Goal: Task Accomplishment & Management: Manage account settings

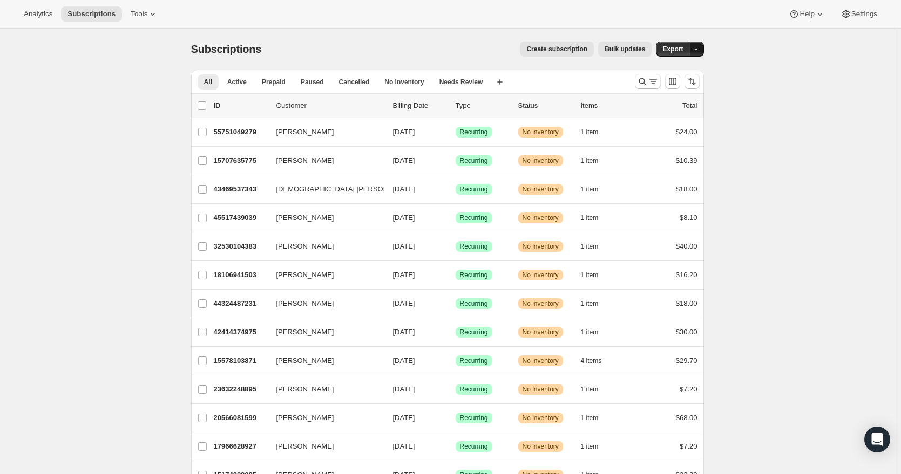
click at [704, 55] on button "button" at bounding box center [696, 49] width 15 height 15
click at [139, 18] on button "Tools" at bounding box center [144, 13] width 40 height 15
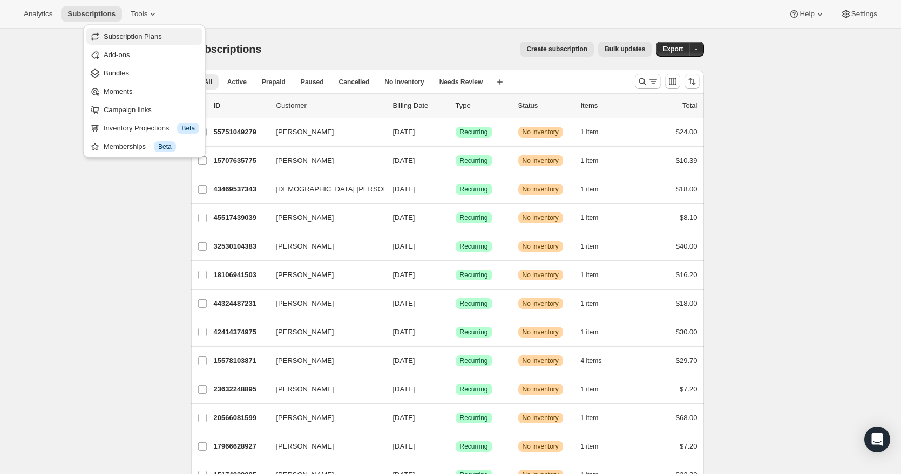
click at [129, 34] on span "Subscription Plans" at bounding box center [133, 36] width 58 height 8
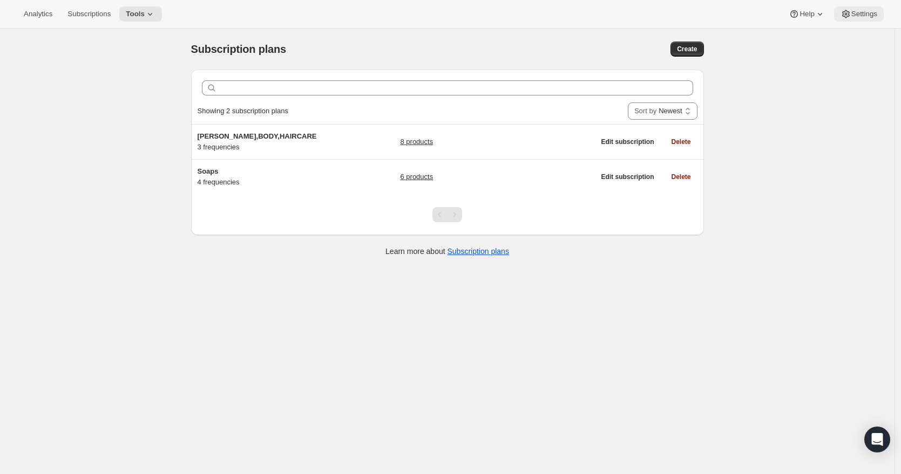
click at [852, 19] on button "Settings" at bounding box center [859, 13] width 50 height 15
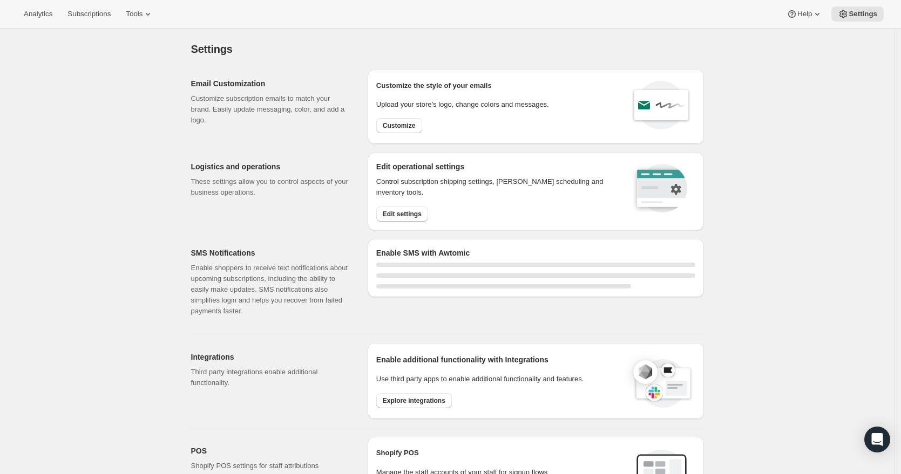
select select "22:00"
select select "09:00"
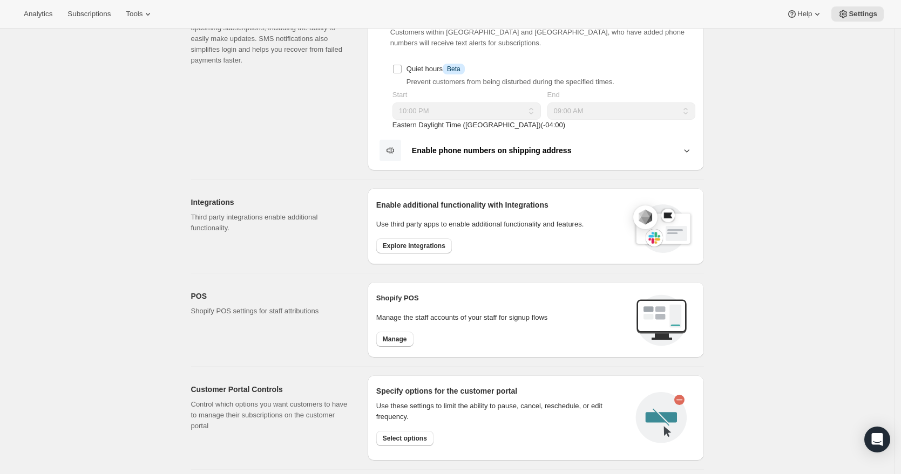
scroll to position [250, 0]
click at [386, 342] on span "Manage" at bounding box center [395, 340] width 24 height 9
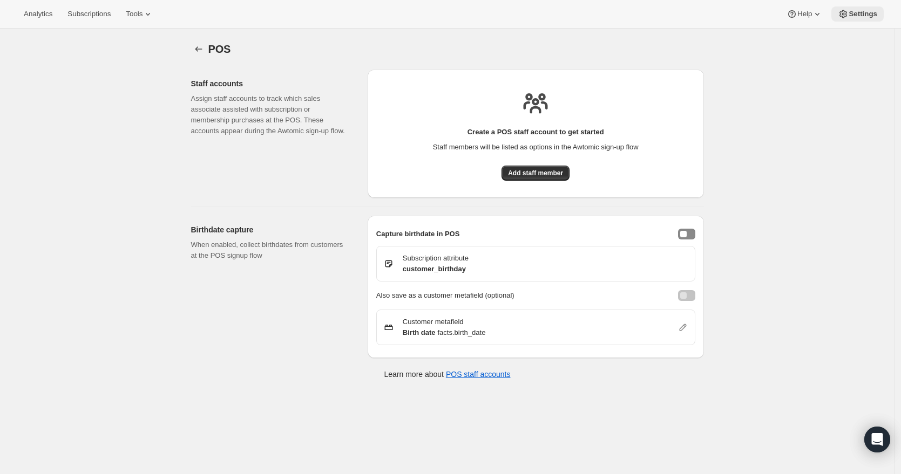
click at [866, 21] on button "Settings" at bounding box center [857, 13] width 52 height 15
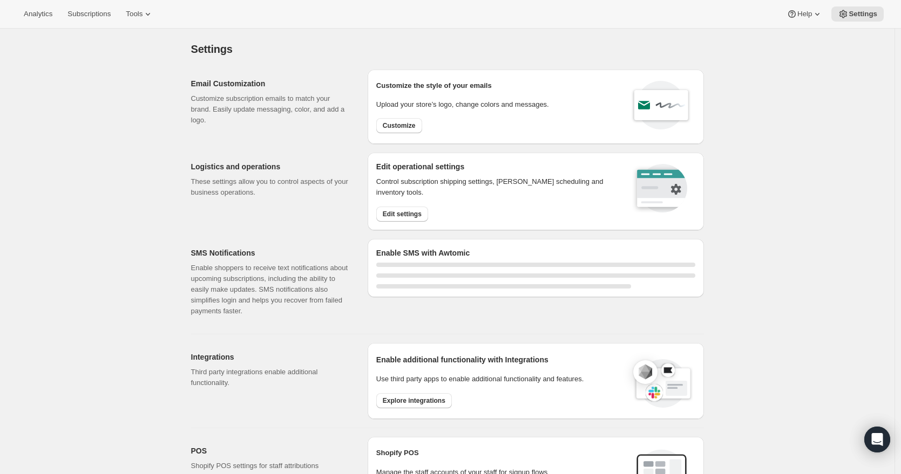
select select "22:00"
select select "09:00"
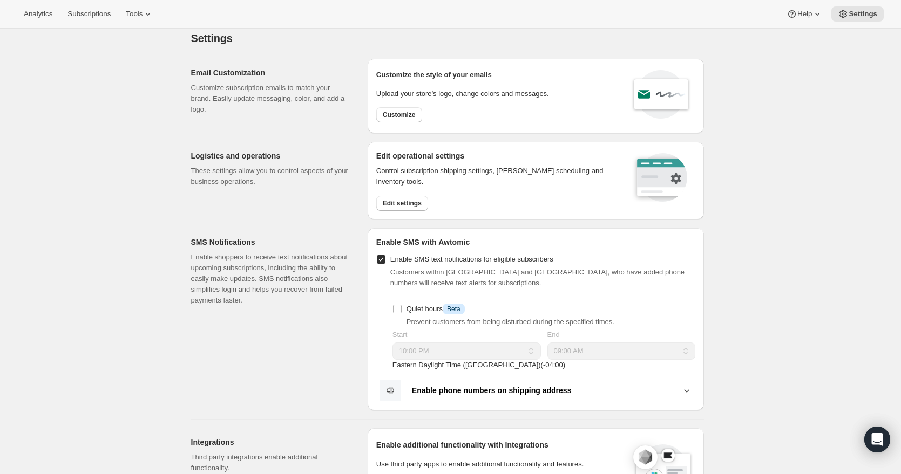
scroll to position [14, 0]
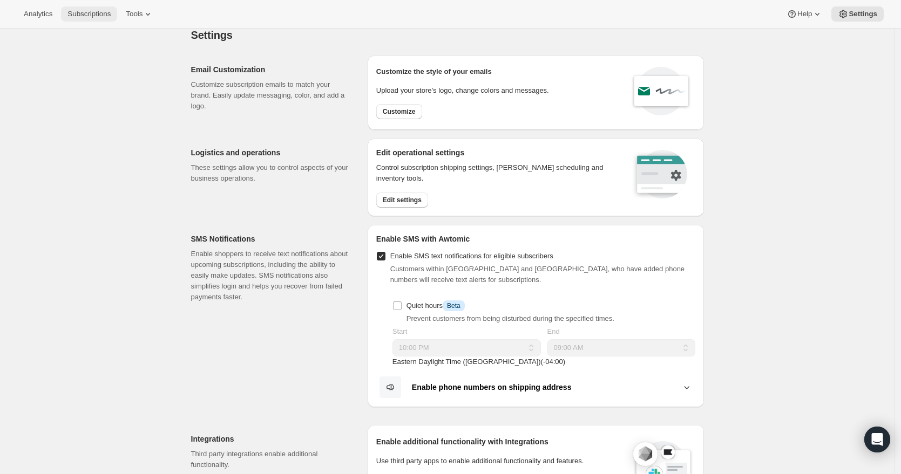
click at [87, 15] on span "Subscriptions" at bounding box center [88, 14] width 43 height 9
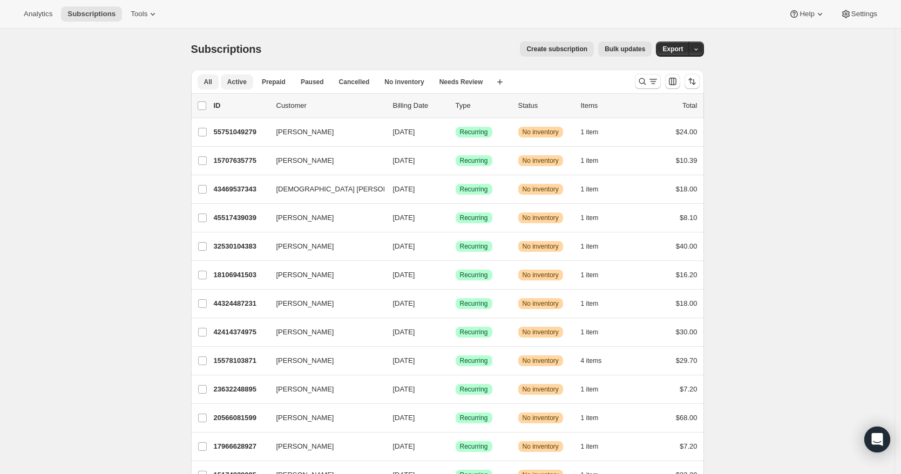
click at [240, 78] on span "Active" at bounding box center [236, 82] width 19 height 9
click at [206, 107] on input "0 selected" at bounding box center [202, 105] width 9 height 9
checkbox input "true"
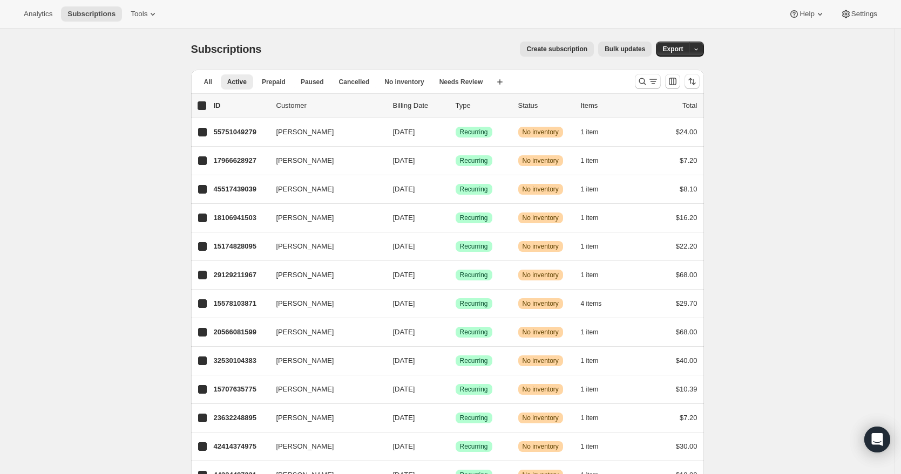
checkbox input "true"
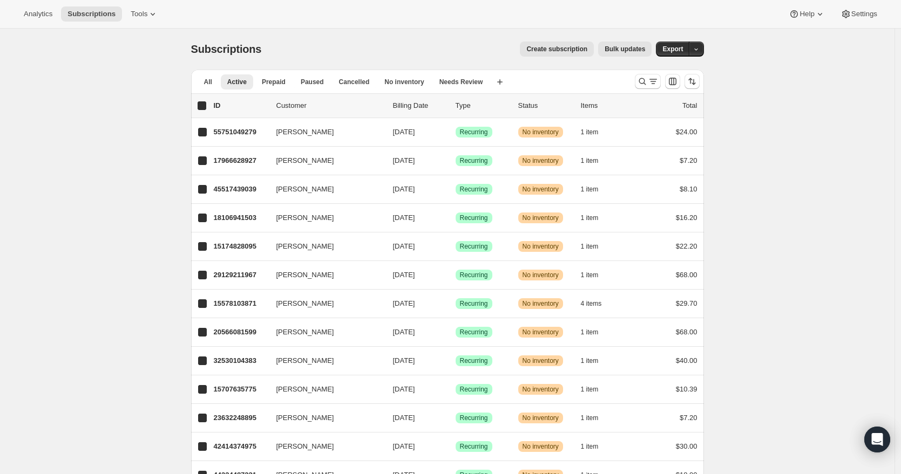
checkbox input "true"
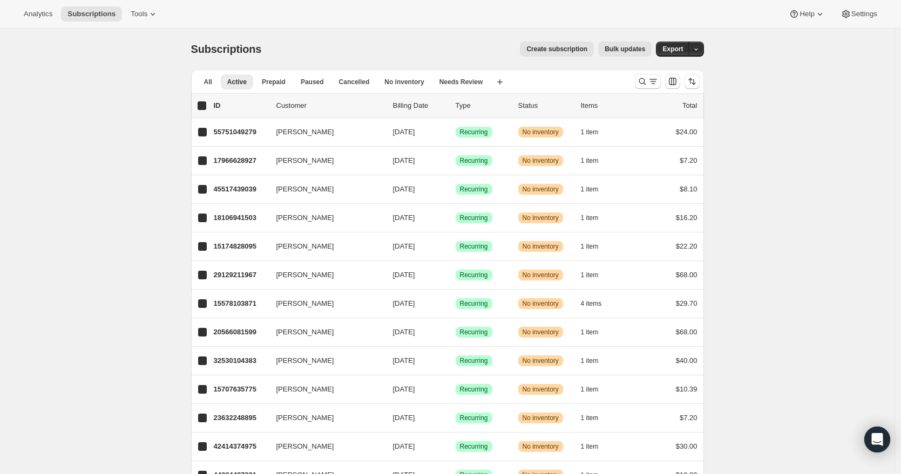
checkbox input "true"
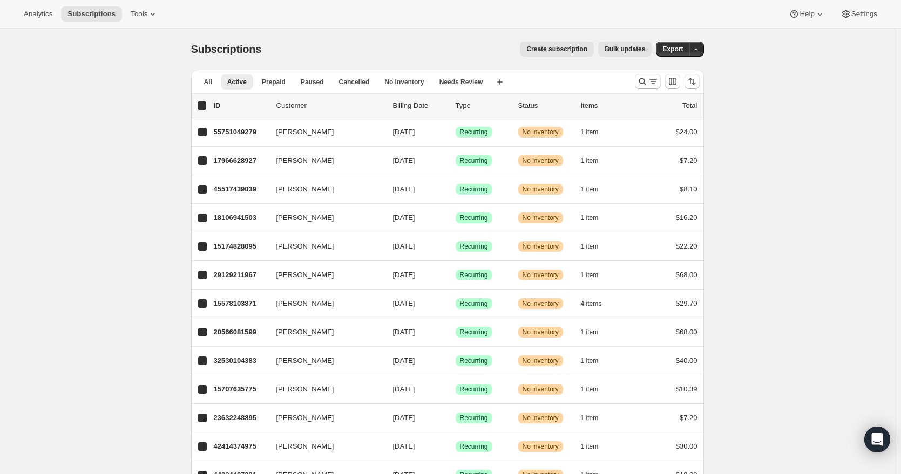
checkbox input "true"
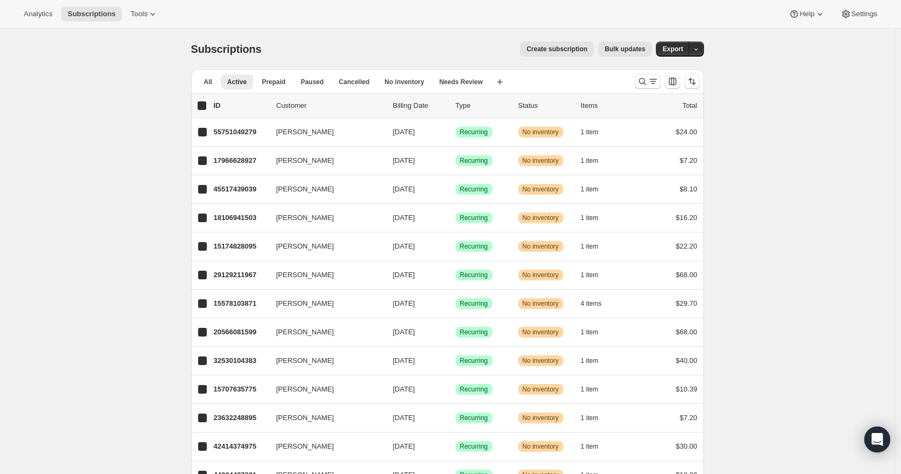
checkbox input "true"
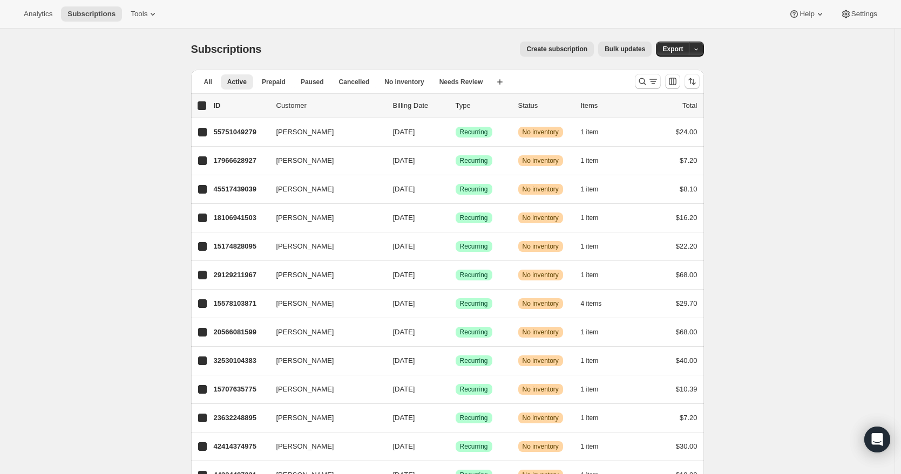
checkbox input "true"
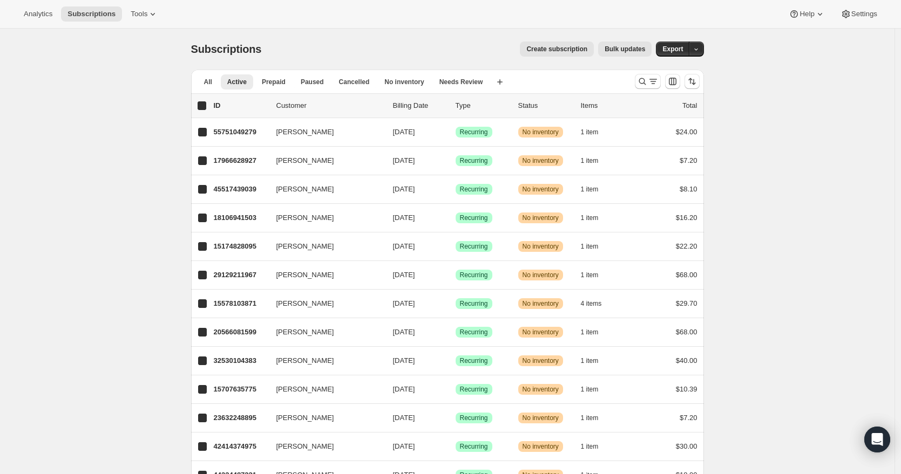
checkbox input "true"
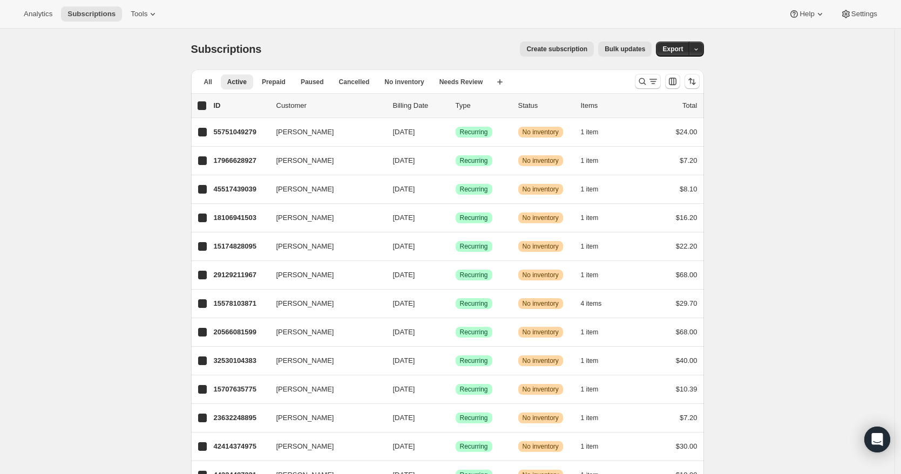
checkbox input "true"
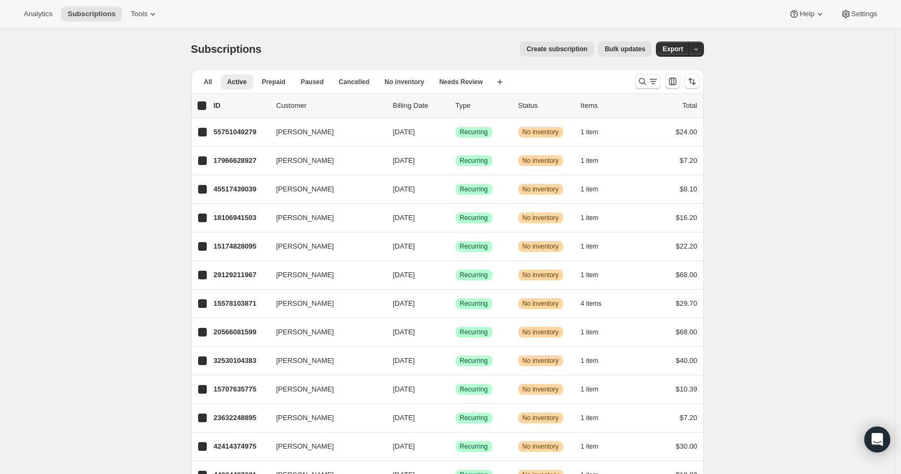
checkbox input "true"
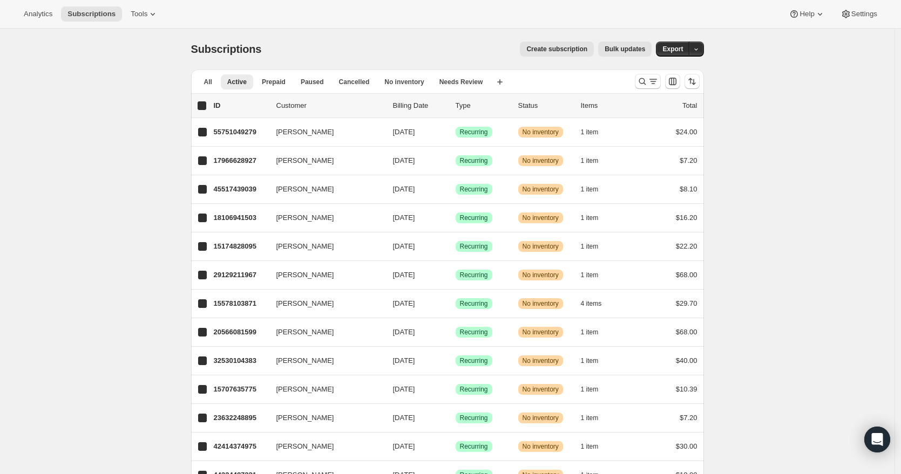
checkbox input "true"
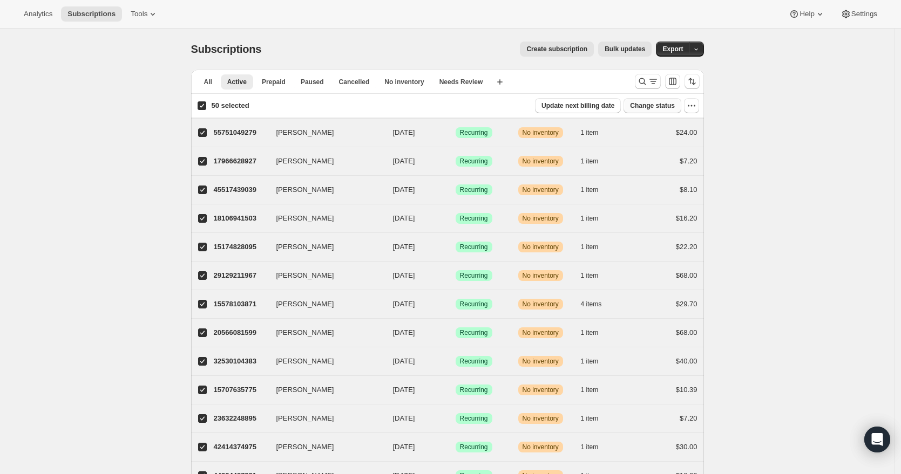
click at [655, 104] on span "Change status" at bounding box center [652, 105] width 45 height 9
select select "20"
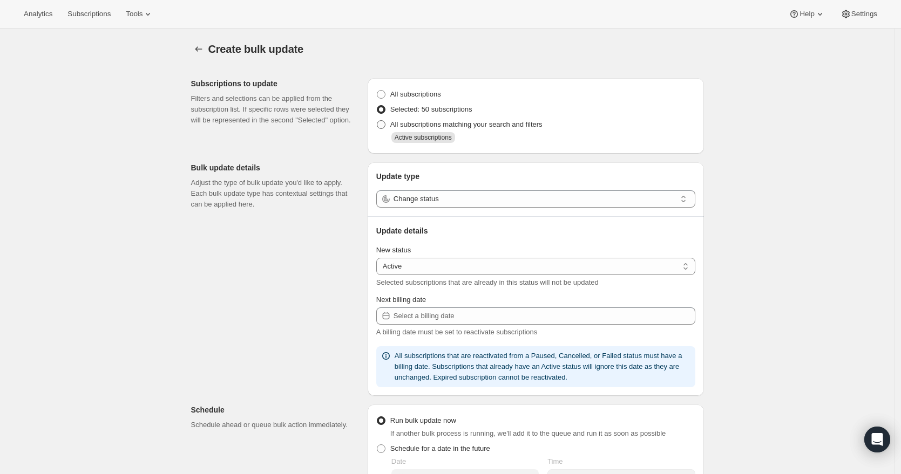
click at [393, 125] on span "All subscriptions matching your search and filters" at bounding box center [466, 124] width 152 height 8
click at [377, 121] on input "All subscriptions matching your search and filters" at bounding box center [377, 120] width 1 height 1
radio input "true"
click at [195, 46] on button "button" at bounding box center [198, 49] width 15 height 15
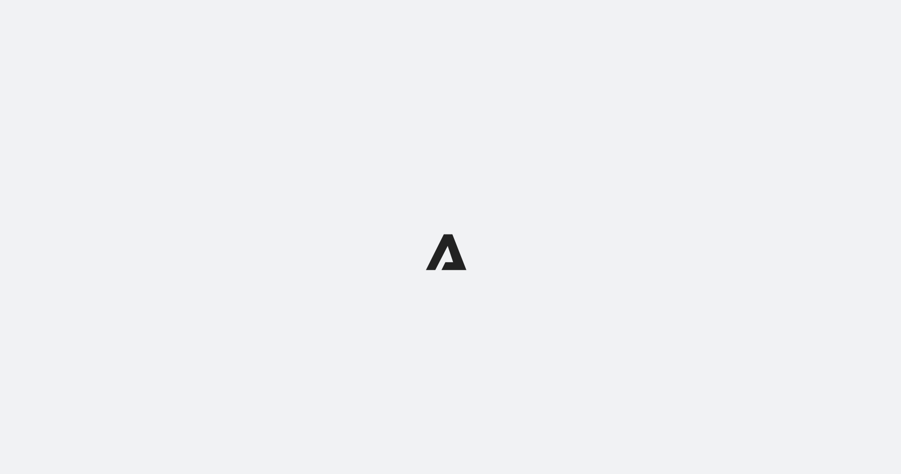
select select "20"
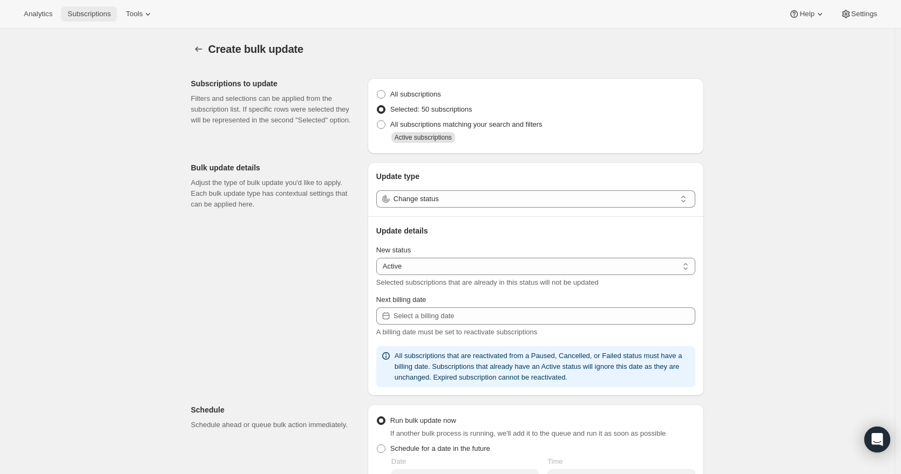
click at [84, 10] on span "Subscriptions" at bounding box center [88, 14] width 43 height 9
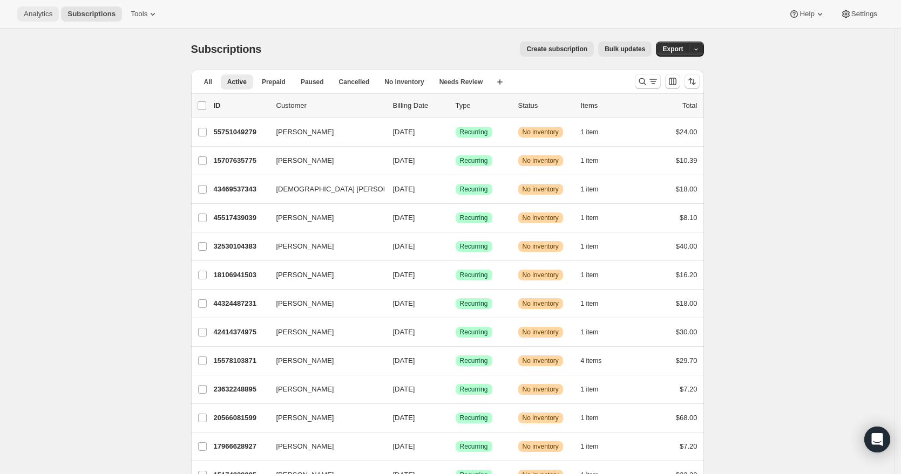
click at [23, 16] on button "Analytics" at bounding box center [38, 13] width 42 height 15
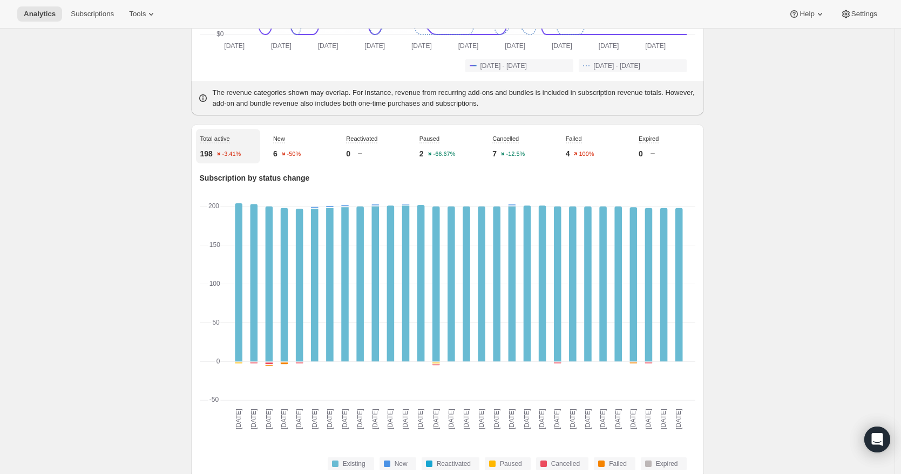
scroll to position [297, 0]
click at [101, 13] on span "Subscriptions" at bounding box center [92, 14] width 43 height 9
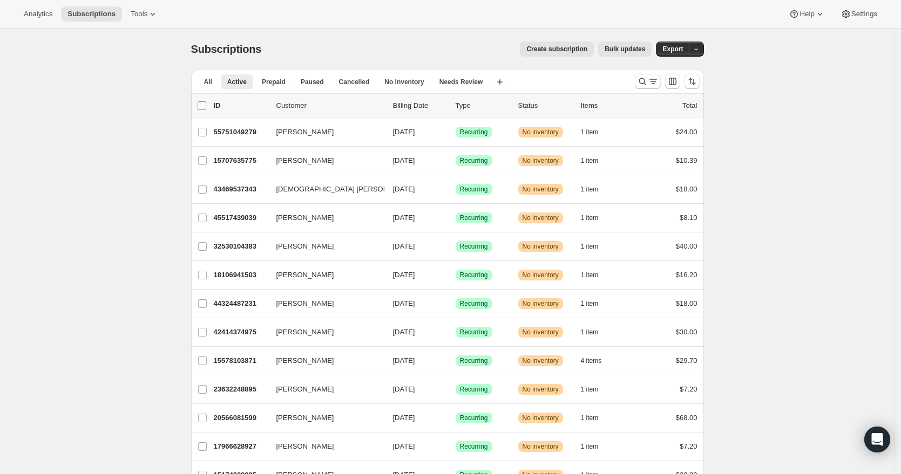
click at [206, 105] on input "0 selected" at bounding box center [202, 105] width 9 height 9
checkbox input "true"
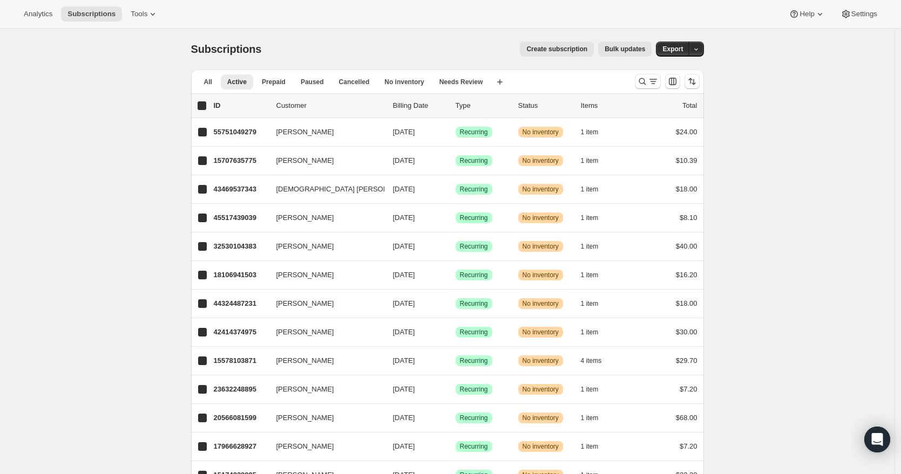
checkbox input "true"
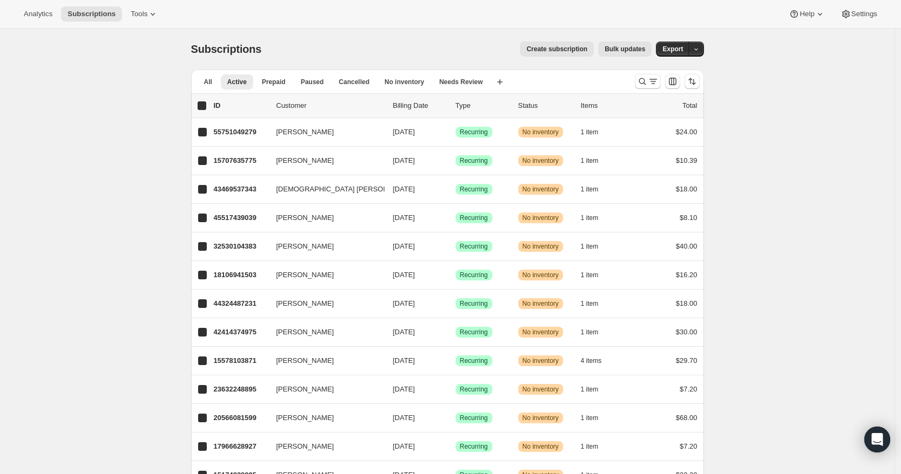
checkbox input "true"
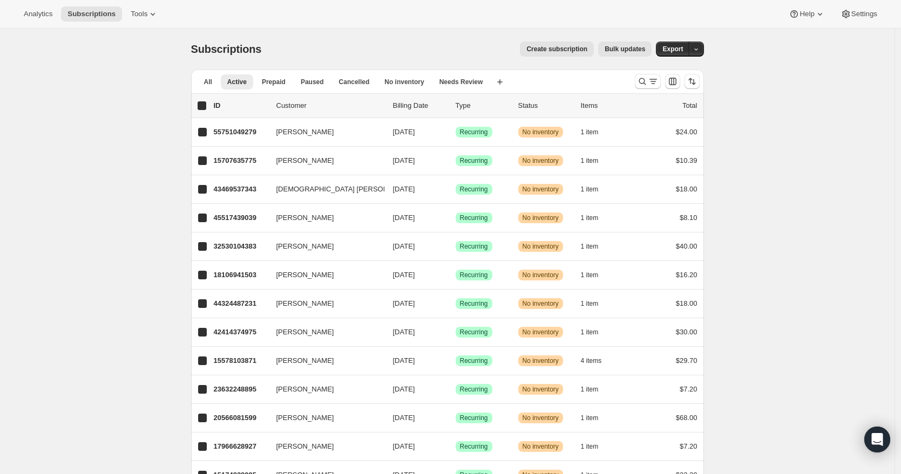
checkbox input "true"
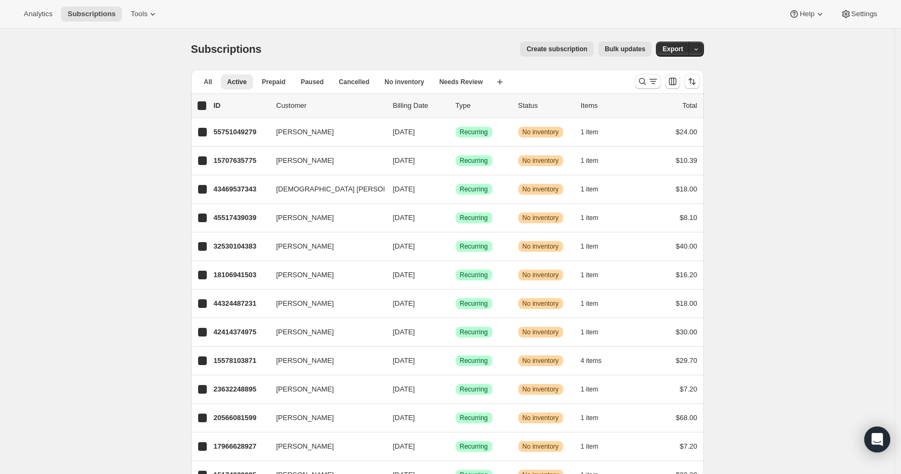
checkbox input "true"
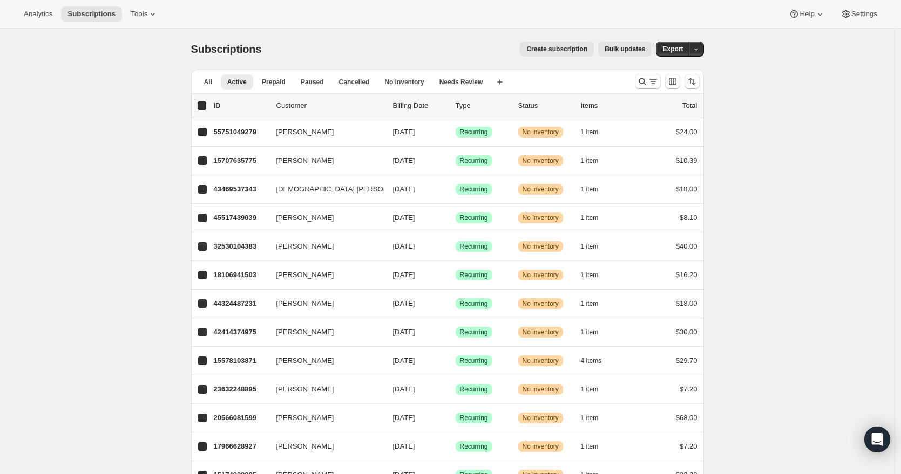
checkbox input "true"
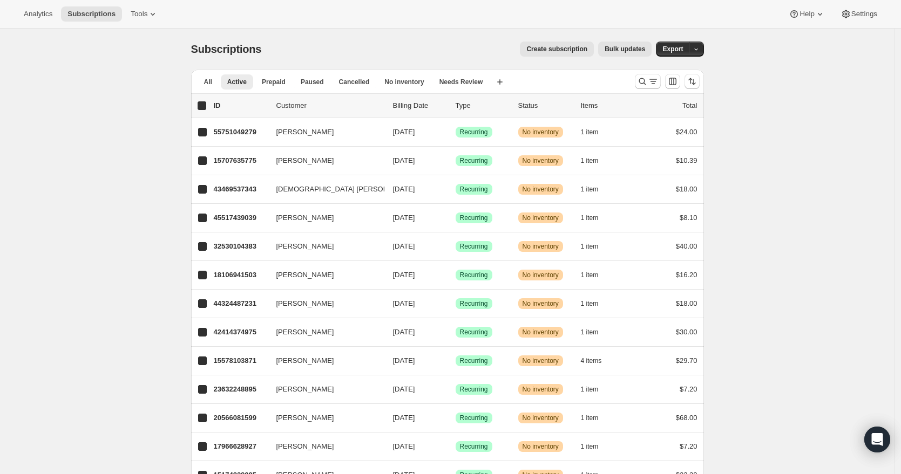
checkbox input "true"
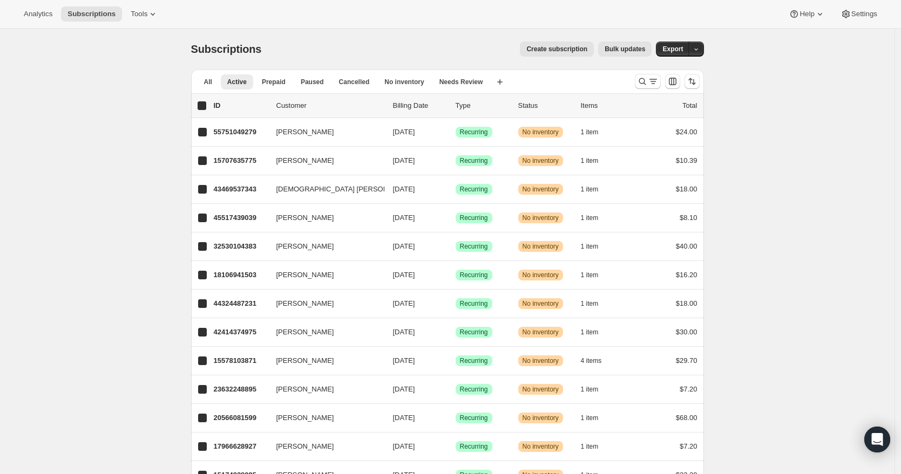
checkbox input "true"
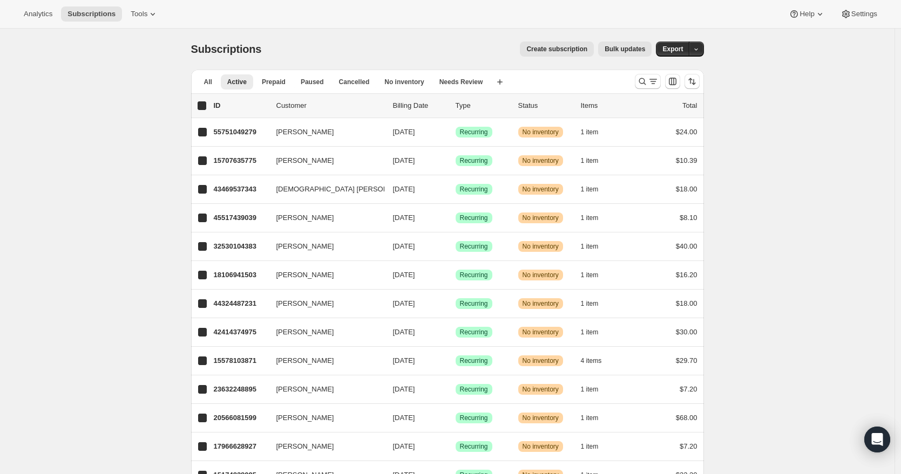
checkbox input "true"
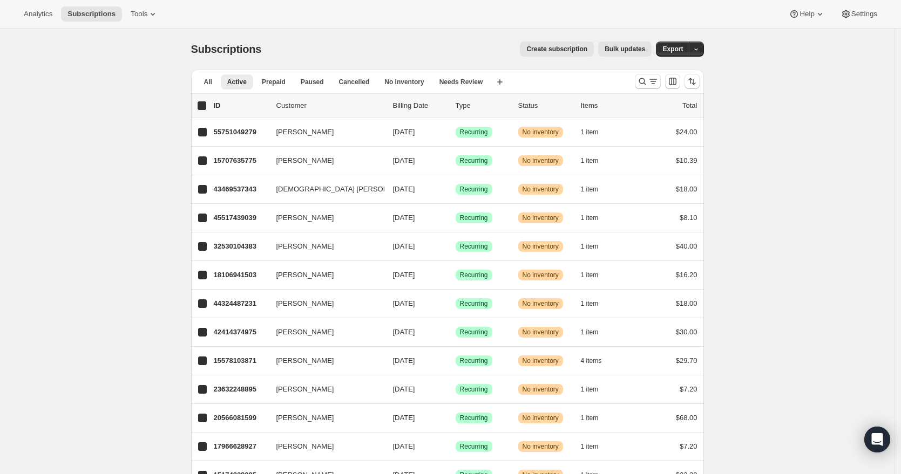
checkbox input "true"
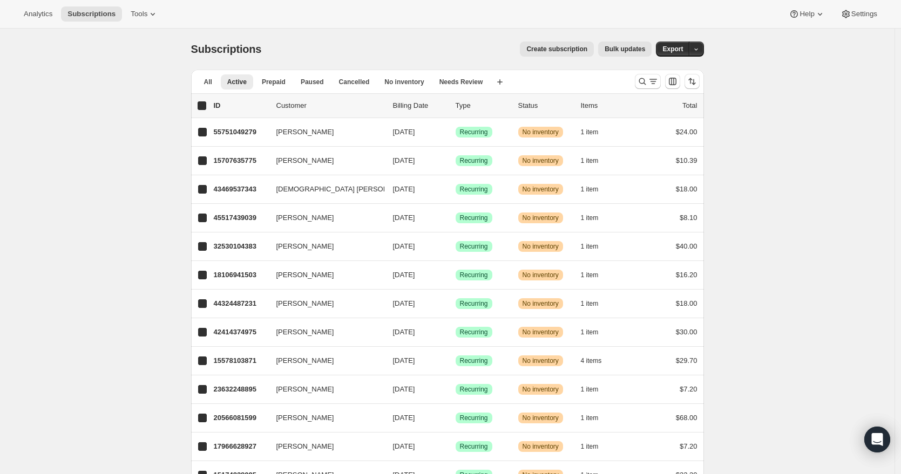
checkbox input "true"
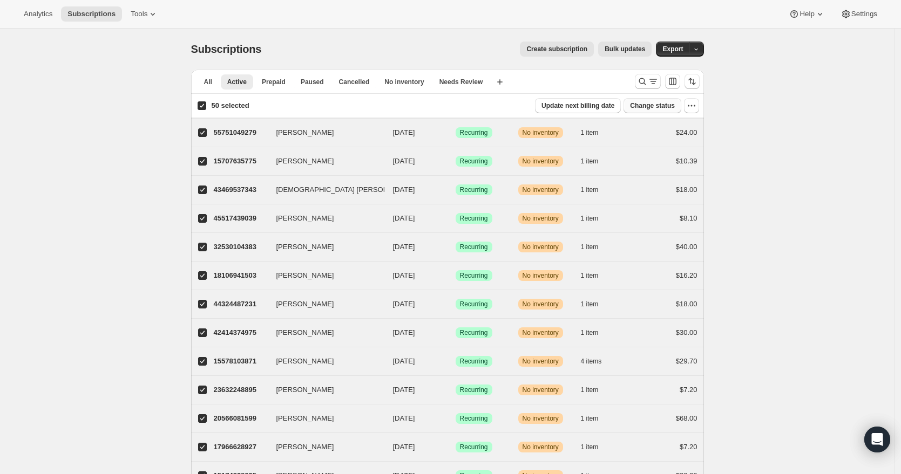
click at [667, 107] on span "Change status" at bounding box center [652, 105] width 45 height 9
select select "20"
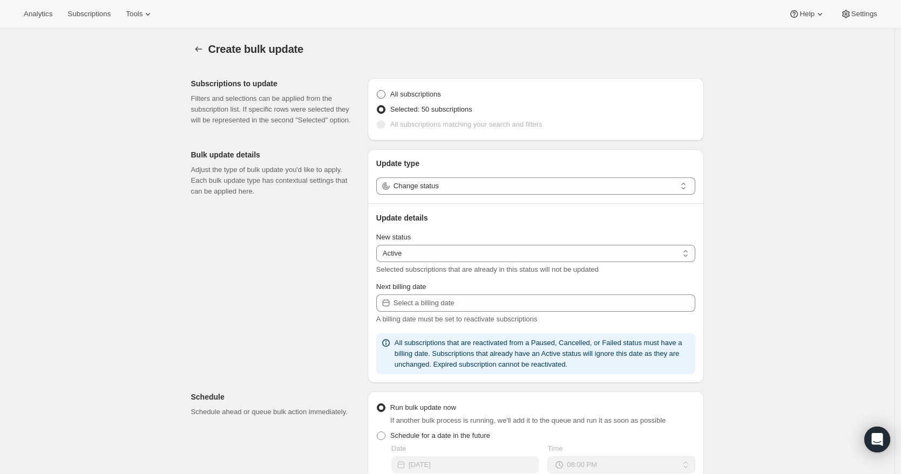
click at [390, 94] on label "All subscriptions" at bounding box center [408, 94] width 65 height 15
click at [377, 91] on input "All subscriptions" at bounding box center [377, 90] width 1 height 1
radio input "true"
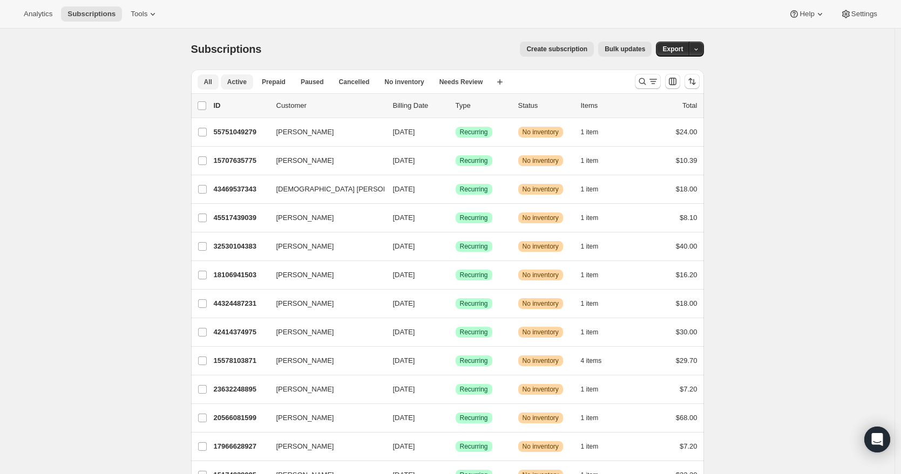
click at [206, 80] on span "All" at bounding box center [208, 82] width 8 height 9
click at [236, 82] on span "Active" at bounding box center [236, 82] width 19 height 9
click at [210, 110] on div "list header ID Customer Billing Date Type Status Items Total" at bounding box center [448, 105] width 500 height 11
click at [207, 111] on div "list header" at bounding box center [203, 105] width 10 height 11
click at [206, 104] on input "0 selected" at bounding box center [202, 105] width 9 height 9
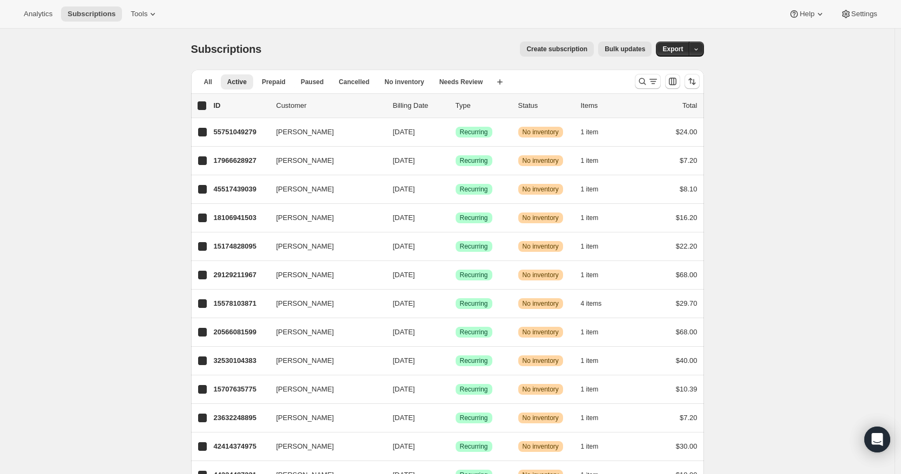
checkbox input "true"
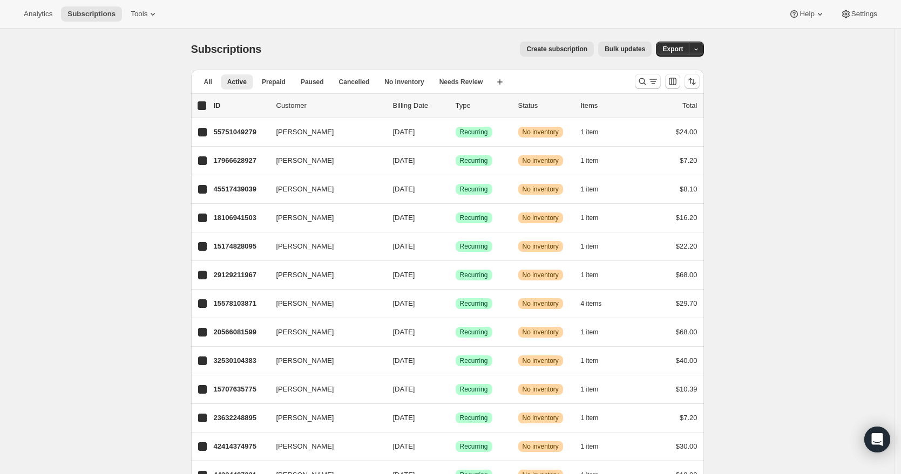
checkbox input "true"
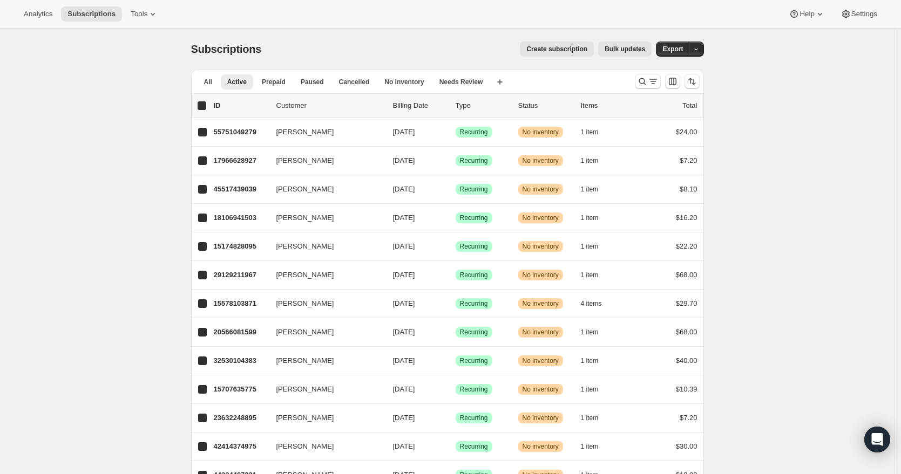
checkbox input "true"
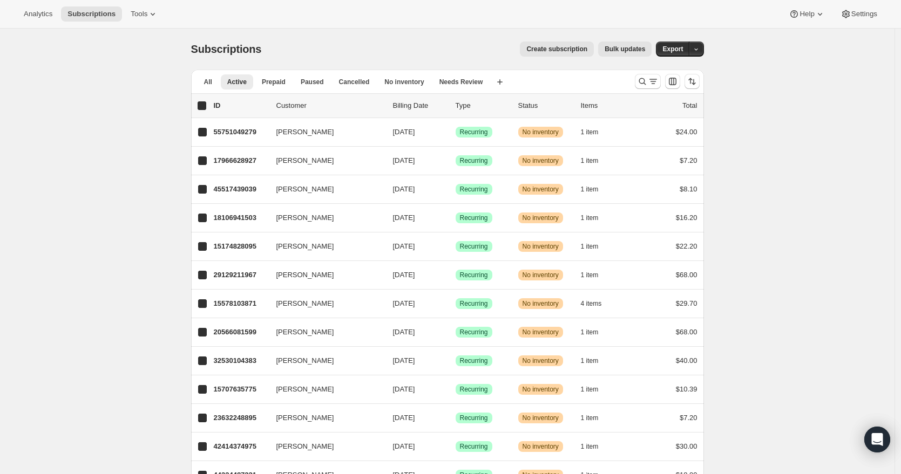
checkbox input "true"
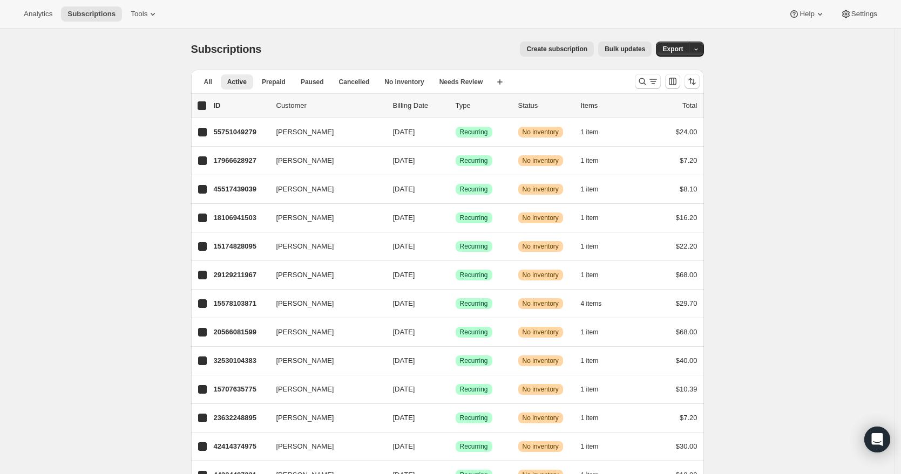
checkbox input "true"
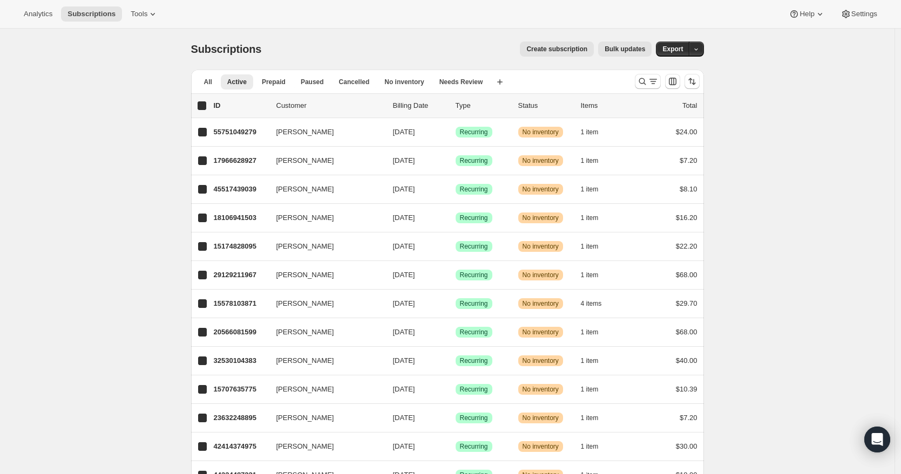
checkbox input "true"
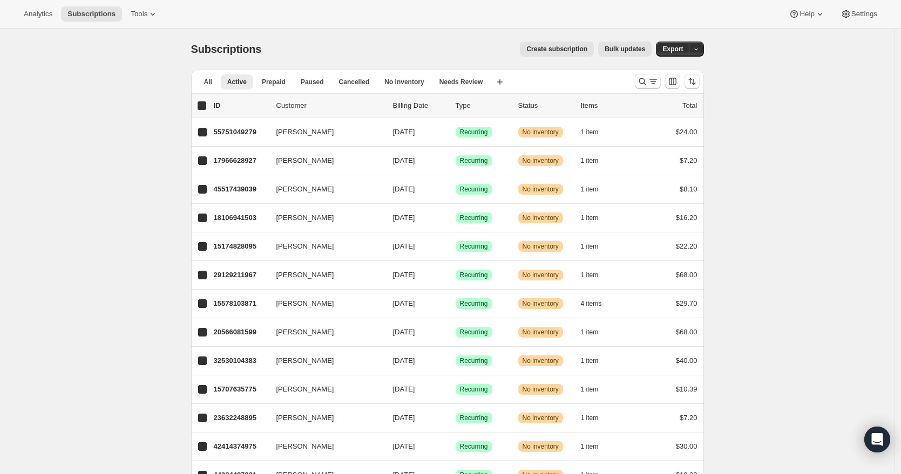
checkbox input "true"
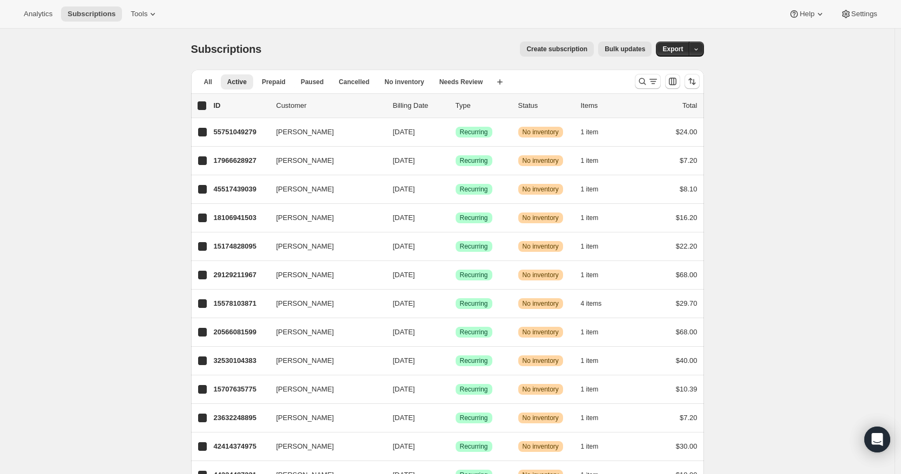
checkbox input "true"
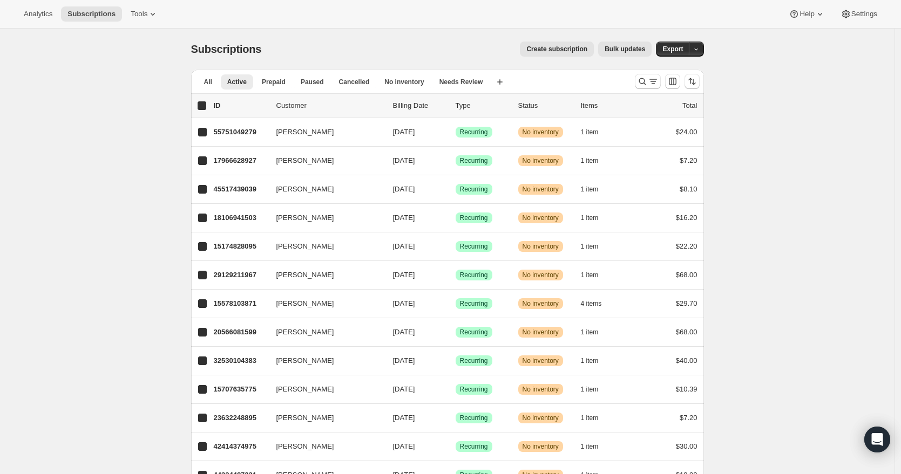
checkbox input "true"
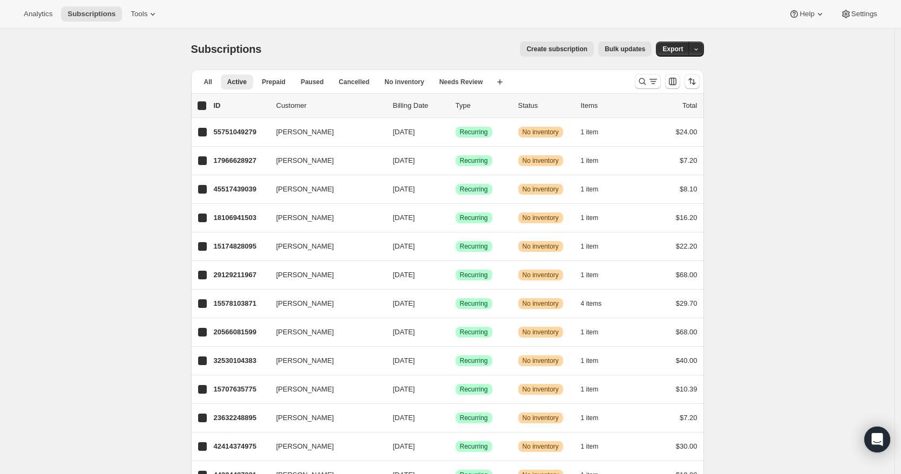
checkbox input "true"
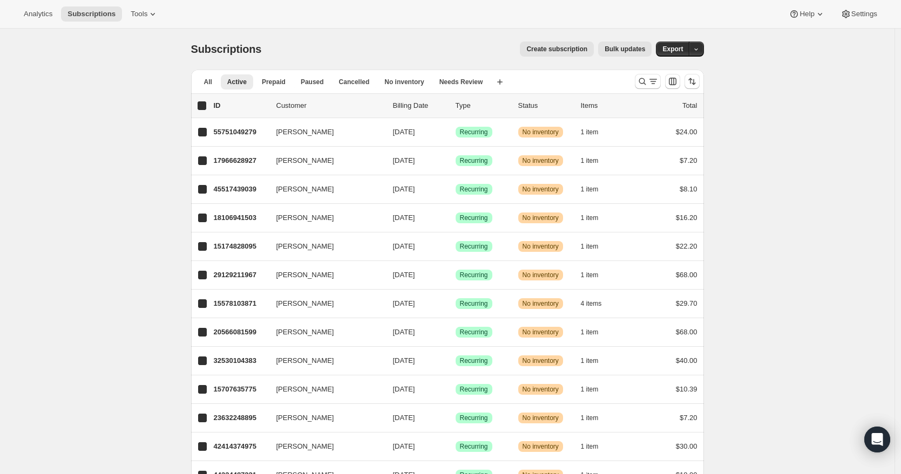
checkbox input "true"
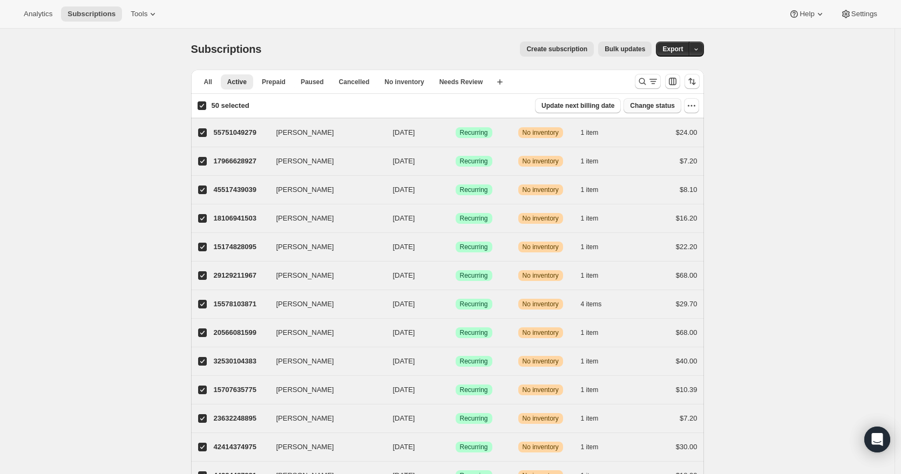
click at [679, 104] on button "Change status" at bounding box center [652, 105] width 58 height 15
select select "20"
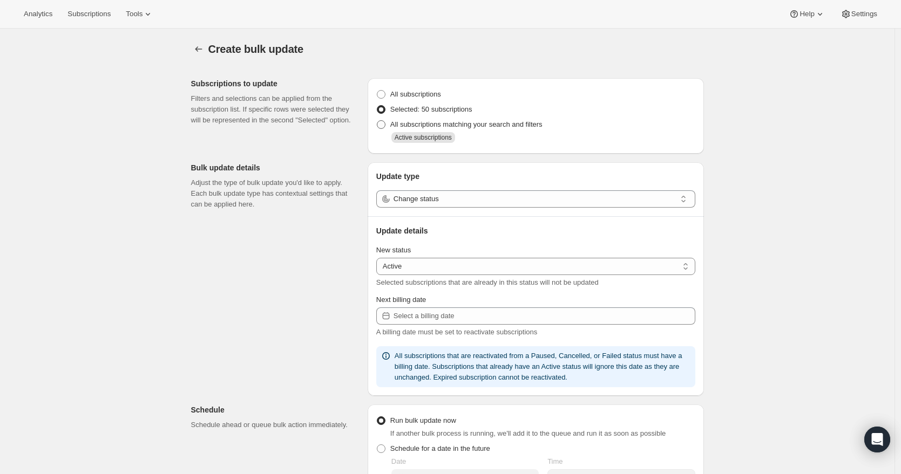
click at [510, 126] on span "All subscriptions matching your search and filters" at bounding box center [466, 124] width 152 height 8
click at [377, 121] on input "All subscriptions matching your search and filters" at bounding box center [377, 120] width 1 height 1
radio input "true"
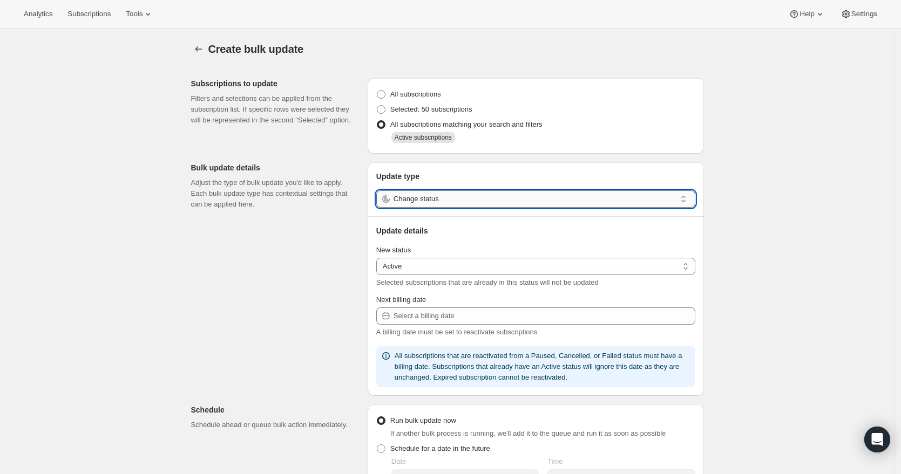
click at [466, 194] on input "Change status" at bounding box center [535, 199] width 282 height 17
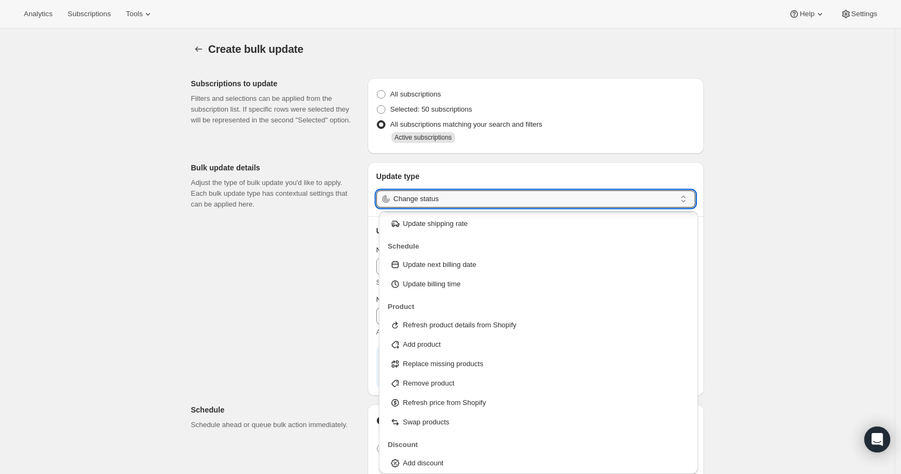
scroll to position [41, 0]
click at [453, 404] on p "Refresh price from Shopify" at bounding box center [444, 401] width 83 height 11
type input "Refresh price from Shopify"
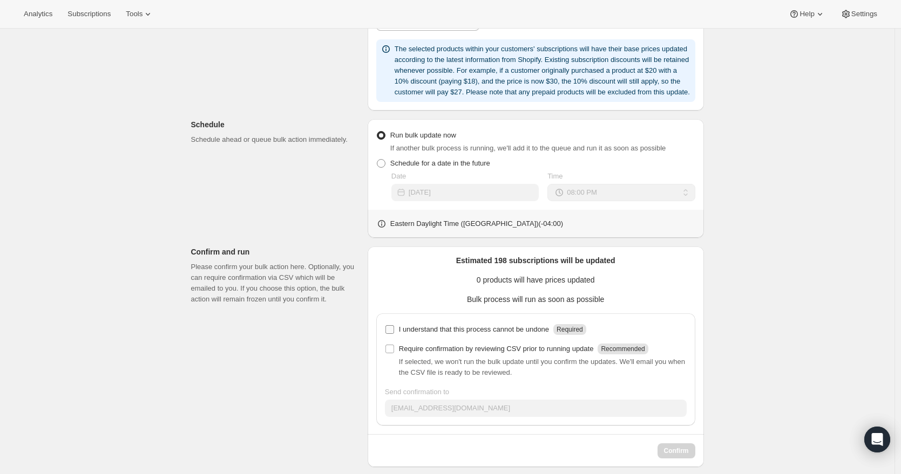
scroll to position [234, 0]
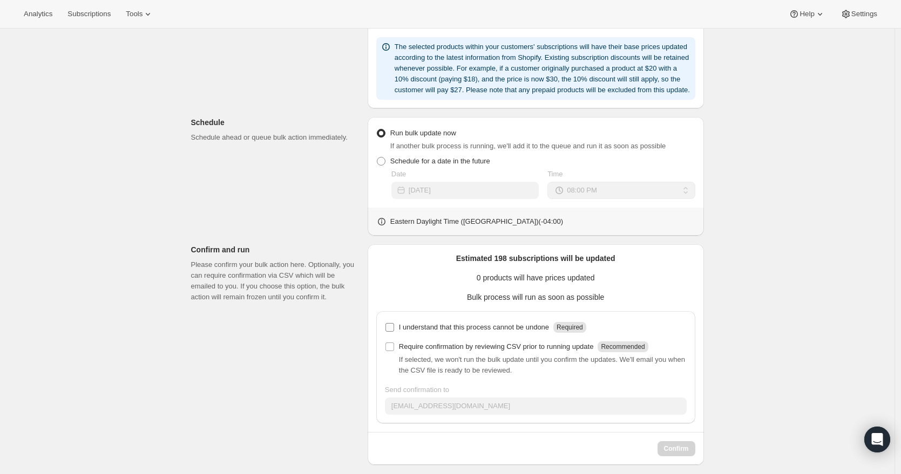
click at [394, 332] on input "I understand that this process cannot be undone Required" at bounding box center [389, 327] width 9 height 9
checkbox input "true"
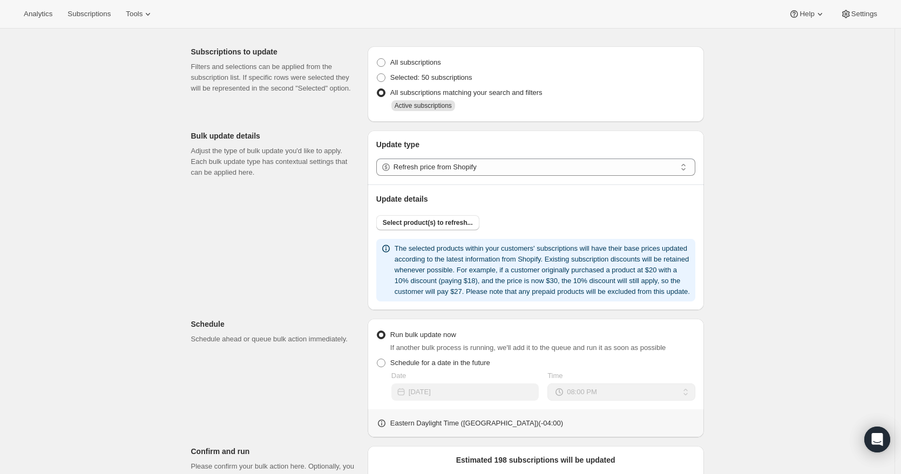
scroll to position [1, 0]
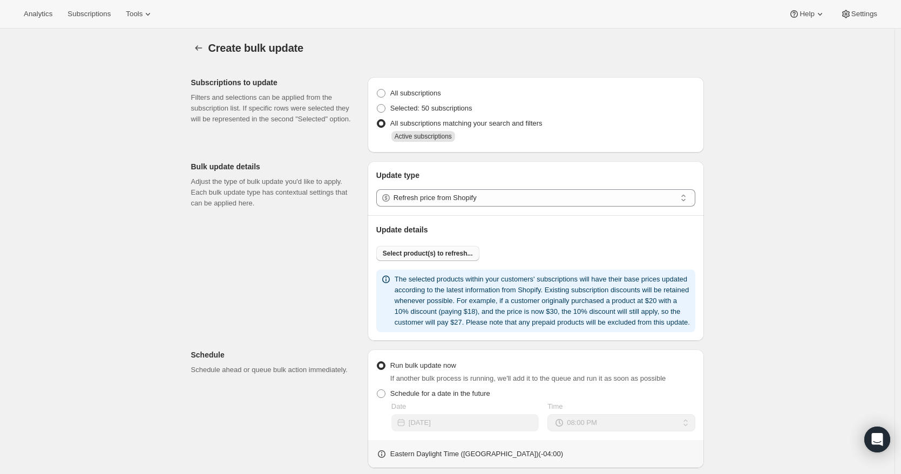
click at [442, 254] on span "Select product(s) to refresh..." at bounding box center [428, 253] width 90 height 9
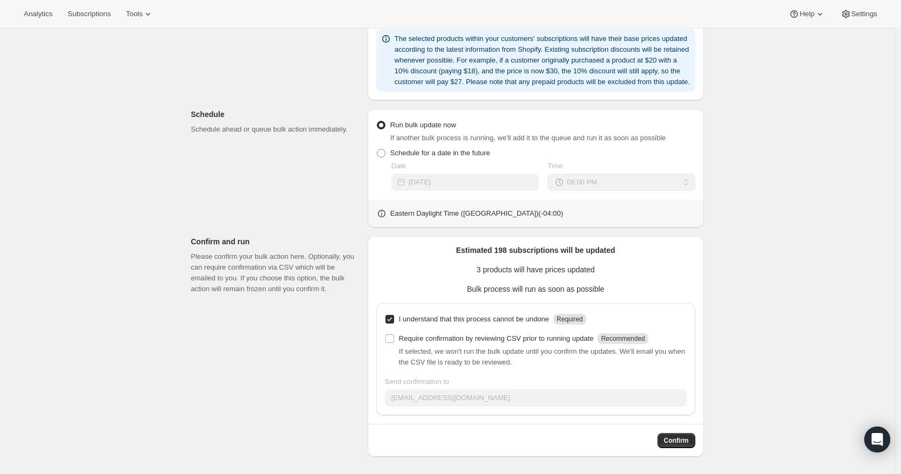
scroll to position [484, 0]
drag, startPoint x: 666, startPoint y: 438, endPoint x: 539, endPoint y: 376, distance: 141.0
click at [539, 376] on div "Estimated 198 subscriptions will be updated 3 products will have prices updated…" at bounding box center [535, 347] width 319 height 204
click at [675, 443] on span "Confirm" at bounding box center [676, 441] width 25 height 9
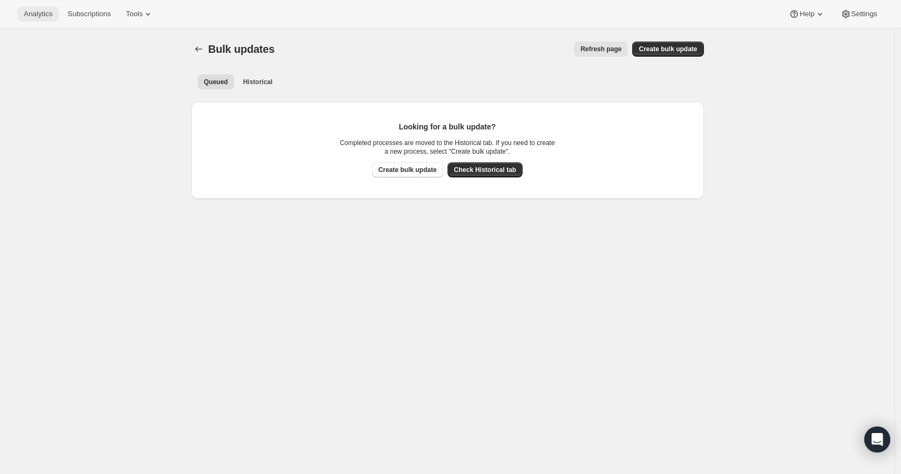
click at [37, 18] on span "Analytics" at bounding box center [38, 14] width 29 height 9
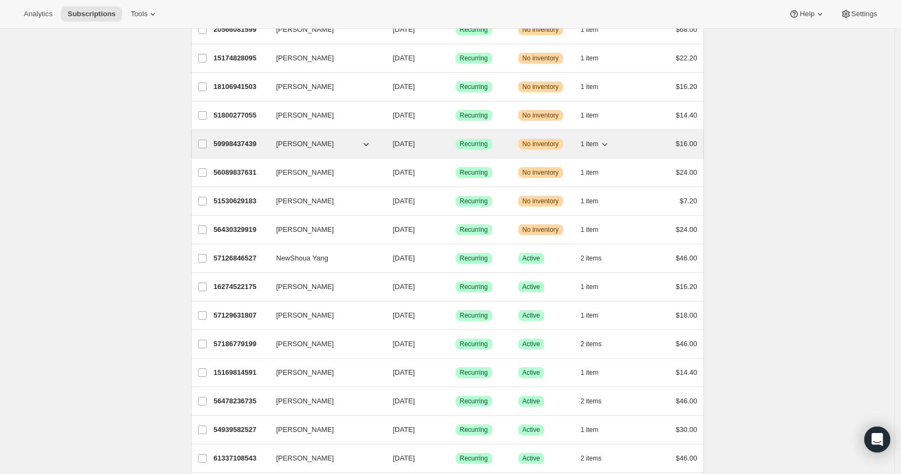
scroll to position [429, 0]
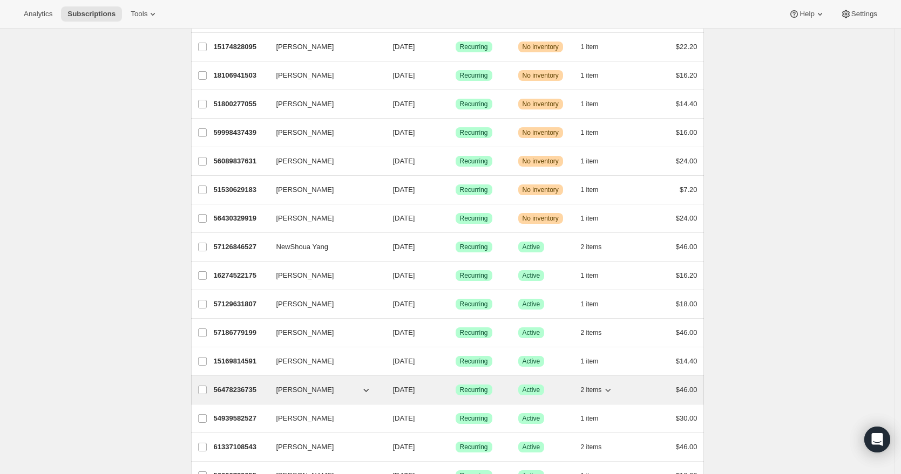
click at [595, 388] on span "2 items" at bounding box center [591, 390] width 21 height 9
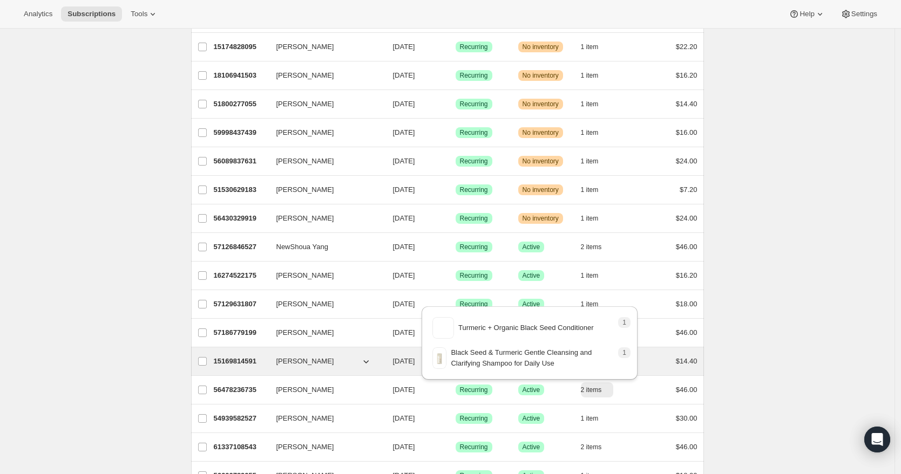
click at [313, 364] on span "[PERSON_NAME]" at bounding box center [305, 361] width 58 height 11
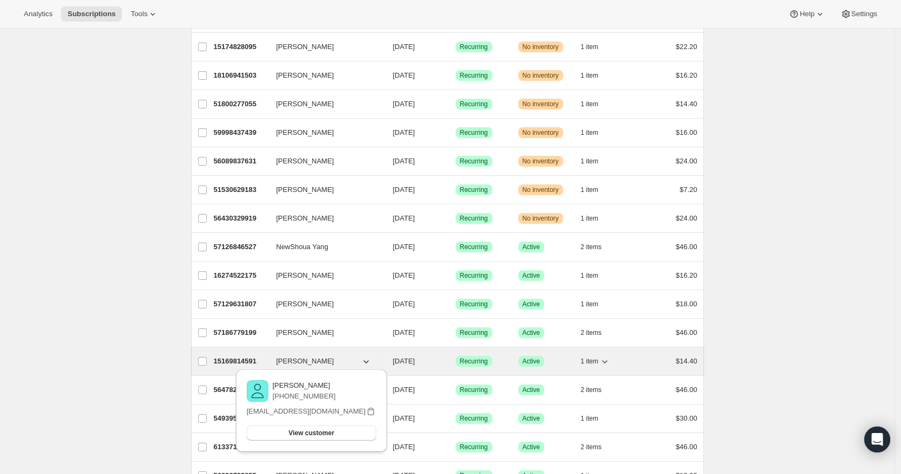
click at [588, 360] on span "1 item" at bounding box center [590, 361] width 18 height 9
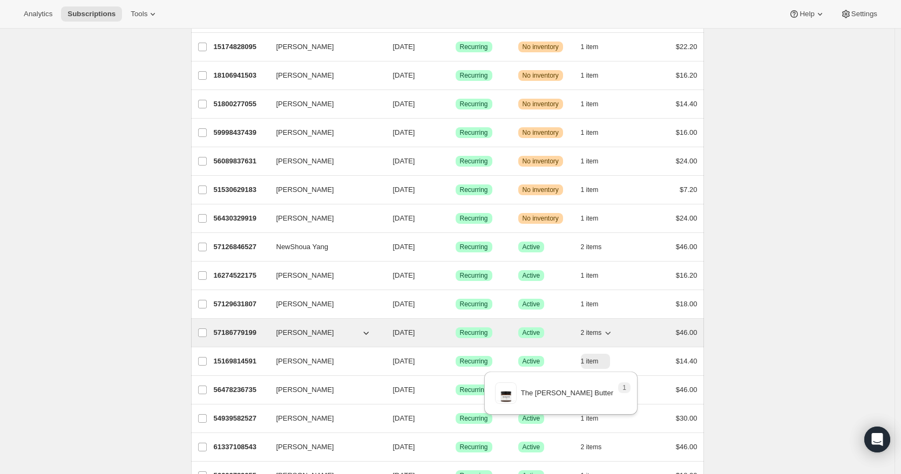
click at [594, 339] on button "2 items" at bounding box center [597, 332] width 33 height 15
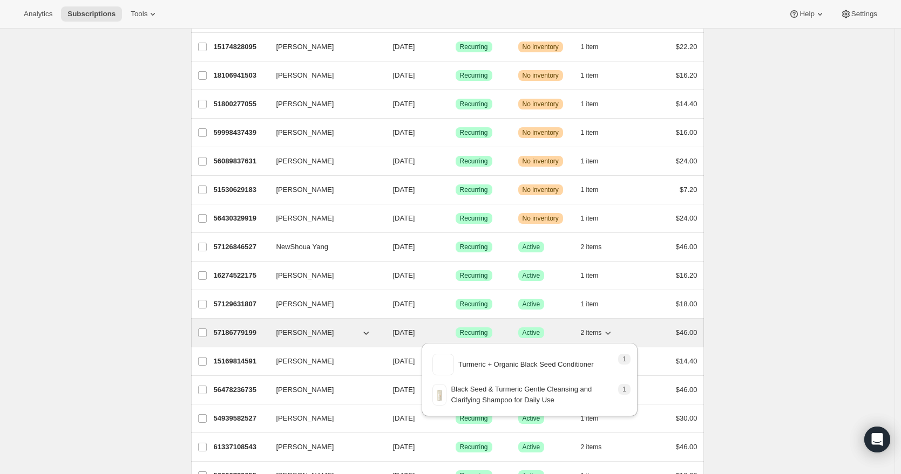
click at [594, 337] on span "2 items" at bounding box center [591, 333] width 21 height 9
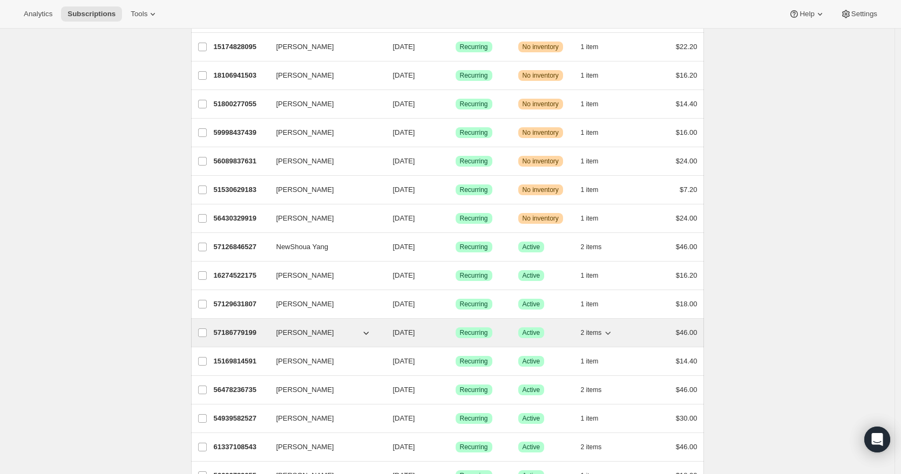
click at [325, 336] on span "[PERSON_NAME]" at bounding box center [305, 333] width 58 height 11
click at [399, 334] on span "[DATE]" at bounding box center [404, 333] width 22 height 8
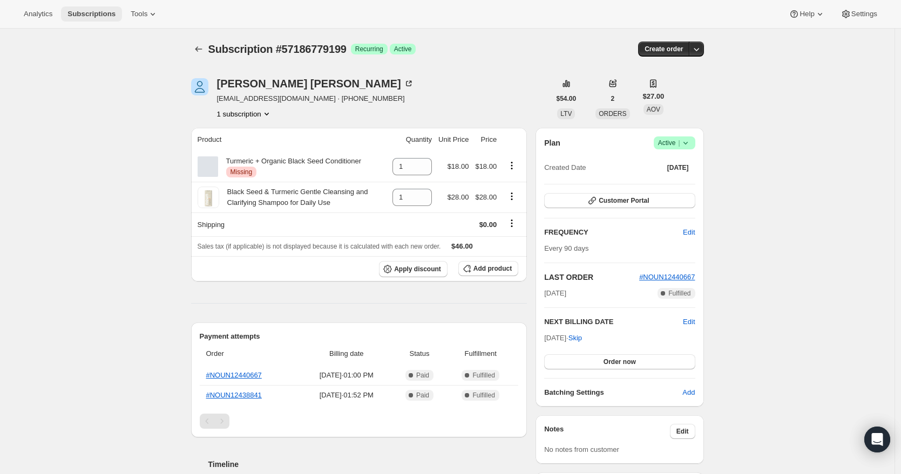
click at [104, 16] on span "Subscriptions" at bounding box center [91, 14] width 48 height 9
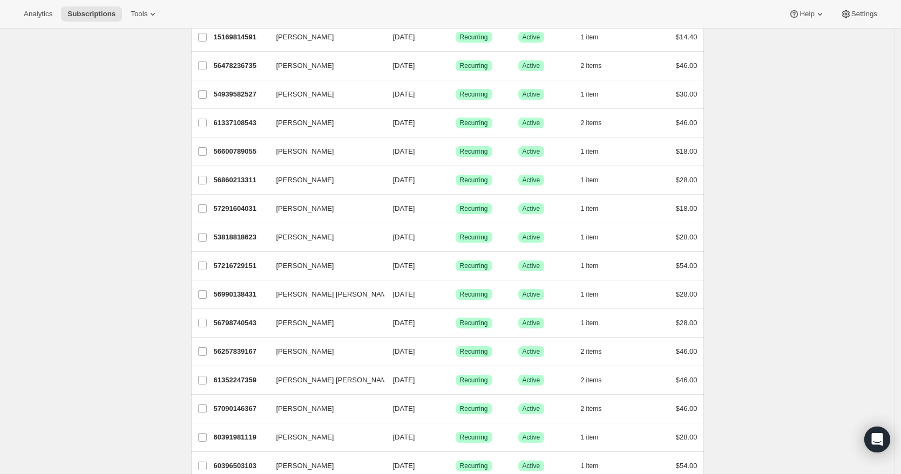
scroll to position [1128, 0]
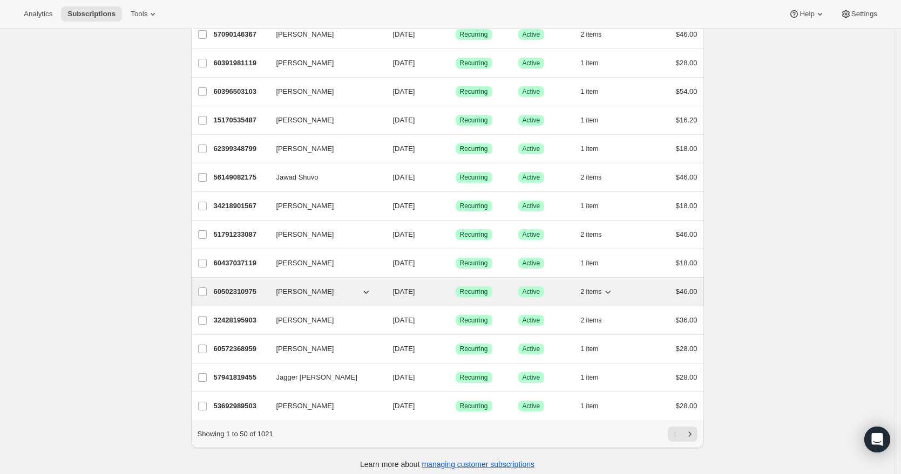
click at [316, 296] on span "[PERSON_NAME]" at bounding box center [305, 292] width 58 height 11
click at [356, 291] on button "[PERSON_NAME]" at bounding box center [324, 291] width 108 height 17
click at [262, 291] on p "60502310975" at bounding box center [241, 292] width 54 height 11
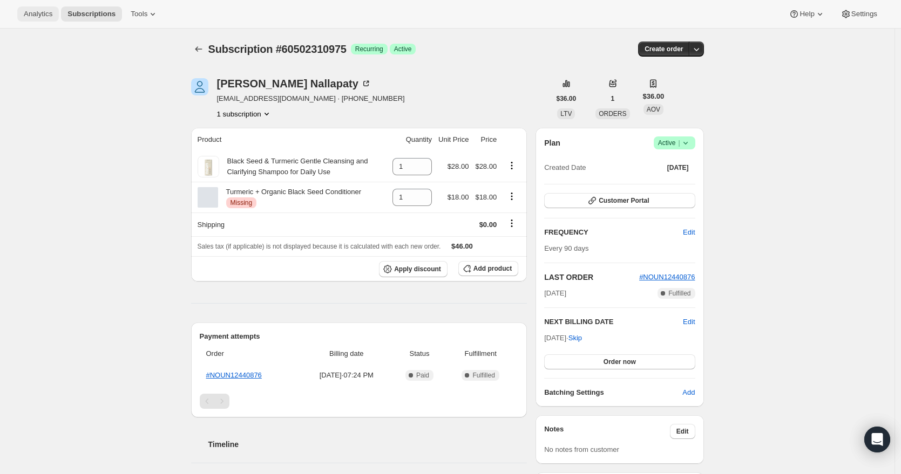
click at [30, 16] on span "Analytics" at bounding box center [38, 14] width 29 height 9
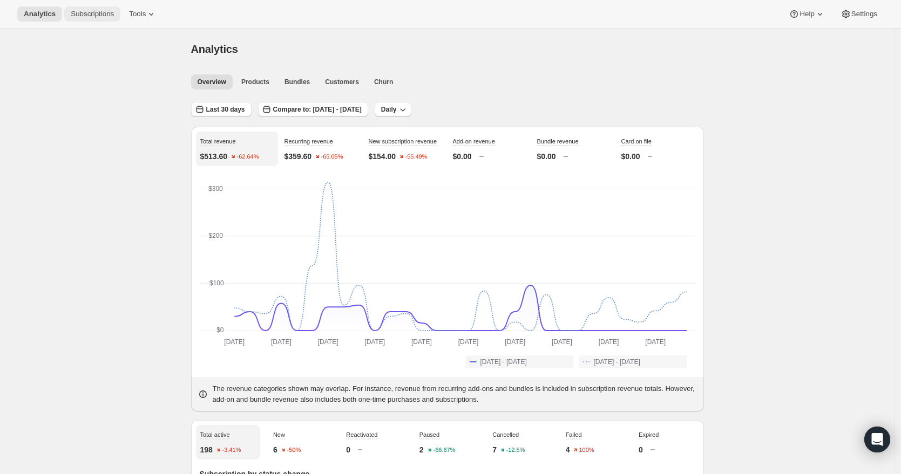
click at [88, 18] on span "Subscriptions" at bounding box center [92, 14] width 43 height 9
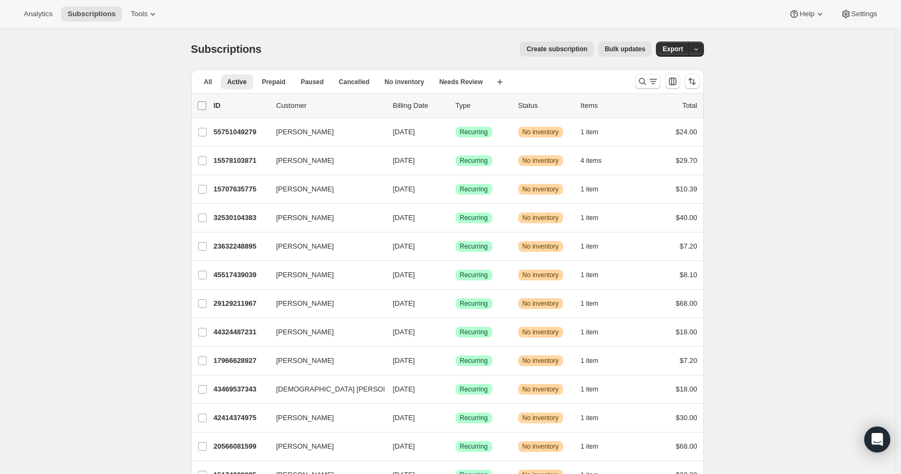
click at [202, 104] on input "0 selected" at bounding box center [202, 105] width 9 height 9
checkbox input "true"
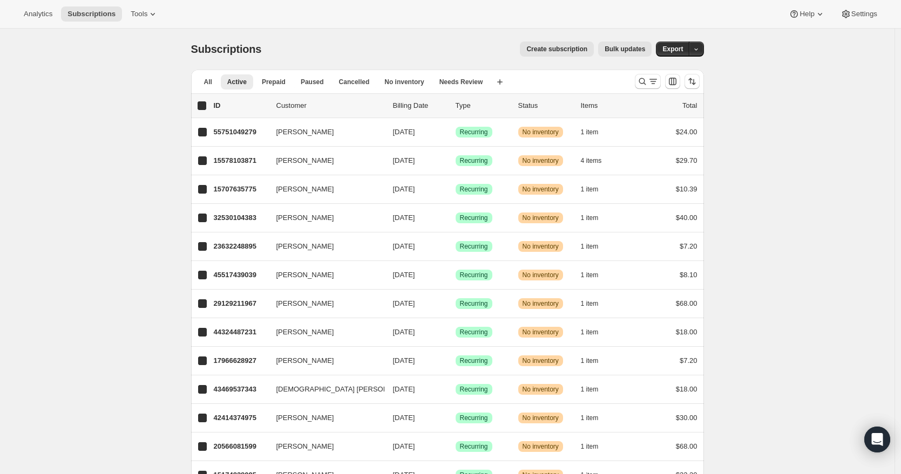
checkbox input "true"
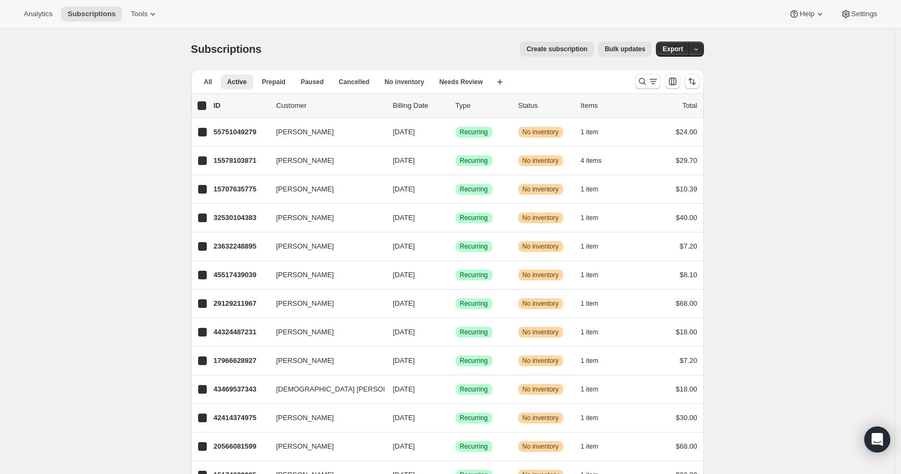
checkbox input "true"
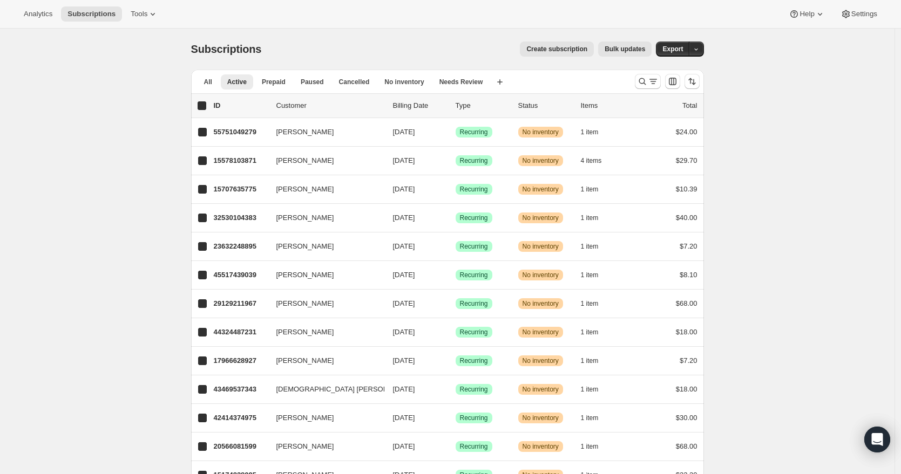
checkbox input "true"
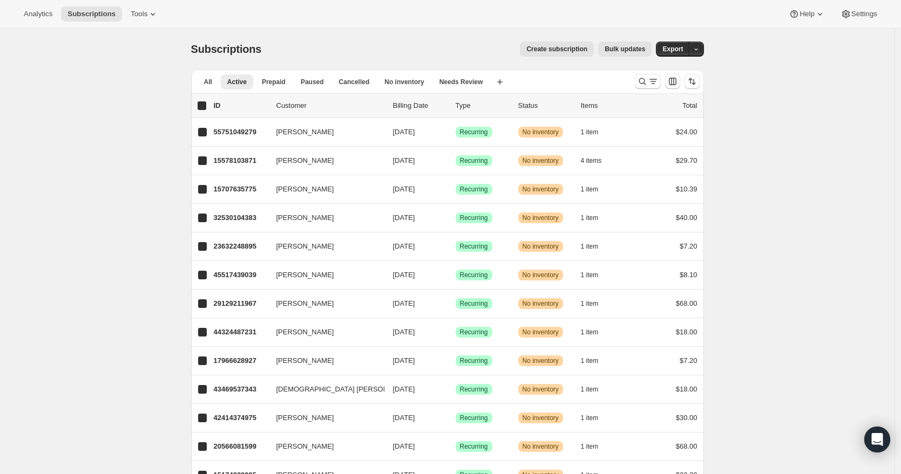
checkbox input "true"
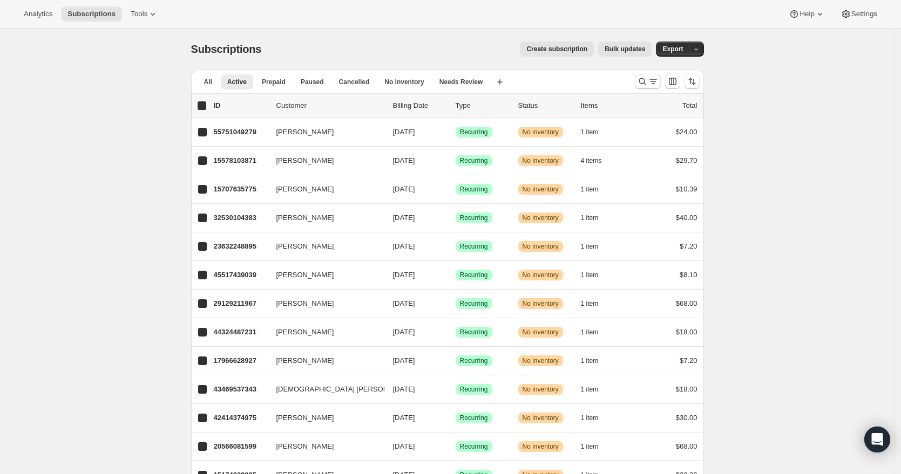
checkbox input "true"
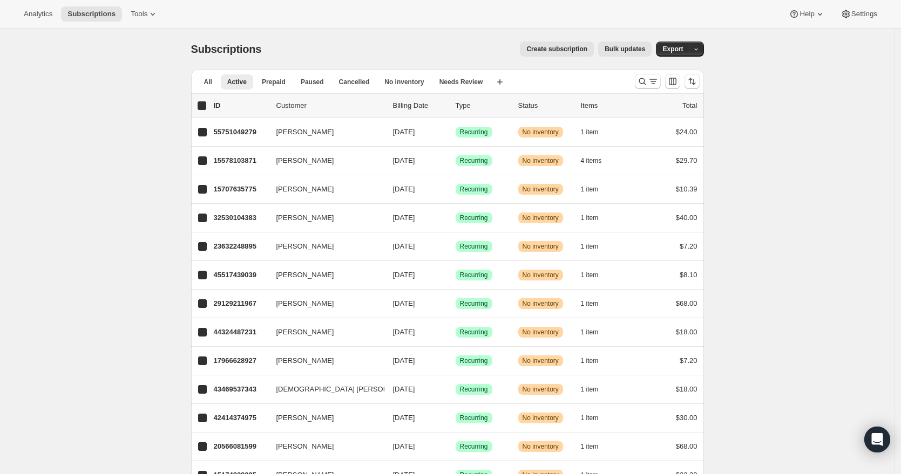
checkbox input "true"
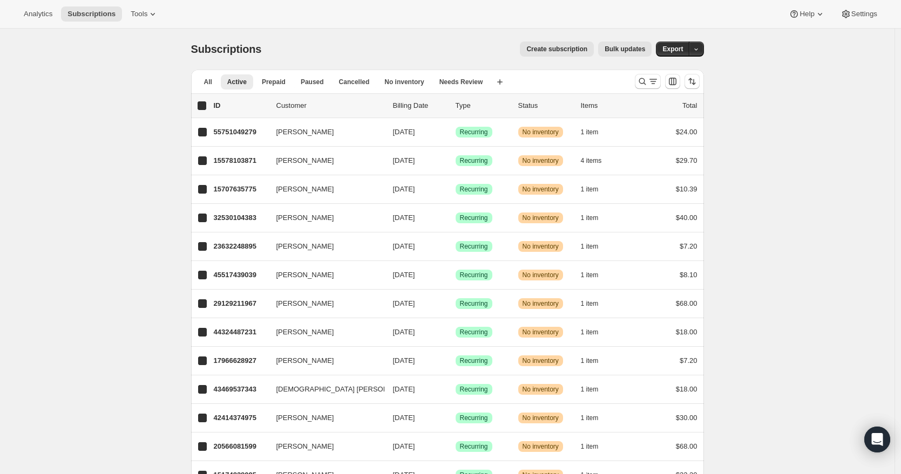
checkbox input "true"
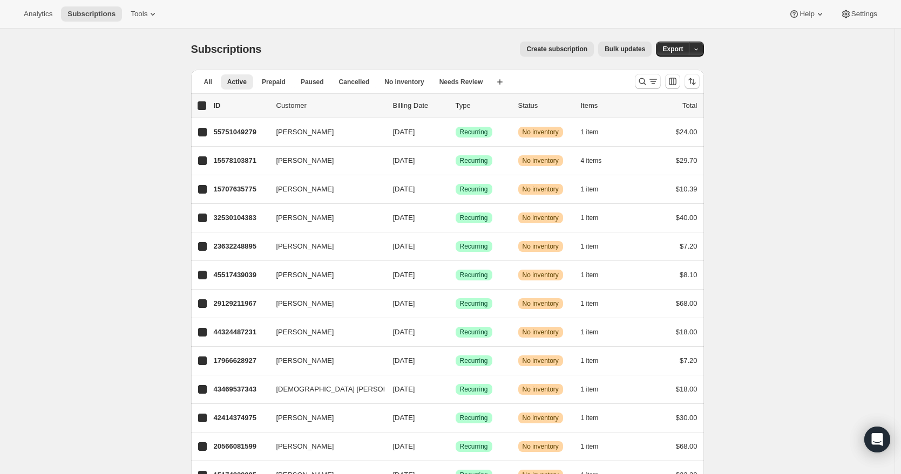
checkbox input "true"
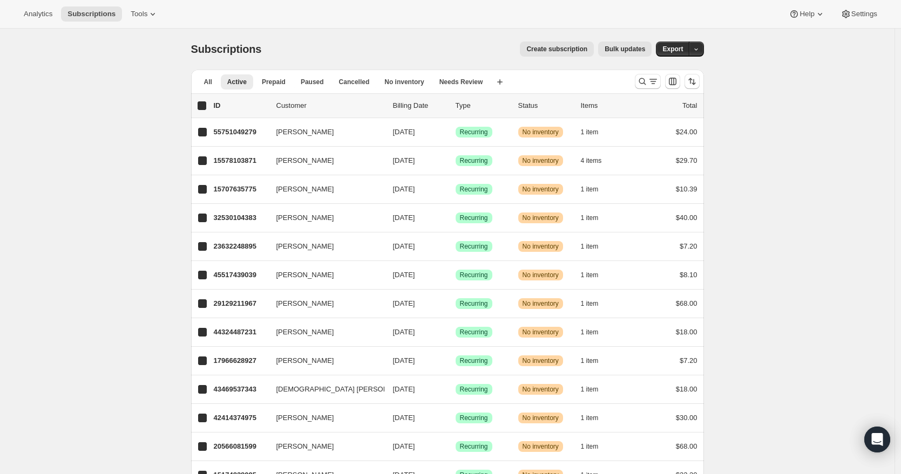
checkbox input "true"
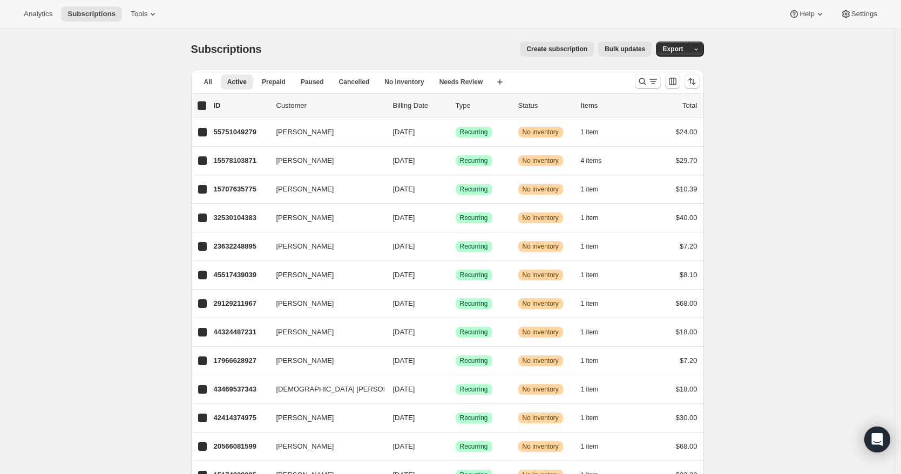
checkbox input "true"
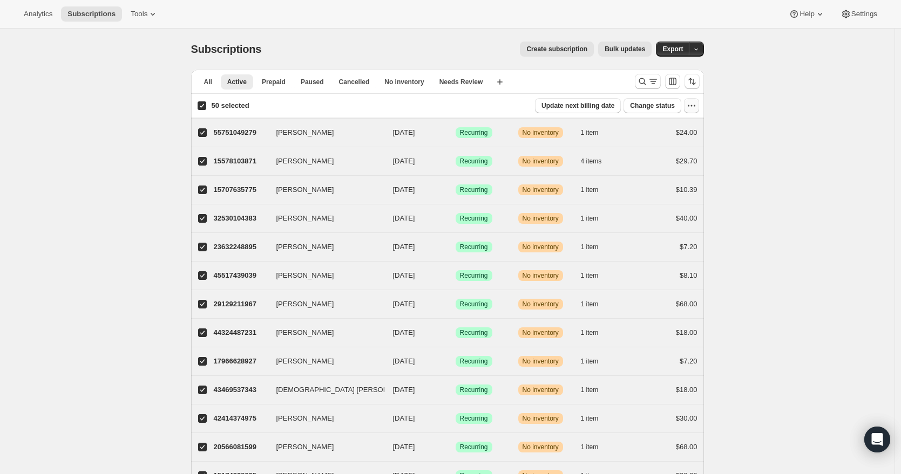
click at [695, 108] on icon "button" at bounding box center [691, 105] width 11 height 11
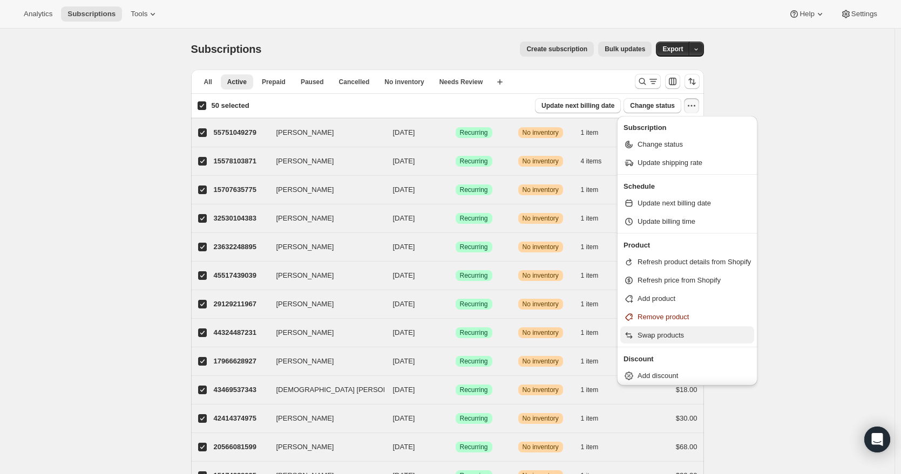
click at [673, 336] on span "Swap products" at bounding box center [660, 335] width 46 height 8
select select "20"
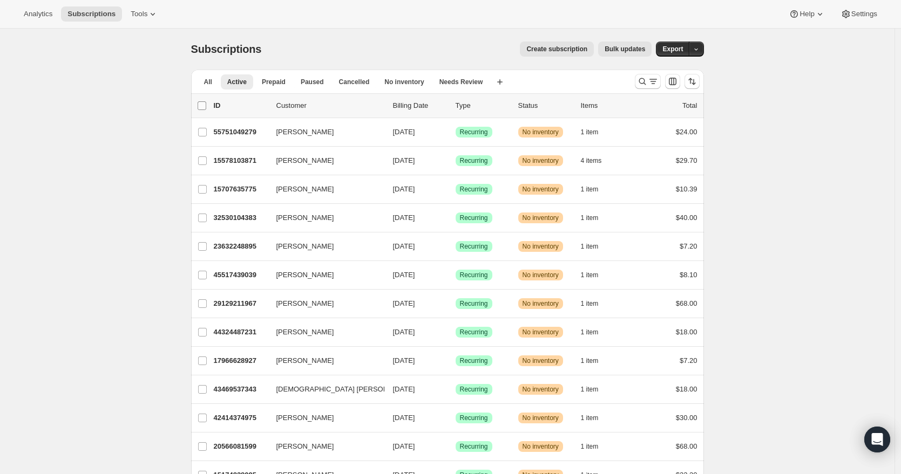
click at [206, 106] on input "0 selected" at bounding box center [202, 105] width 9 height 9
checkbox input "true"
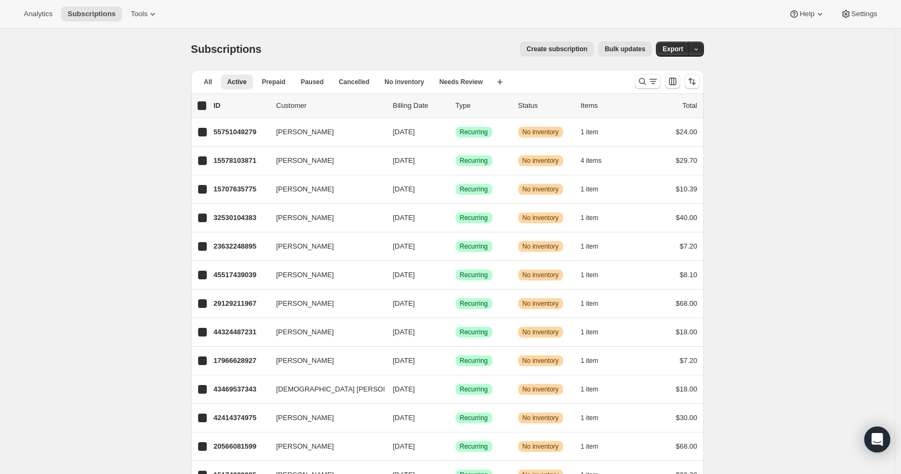
checkbox input "true"
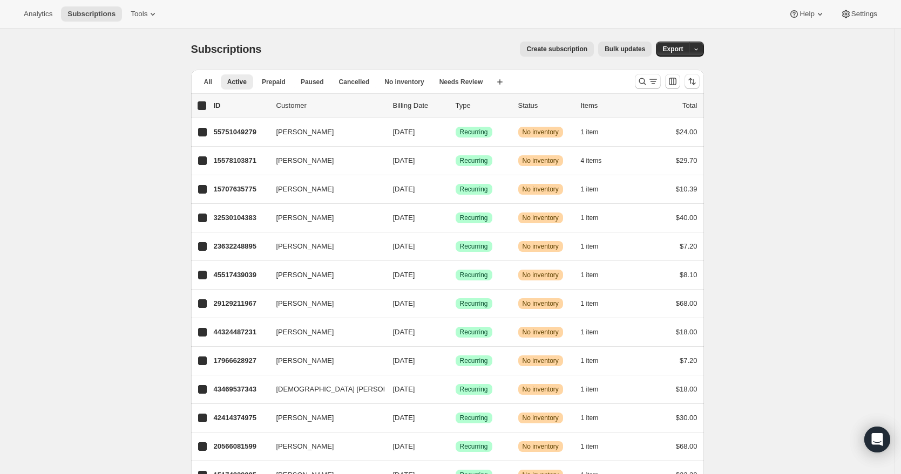
checkbox input "true"
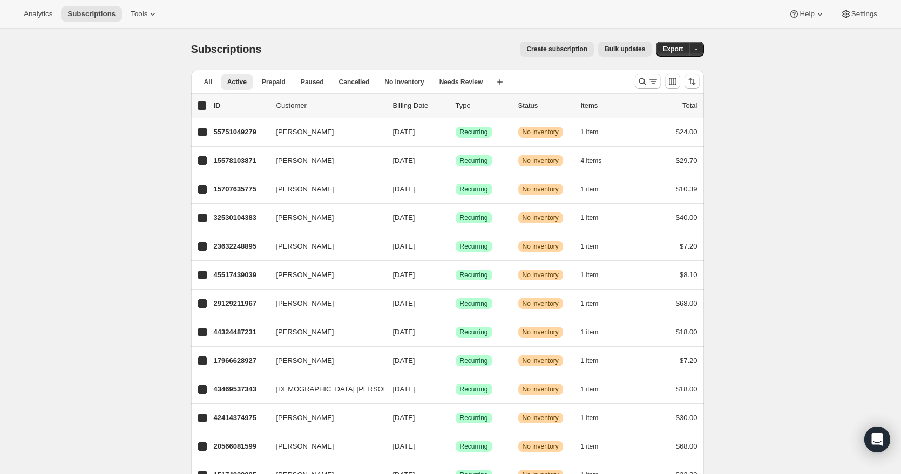
checkbox input "true"
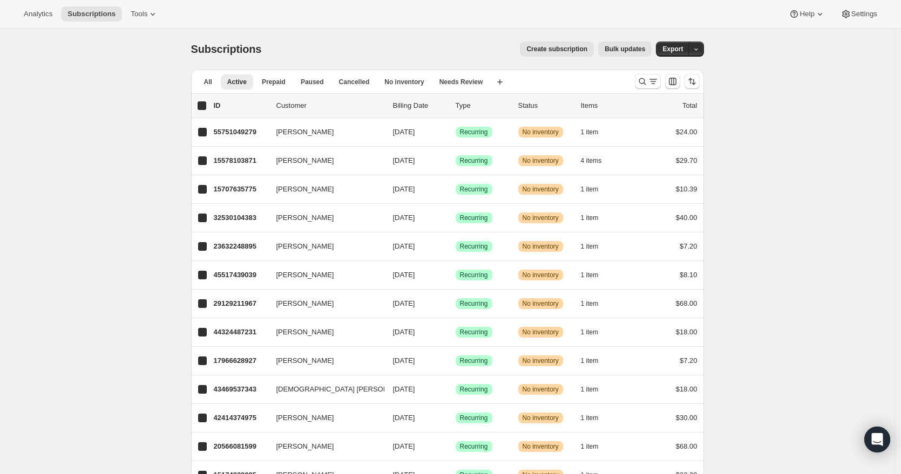
checkbox input "true"
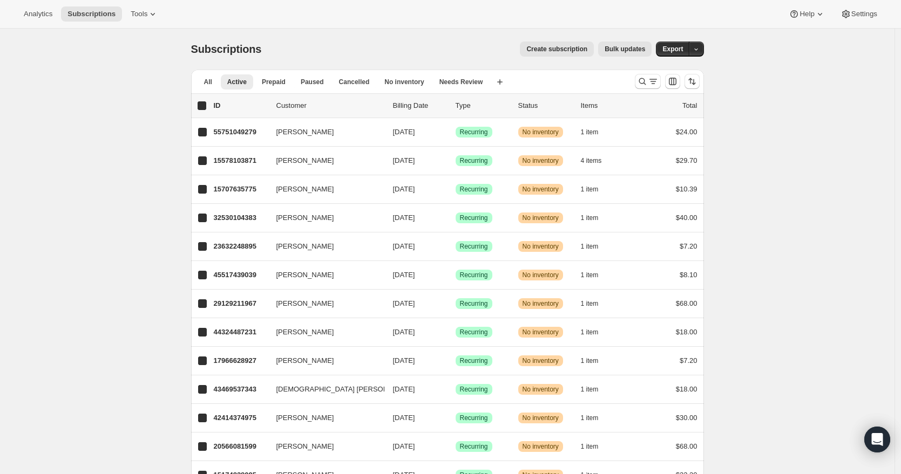
checkbox input "true"
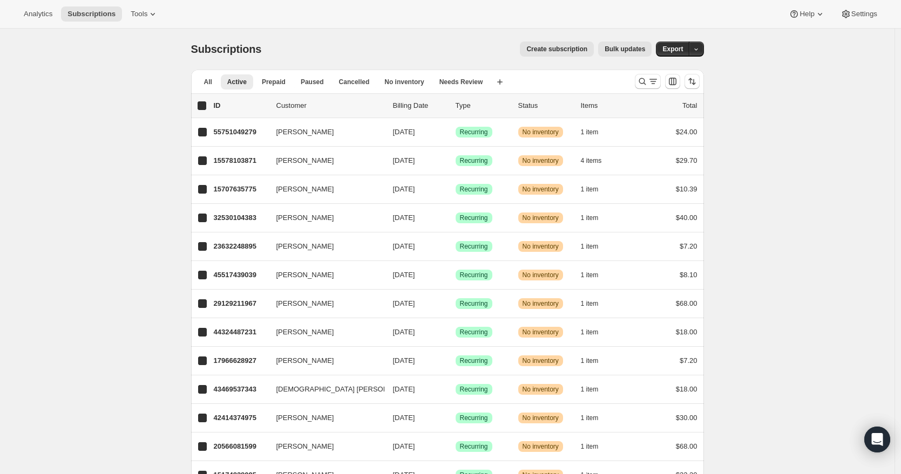
checkbox input "true"
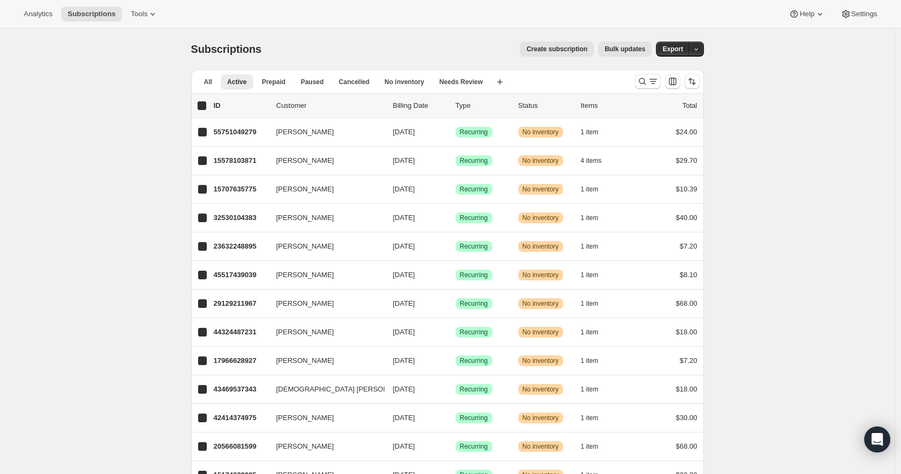
checkbox input "true"
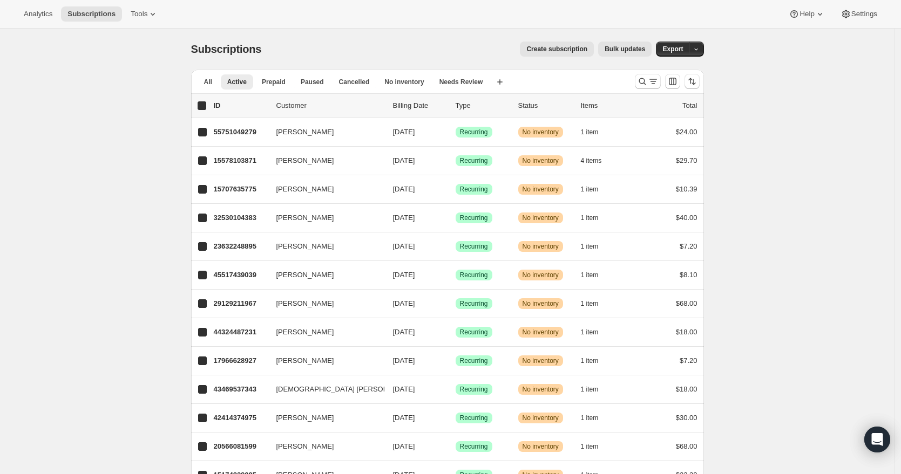
checkbox input "true"
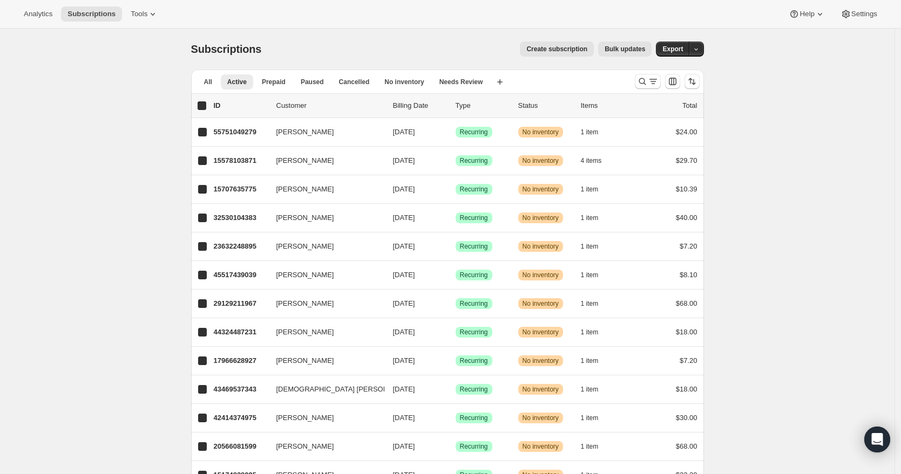
checkbox input "true"
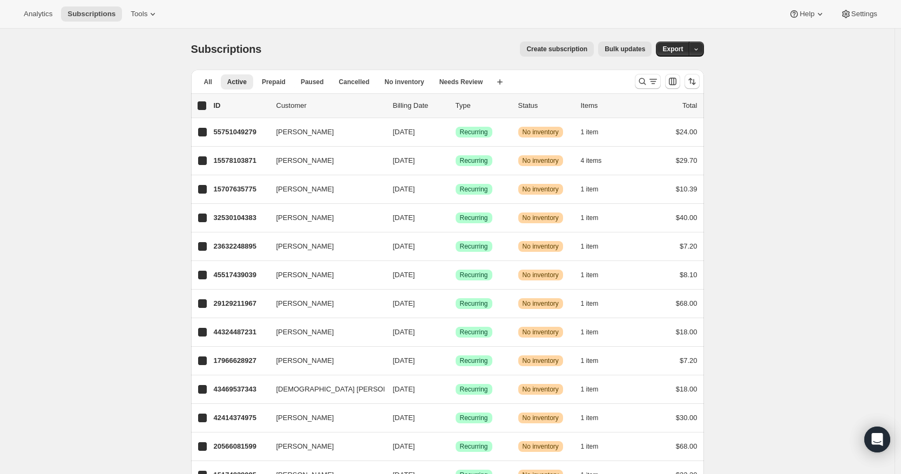
checkbox input "true"
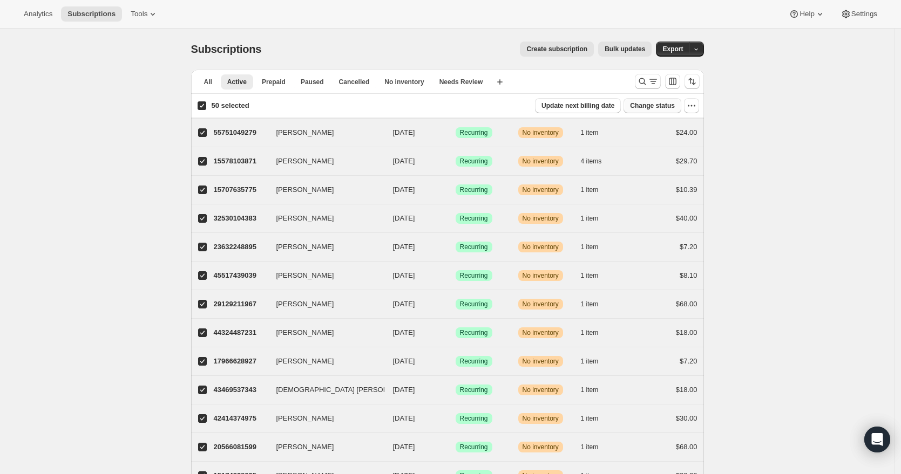
click at [675, 106] on span "Change status" at bounding box center [652, 105] width 45 height 9
select select "20"
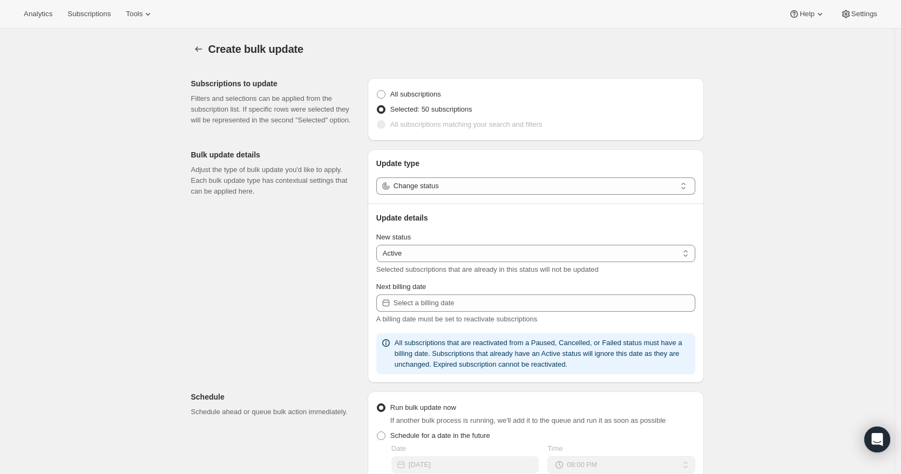
click at [386, 186] on icon at bounding box center [386, 186] width 11 height 11
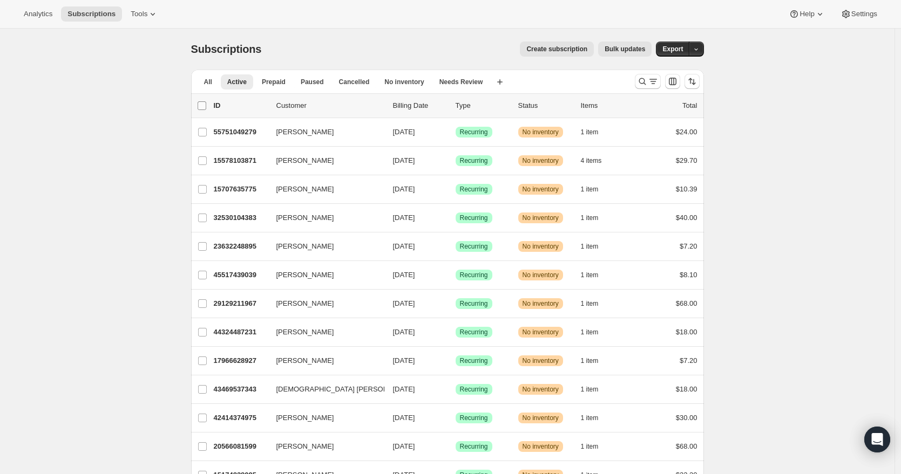
click at [205, 102] on input "0 selected" at bounding box center [202, 105] width 9 height 9
checkbox input "true"
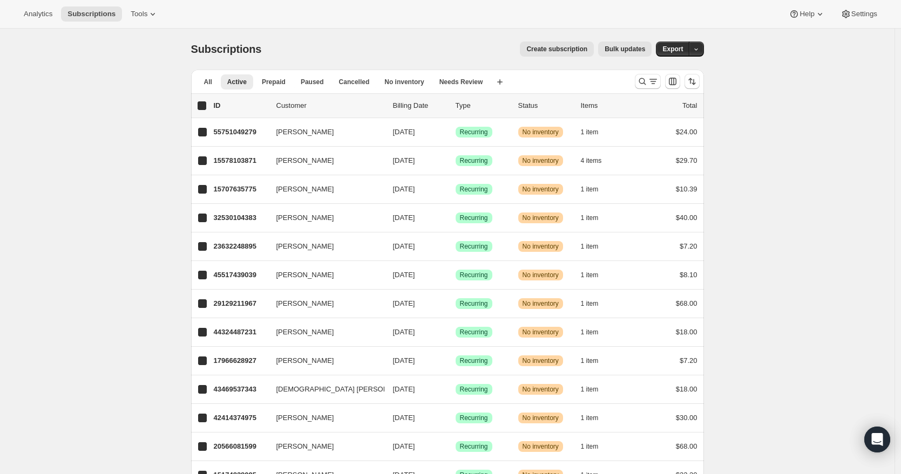
checkbox input "true"
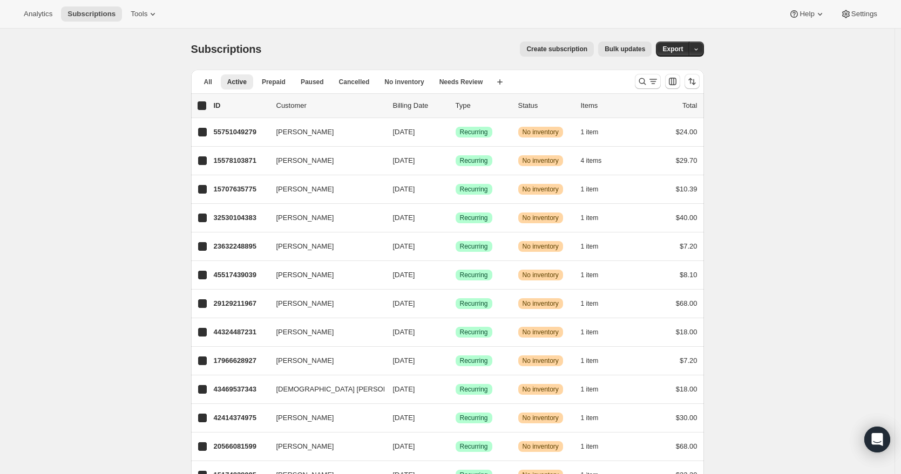
checkbox input "true"
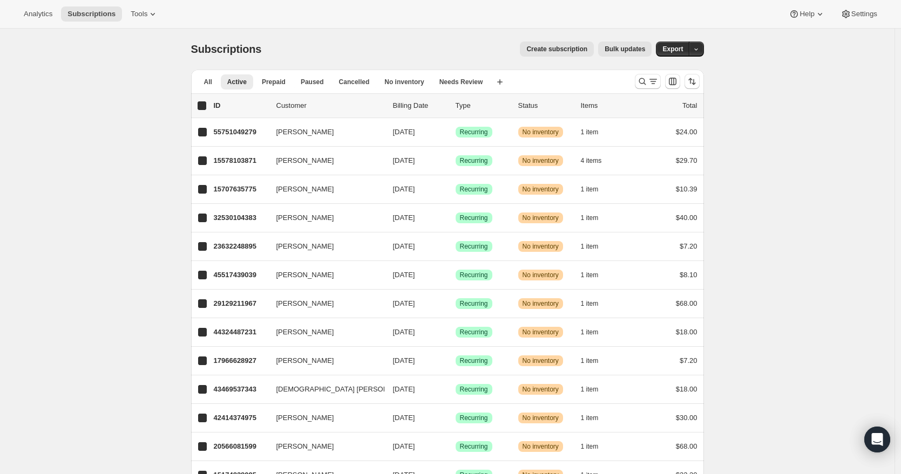
checkbox input "true"
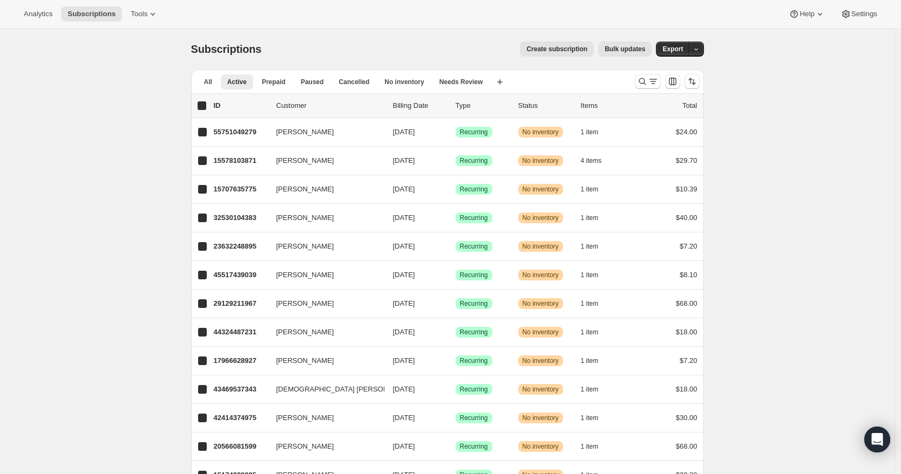
checkbox input "true"
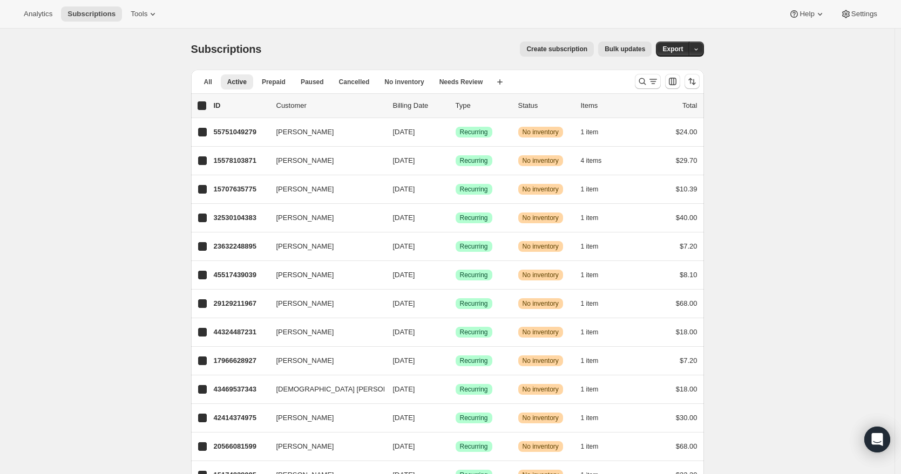
checkbox input "true"
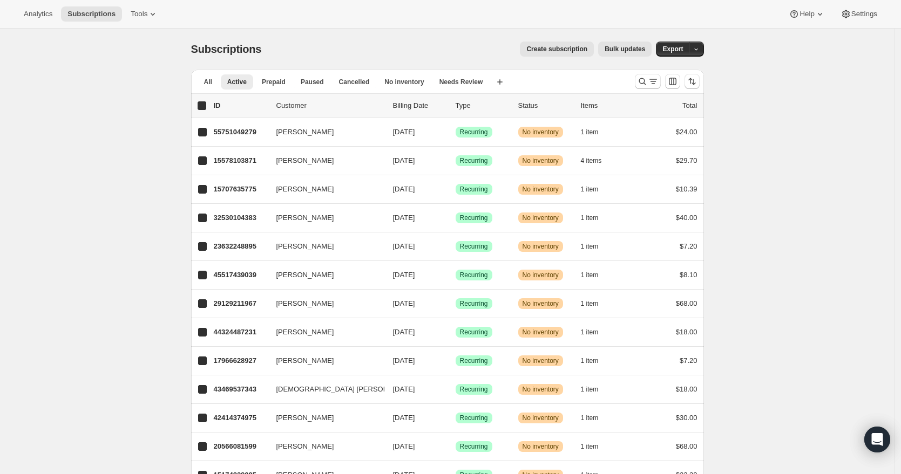
checkbox input "true"
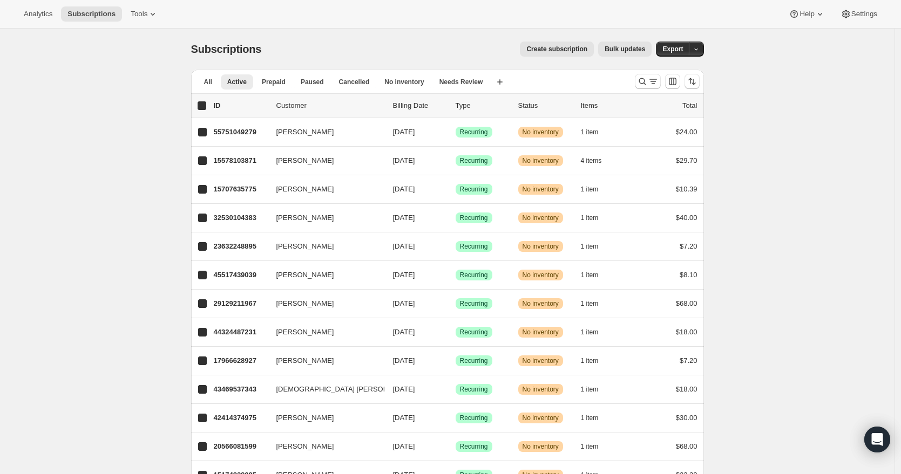
checkbox input "true"
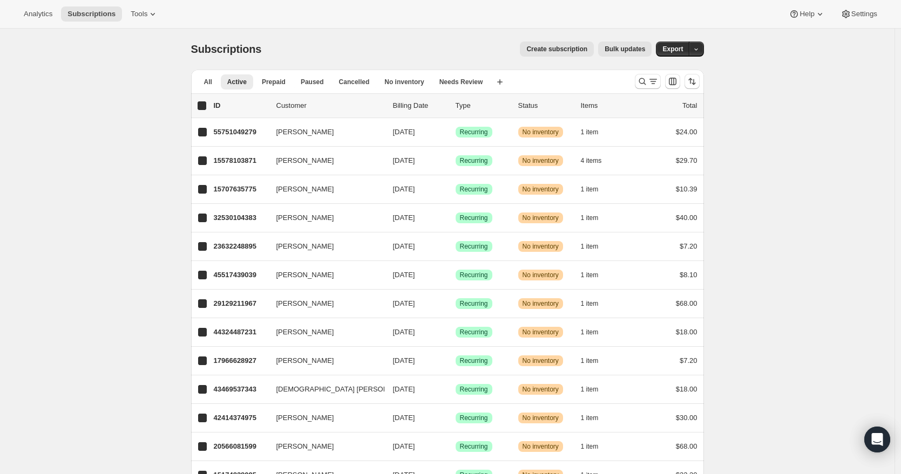
checkbox input "true"
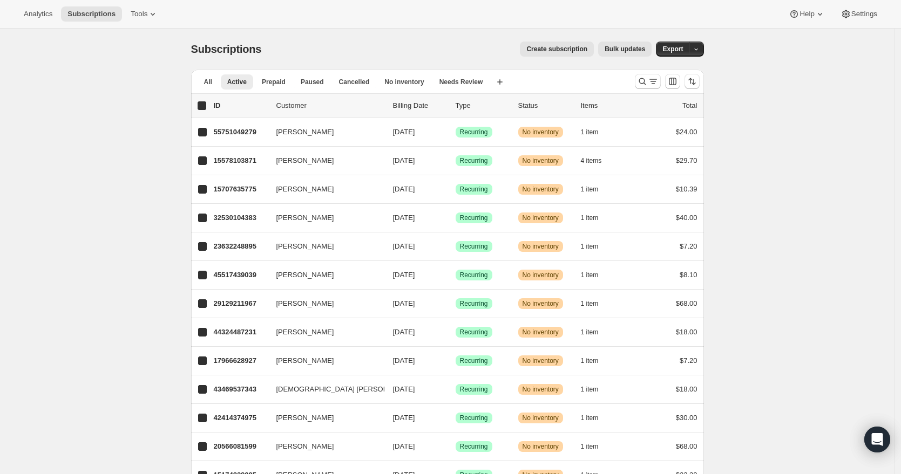
checkbox input "true"
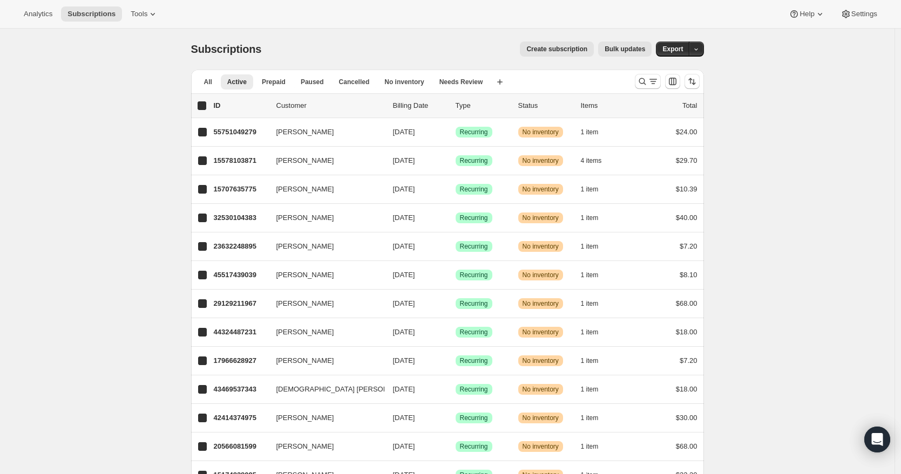
checkbox input "true"
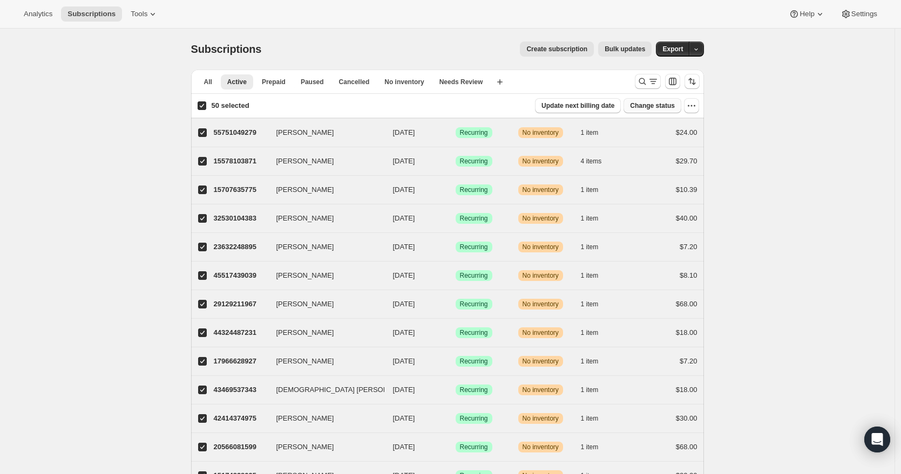
click at [675, 106] on span "Change status" at bounding box center [652, 105] width 45 height 9
select select "20"
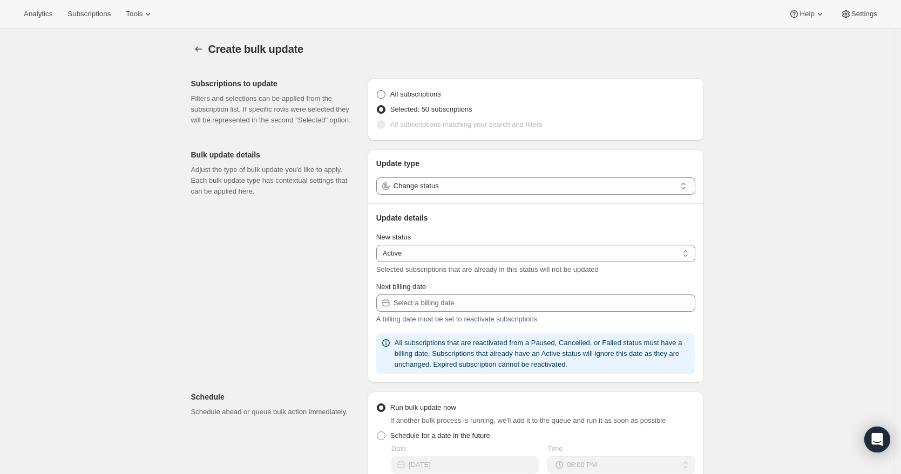
click at [385, 90] on span at bounding box center [381, 94] width 9 height 9
click at [377, 90] on input "All subscriptions" at bounding box center [377, 90] width 1 height 1
radio input "true"
click at [385, 108] on span at bounding box center [381, 109] width 9 height 9
click at [377, 106] on input "Selected: 50 subscriptions" at bounding box center [377, 105] width 1 height 1
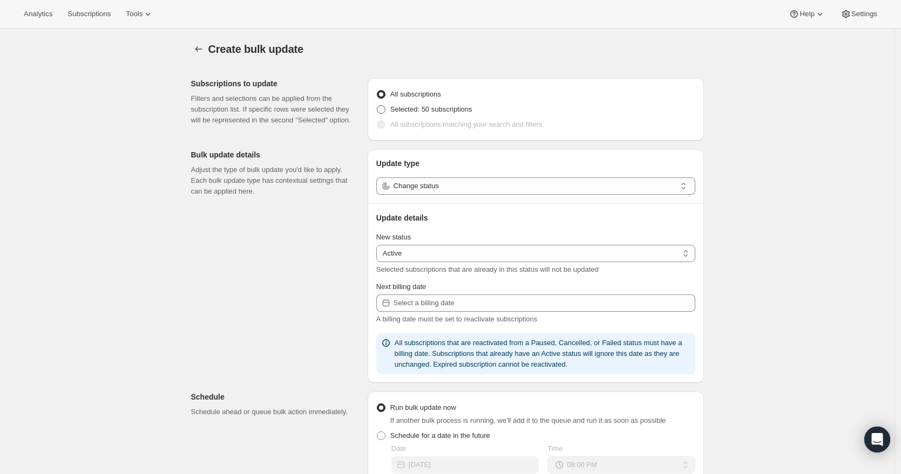
radio input "true"
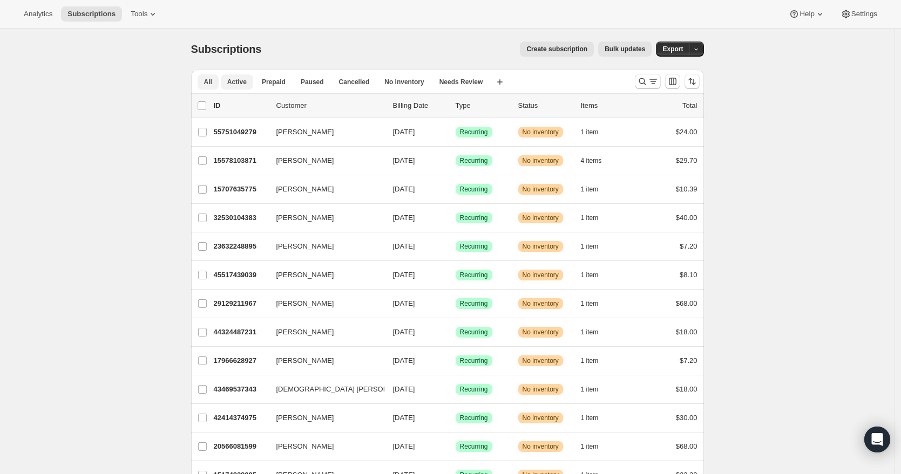
click at [211, 84] on span "All" at bounding box center [208, 82] width 8 height 9
click at [246, 83] on span "Active" at bounding box center [236, 82] width 19 height 9
click at [233, 86] on button "Active" at bounding box center [237, 81] width 32 height 15
click at [206, 105] on input "0 selected" at bounding box center [202, 105] width 9 height 9
checkbox input "true"
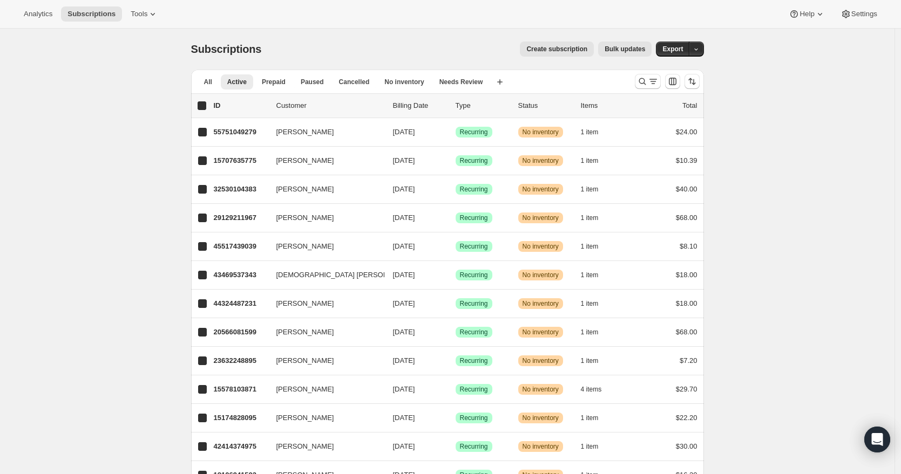
checkbox input "true"
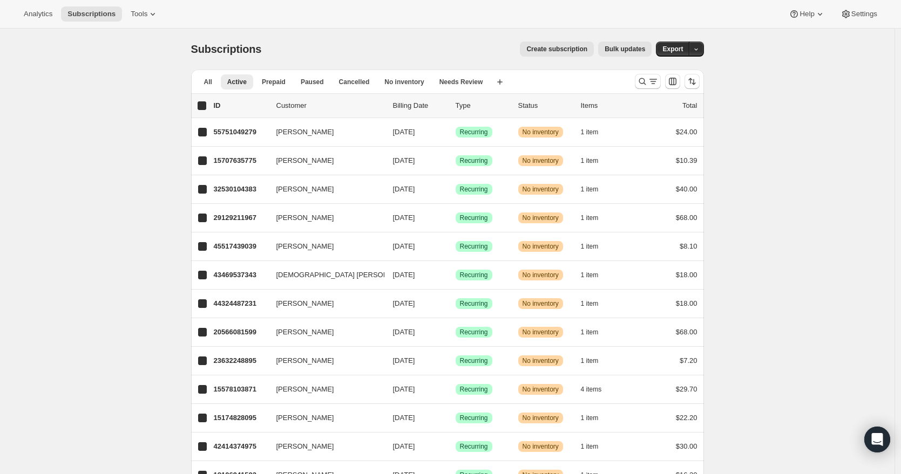
checkbox input "true"
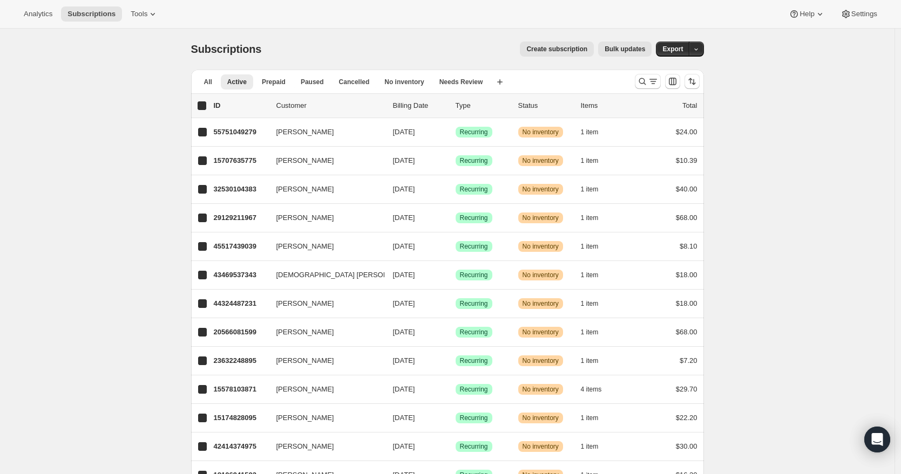
checkbox input "true"
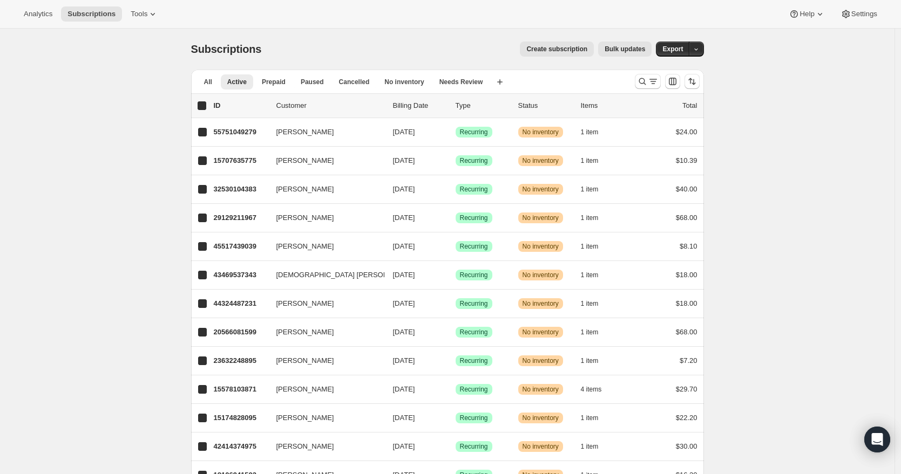
checkbox input "true"
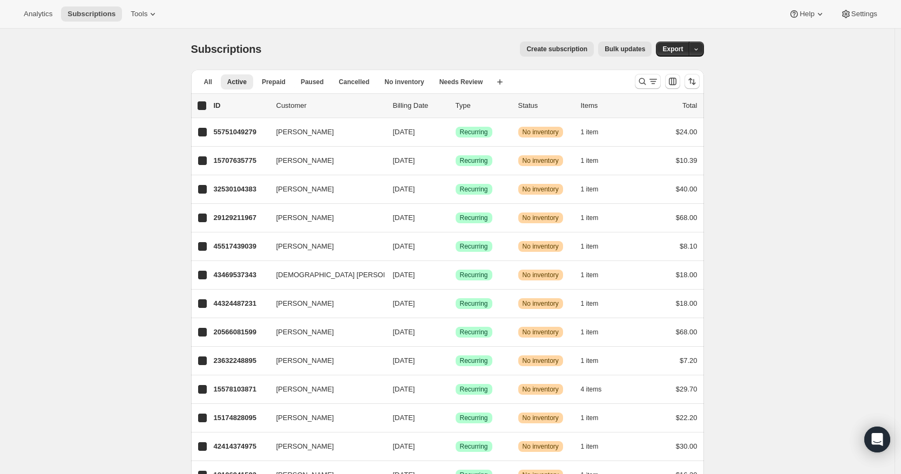
checkbox input "true"
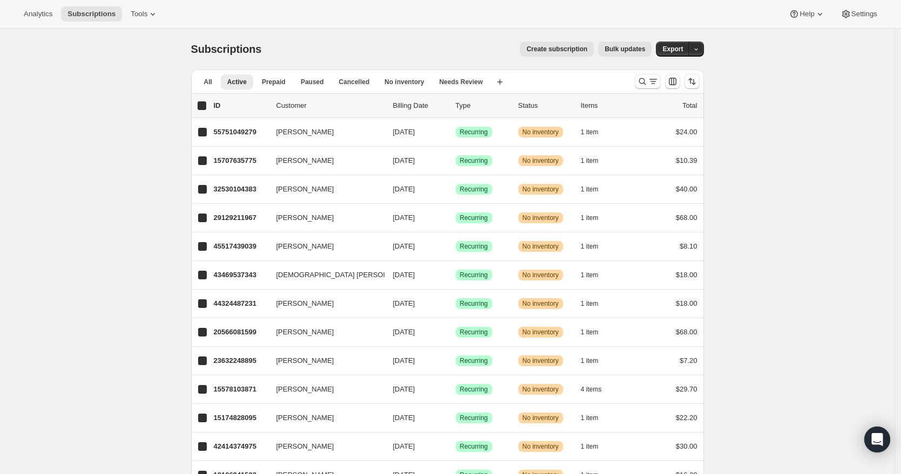
checkbox input "true"
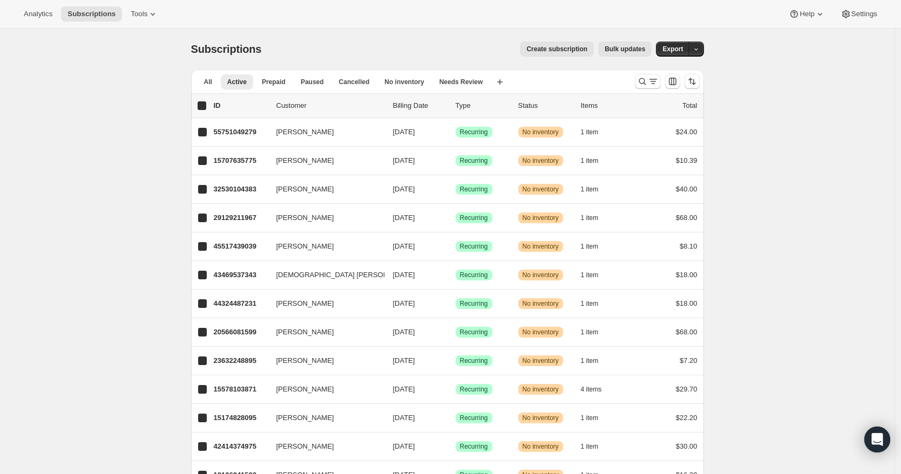
checkbox input "true"
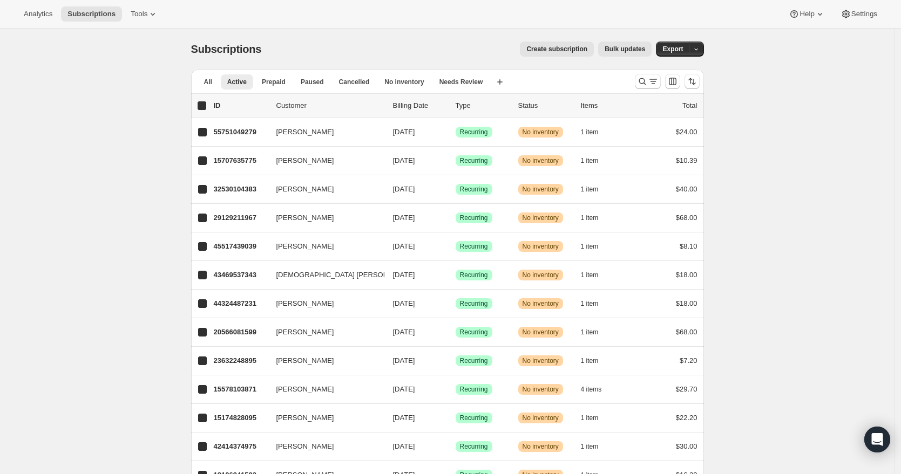
checkbox input "true"
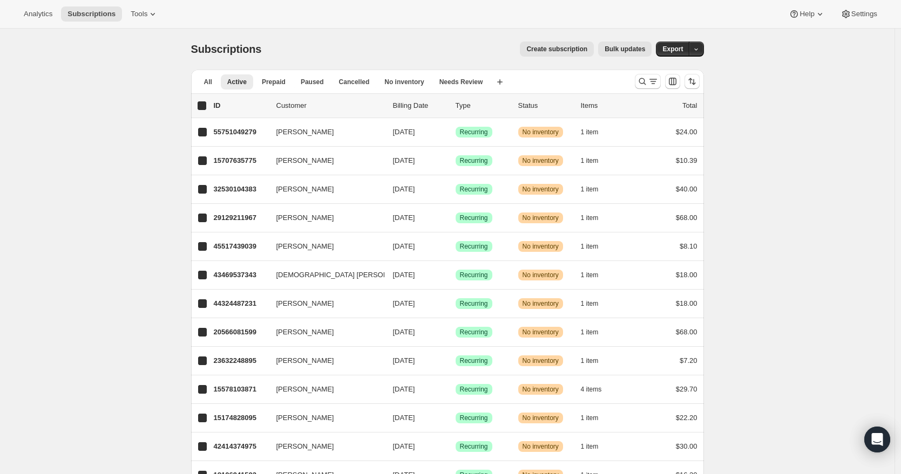
checkbox input "true"
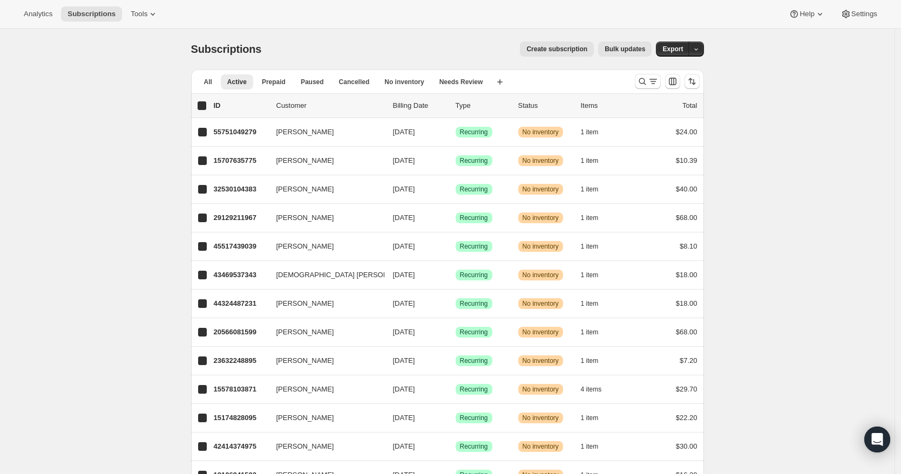
checkbox input "true"
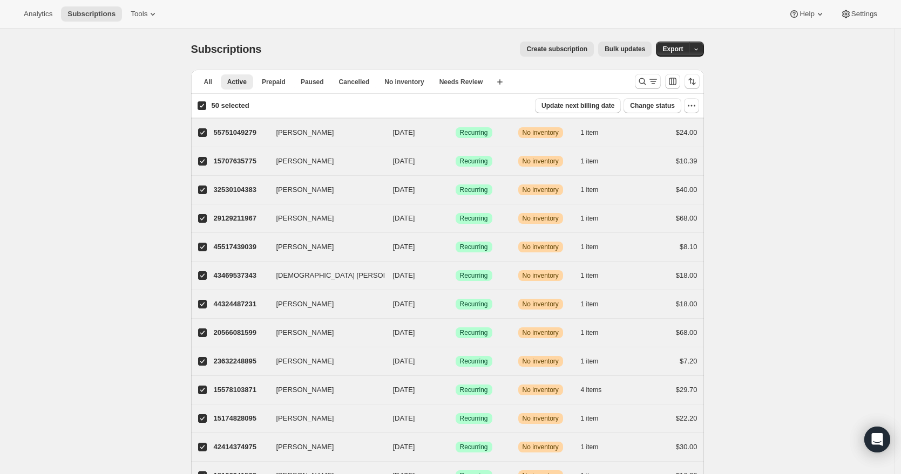
click at [702, 107] on div "50 selected Update next billing date Change status" at bounding box center [447, 105] width 511 height 15
click at [697, 108] on icon "button" at bounding box center [691, 105] width 11 height 11
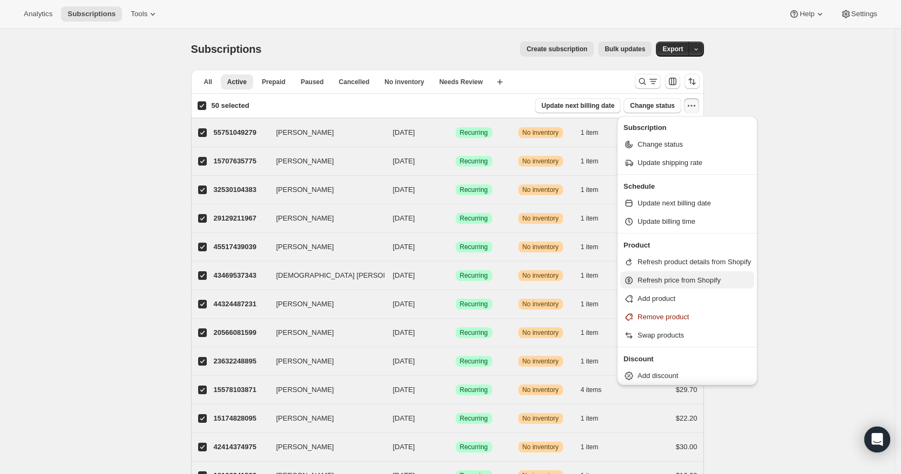
click at [666, 283] on span "Refresh price from Shopify" at bounding box center [678, 280] width 83 height 8
select select "20"
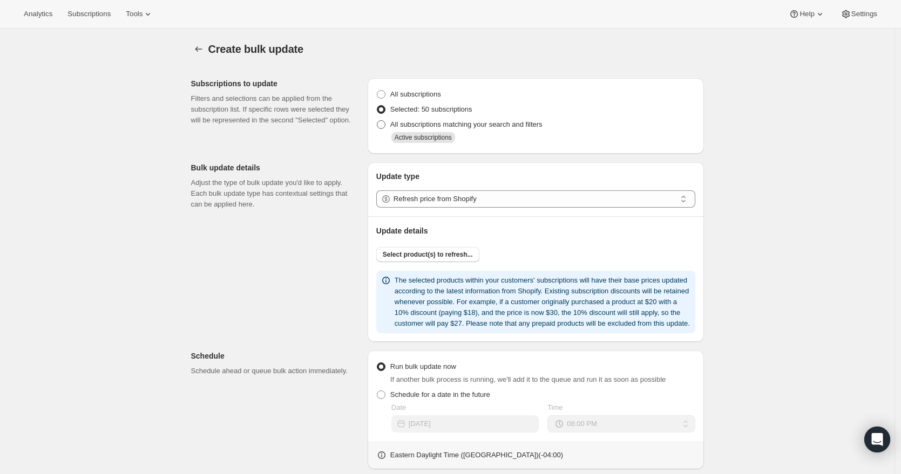
click at [426, 130] on span "All subscriptions matching your search and filters" at bounding box center [466, 124] width 152 height 11
click at [377, 121] on input "All subscriptions matching your search and filters" at bounding box center [377, 120] width 1 height 1
radio input "true"
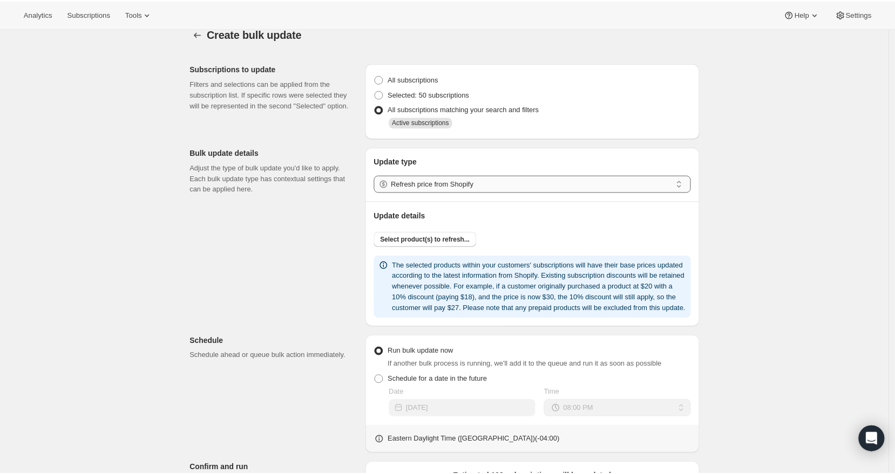
scroll to position [17, 0]
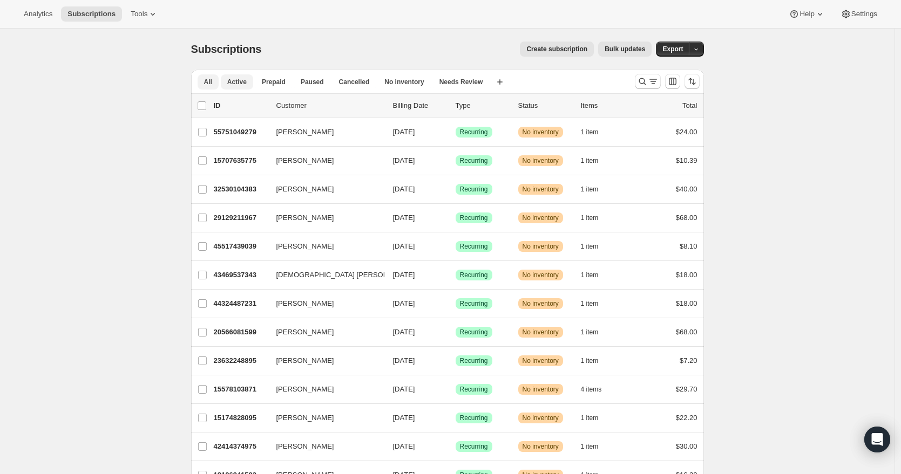
click at [219, 82] on button "All" at bounding box center [208, 81] width 21 height 15
click at [234, 85] on span "Active" at bounding box center [236, 82] width 19 height 9
click at [201, 104] on input "0 selected" at bounding box center [202, 105] width 9 height 9
checkbox input "true"
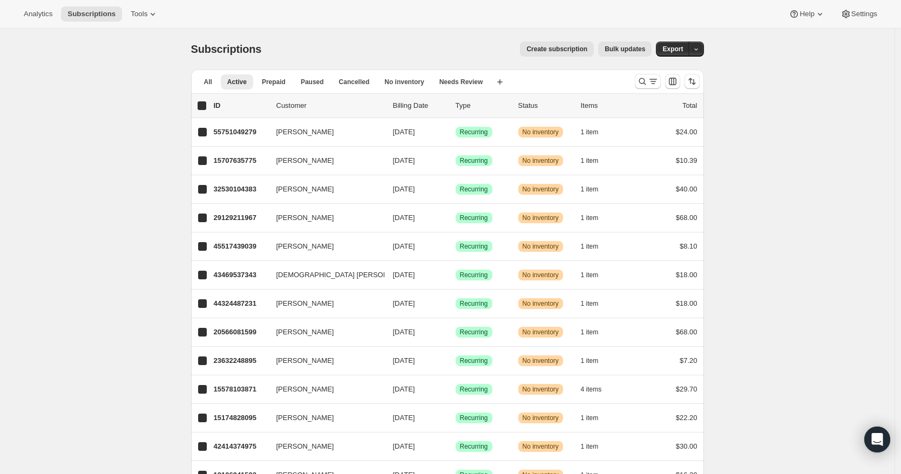
checkbox input "true"
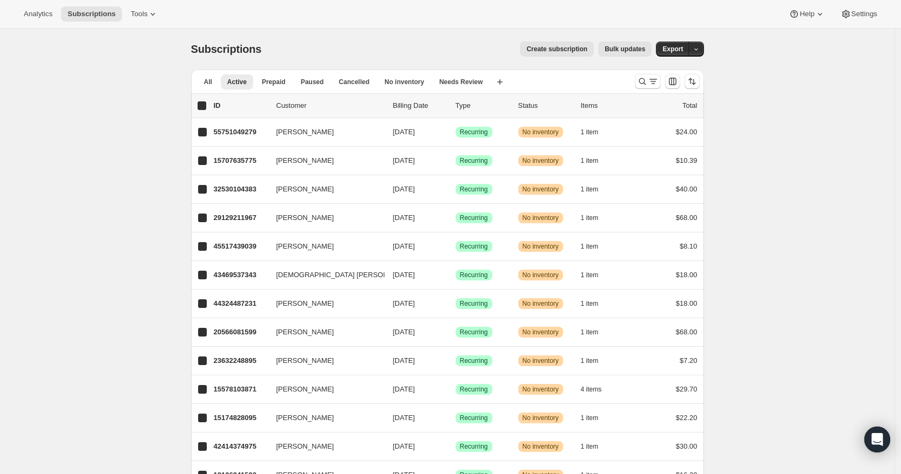
checkbox input "true"
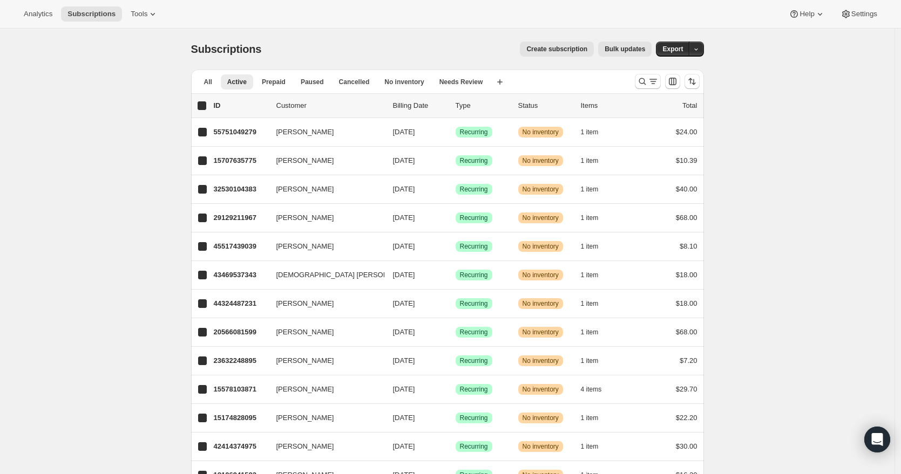
checkbox input "true"
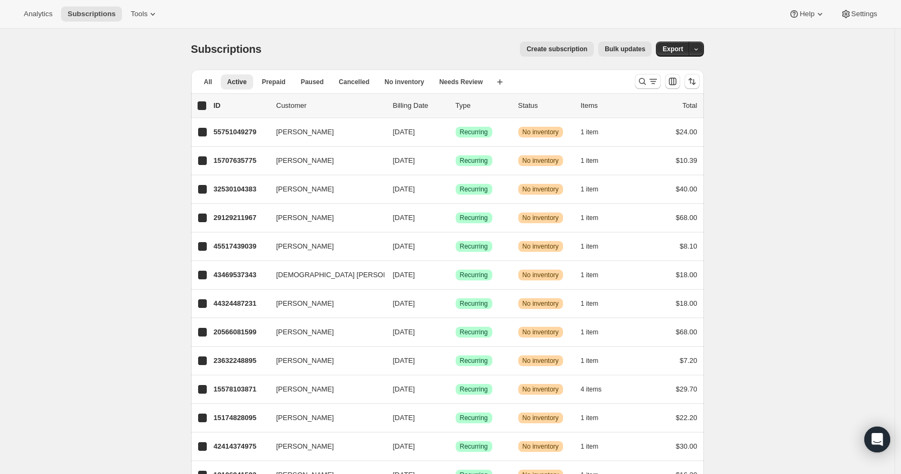
checkbox input "true"
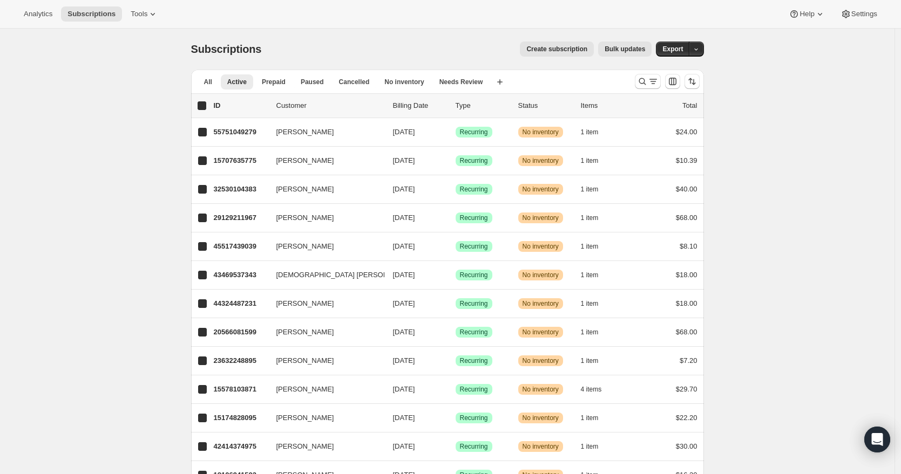
checkbox input "true"
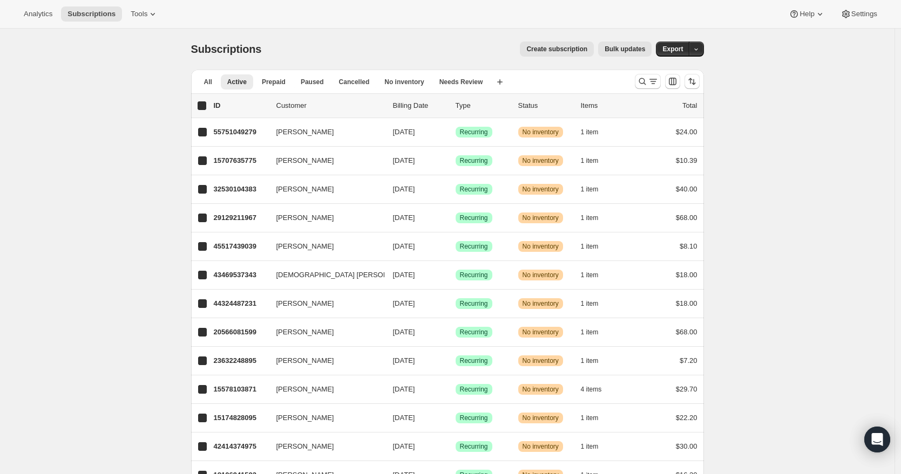
checkbox input "true"
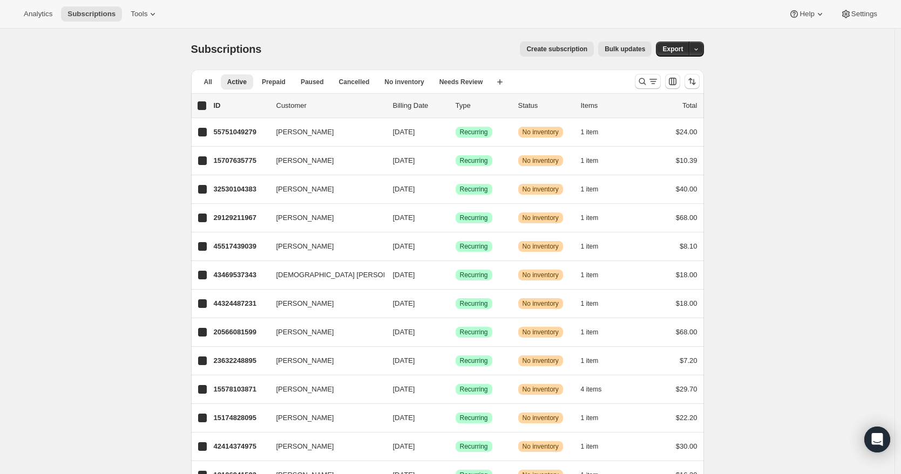
checkbox input "true"
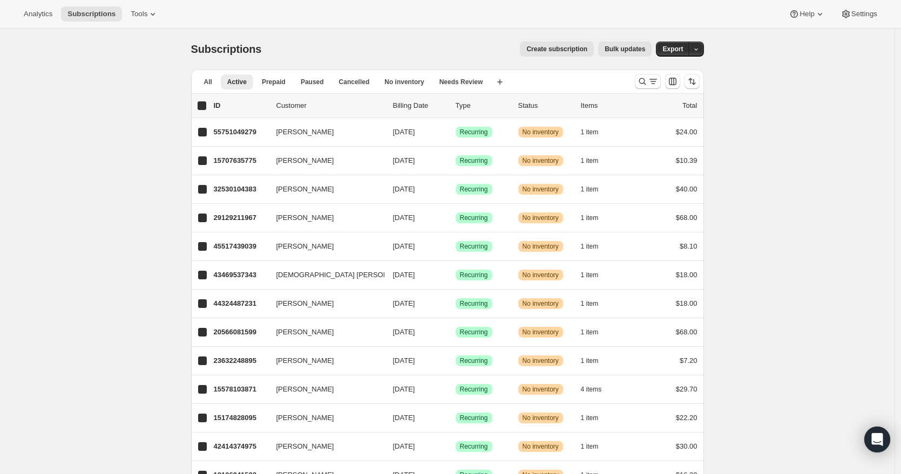
checkbox input "true"
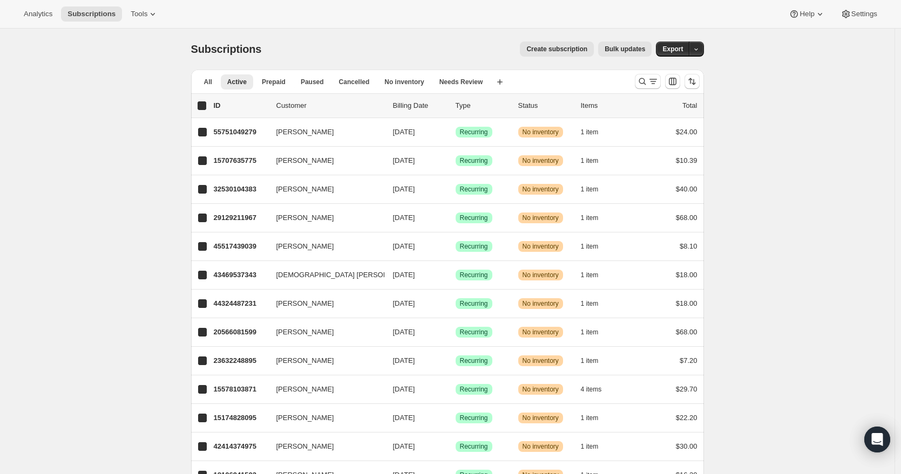
checkbox input "true"
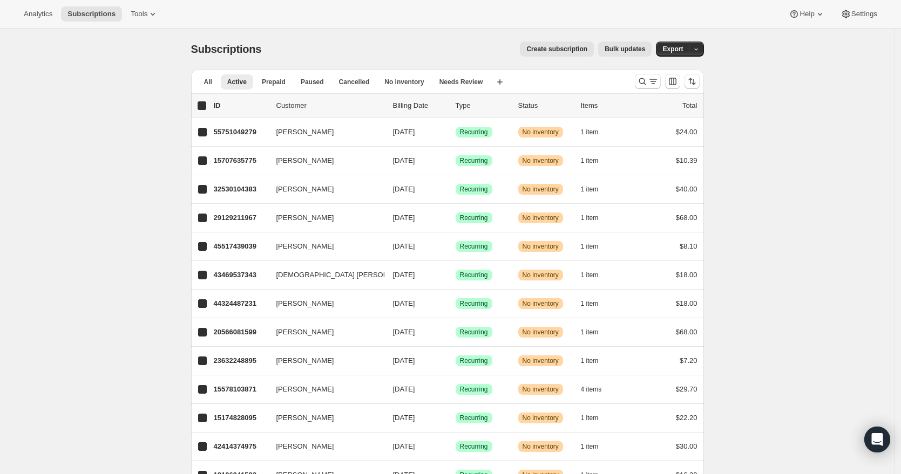
checkbox input "true"
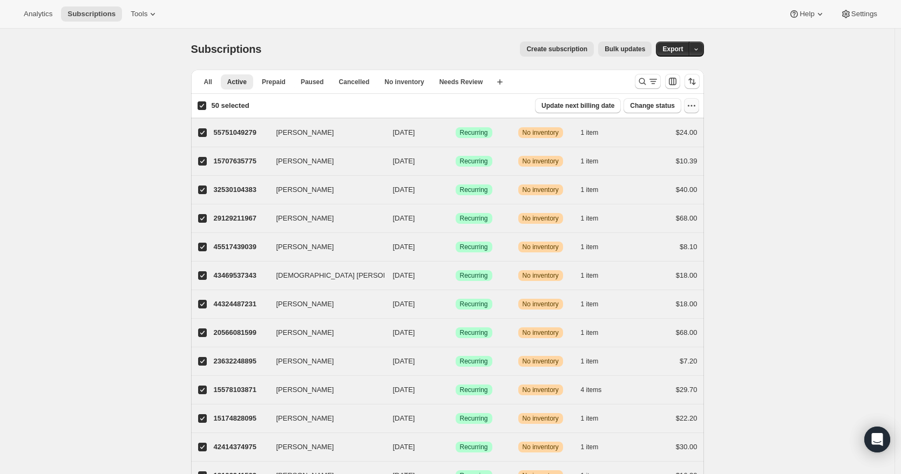
click at [690, 108] on icon "button" at bounding box center [691, 105] width 11 height 11
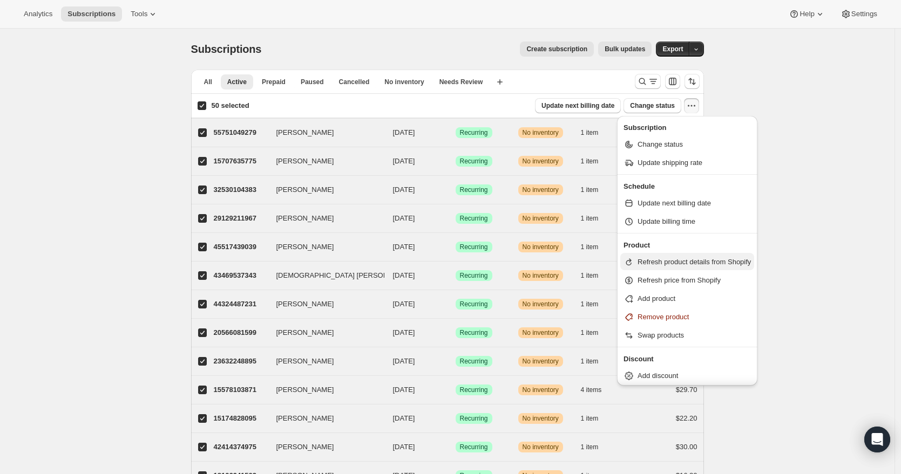
click at [678, 267] on span "Refresh product details from Shopify" at bounding box center [693, 262] width 113 height 11
select select "20"
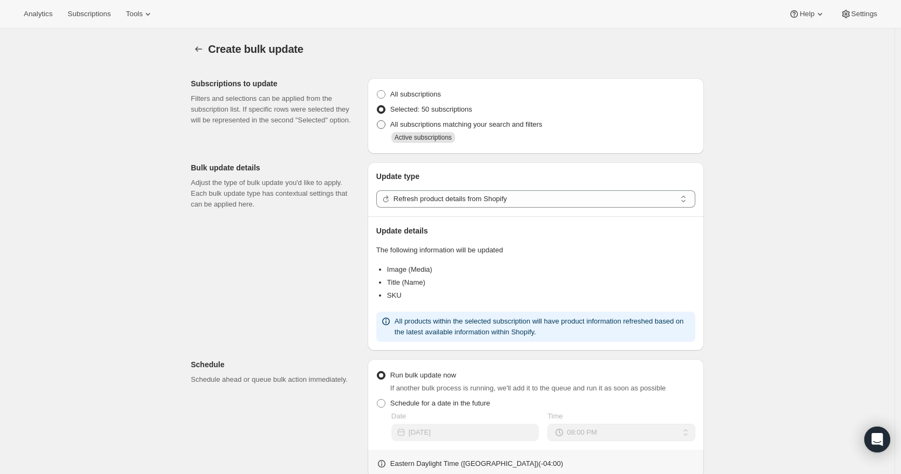
click at [425, 128] on span "All subscriptions matching your search and filters" at bounding box center [466, 124] width 152 height 8
click at [377, 121] on input "All subscriptions matching your search and filters" at bounding box center [377, 120] width 1 height 1
radio input "true"
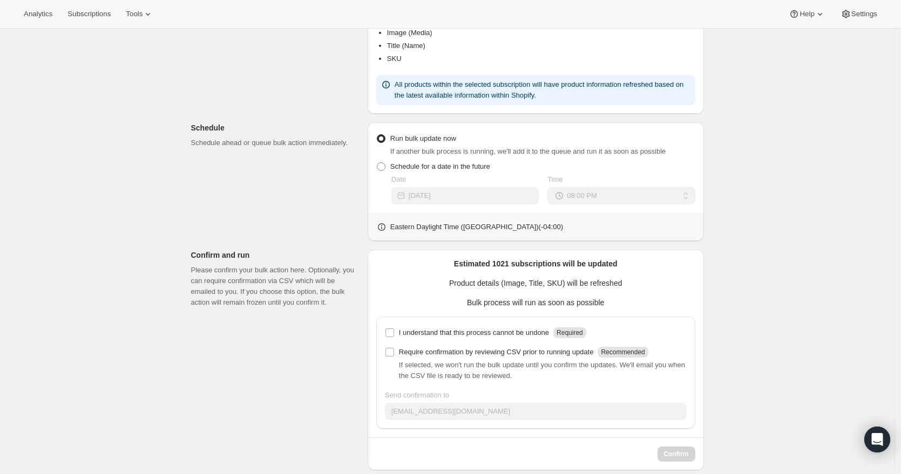
scroll to position [251, 0]
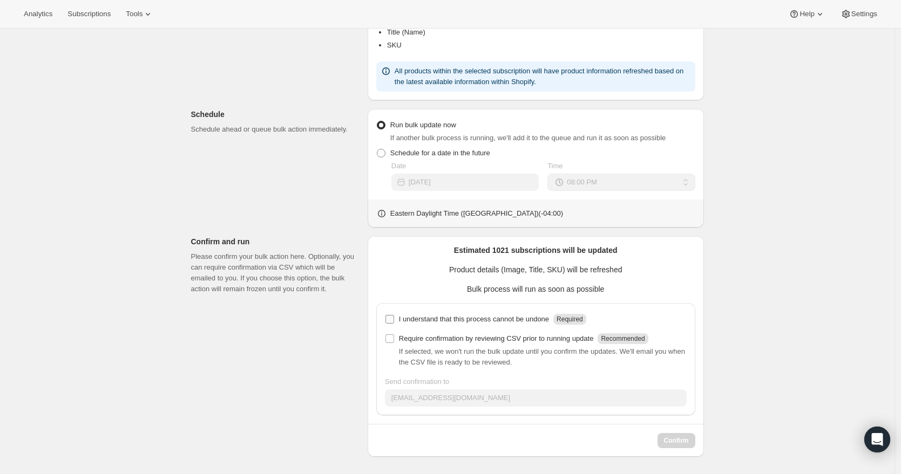
click at [395, 324] on span at bounding box center [390, 320] width 10 height 10
click at [394, 324] on input "I understand that this process cannot be undone Required" at bounding box center [389, 319] width 9 height 9
checkbox input "true"
click at [671, 443] on span "Confirm" at bounding box center [676, 441] width 25 height 9
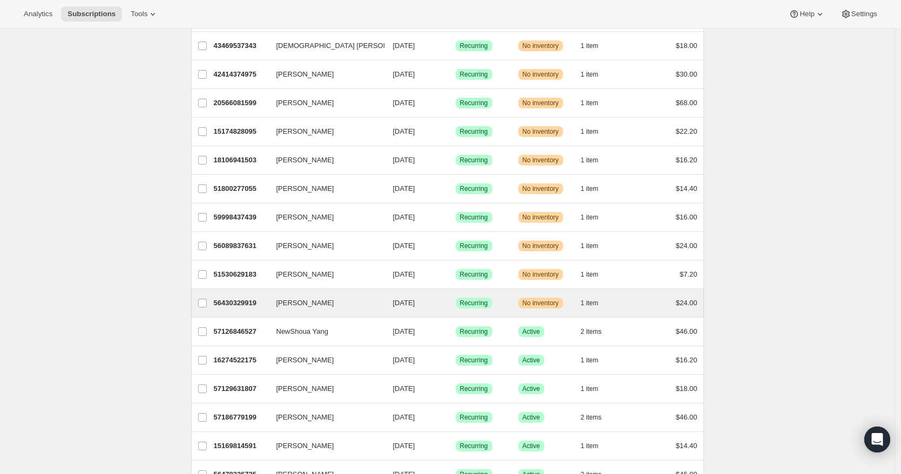
scroll to position [346, 0]
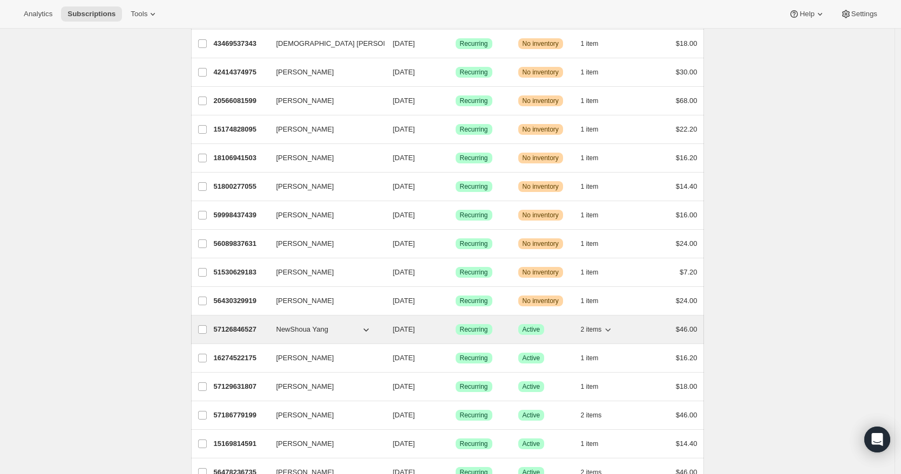
click at [281, 327] on span "NewShoua Yang" at bounding box center [302, 329] width 52 height 11
click at [261, 328] on p "57126846527" at bounding box center [241, 329] width 54 height 11
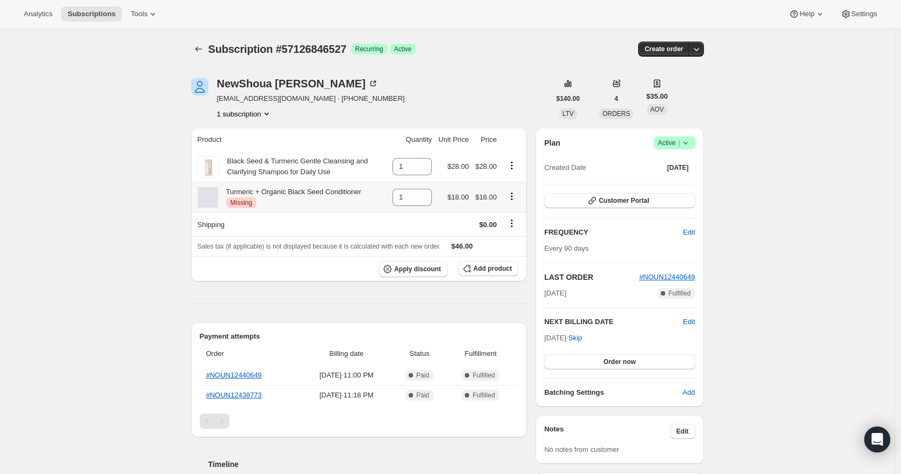
click at [513, 195] on icon "Product actions" at bounding box center [511, 196] width 11 height 11
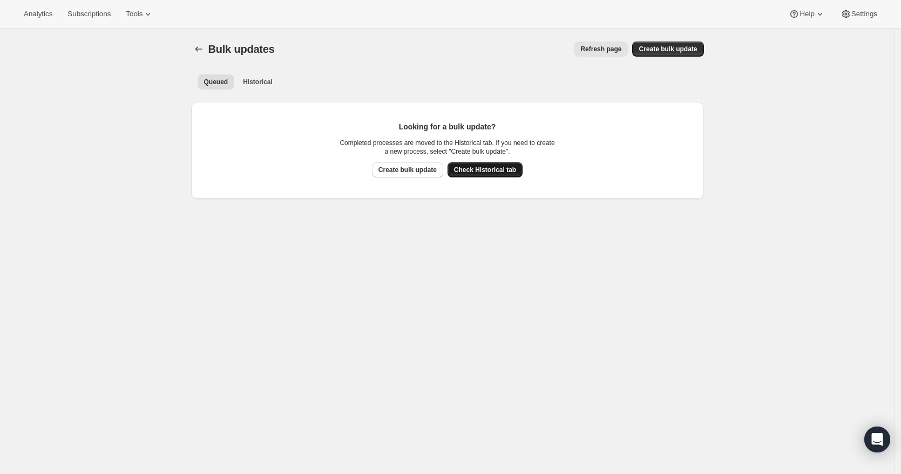
click at [489, 166] on span "Check Historical tab" at bounding box center [485, 170] width 62 height 9
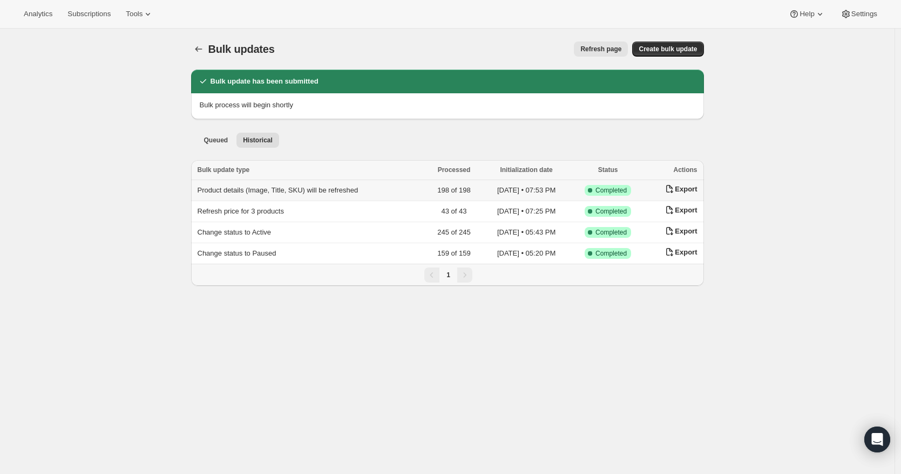
click at [316, 188] on span "Product details (Image, Title, SKU) will be refreshed" at bounding box center [278, 190] width 161 height 8
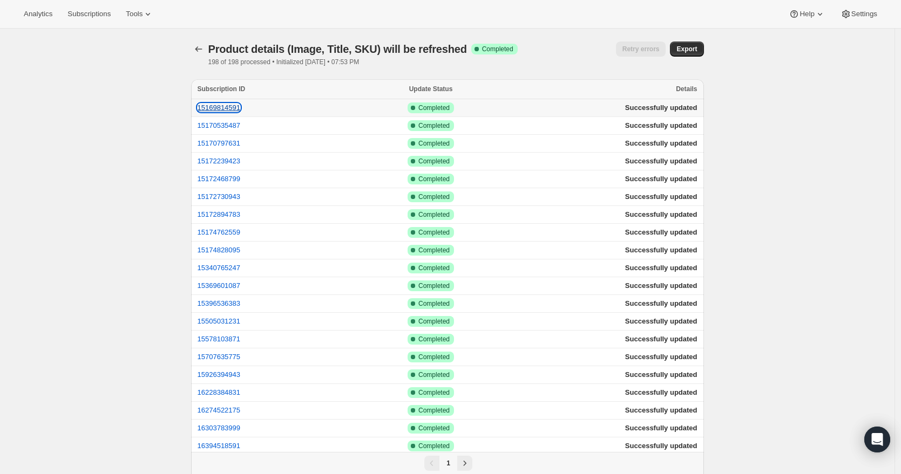
click at [233, 105] on button "15169814591" at bounding box center [219, 108] width 43 height 8
click at [219, 147] on button "15170797631" at bounding box center [219, 143] width 43 height 8
click at [215, 123] on button "15170535487" at bounding box center [219, 125] width 43 height 8
click at [208, 47] on div at bounding box center [199, 49] width 17 height 15
click at [204, 48] on icon "button" at bounding box center [198, 49] width 11 height 11
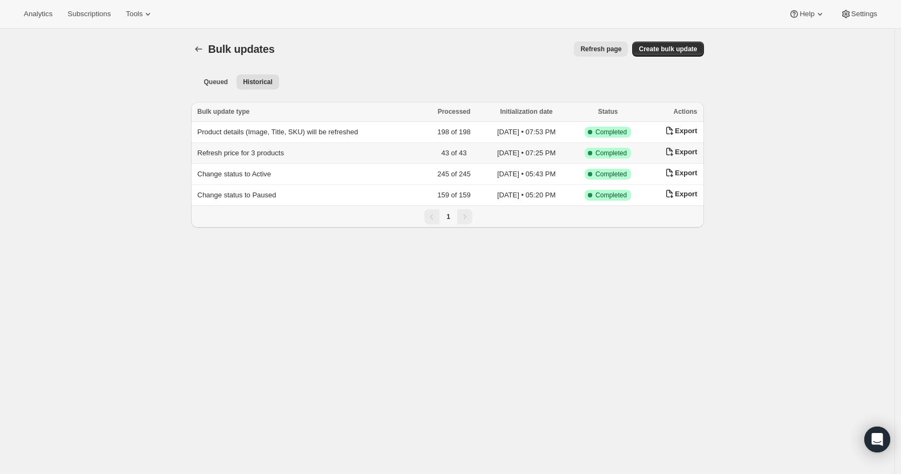
click at [219, 157] on span "Refresh price for 3 products" at bounding box center [241, 153] width 86 height 8
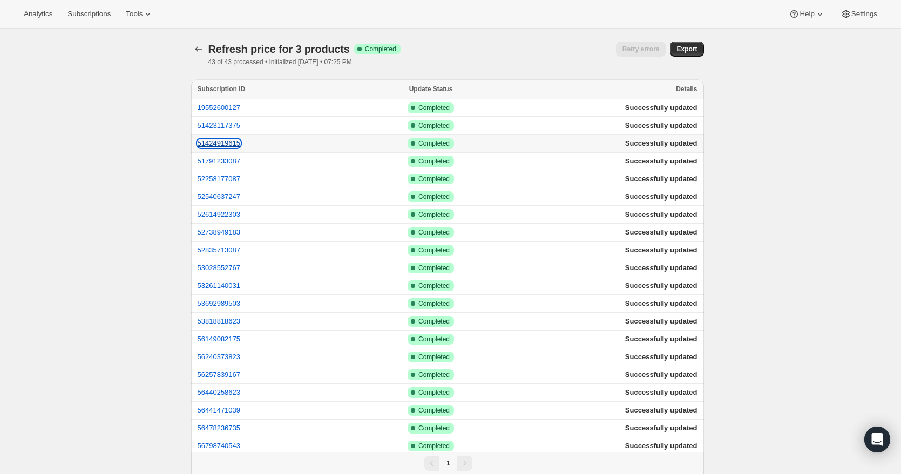
click at [214, 144] on button "51424919615" at bounding box center [219, 143] width 43 height 8
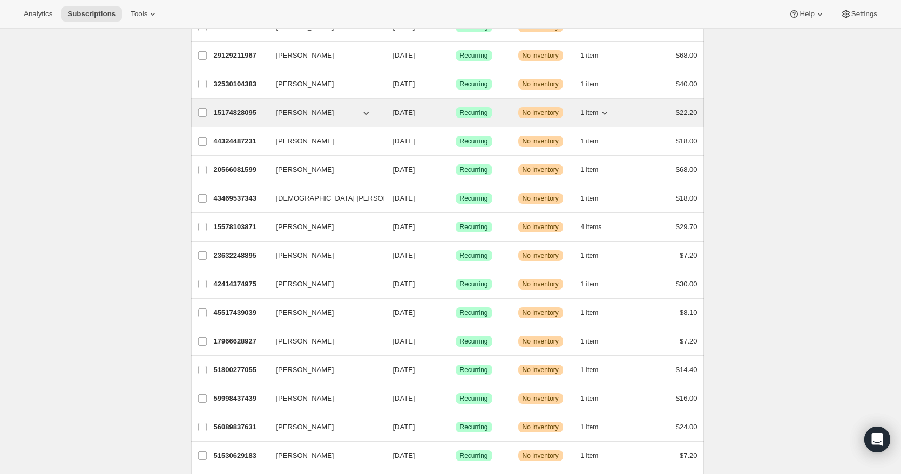
scroll to position [169, 0]
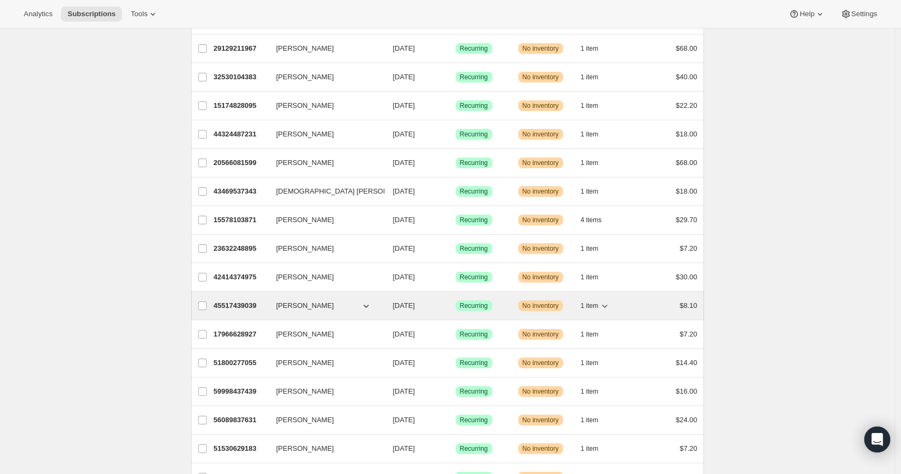
click at [599, 304] on span "1 item" at bounding box center [590, 306] width 18 height 9
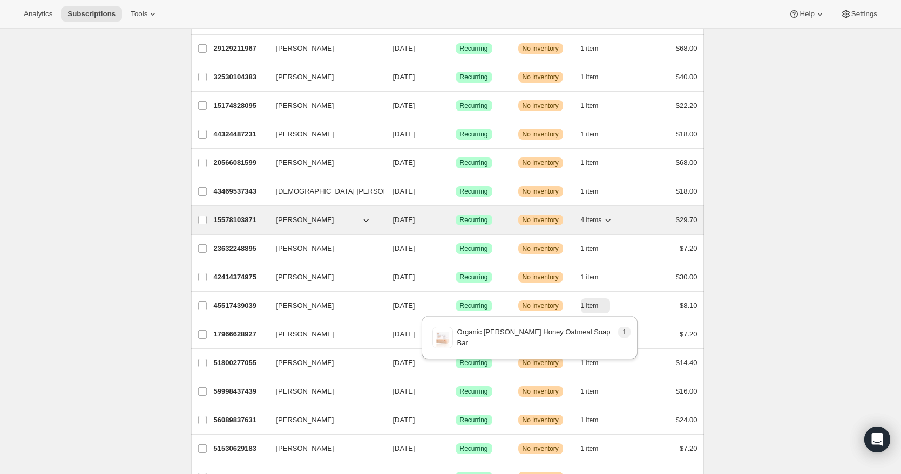
click at [589, 223] on span "4 items" at bounding box center [591, 220] width 21 height 9
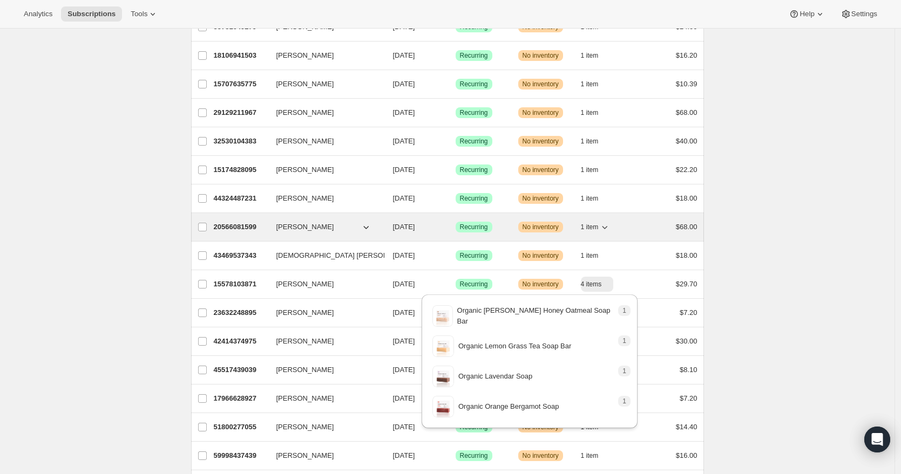
scroll to position [80, 0]
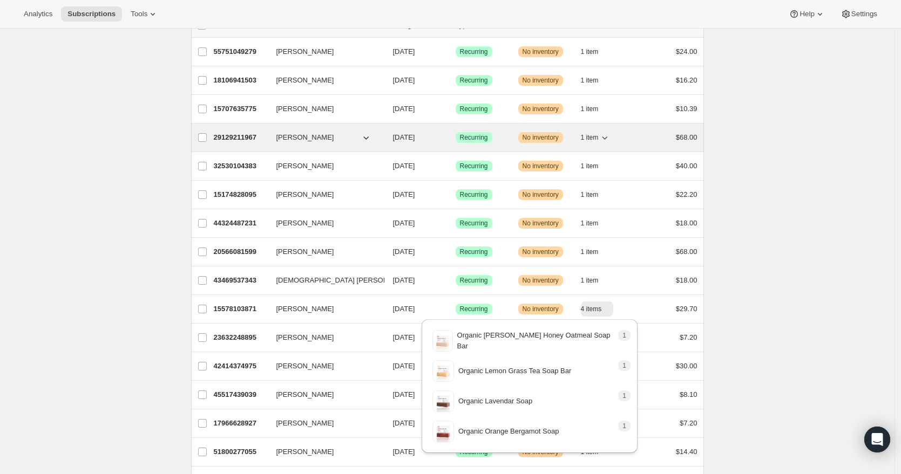
click at [591, 141] on span "1 item" at bounding box center [590, 137] width 18 height 9
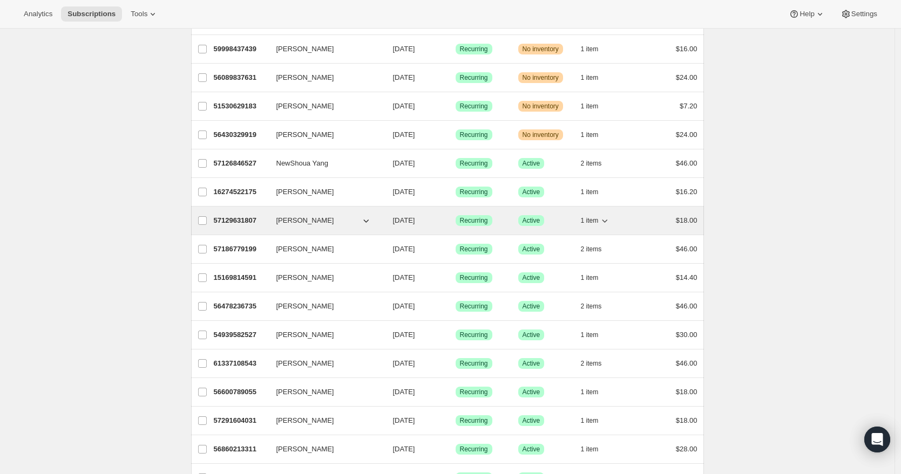
scroll to position [514, 0]
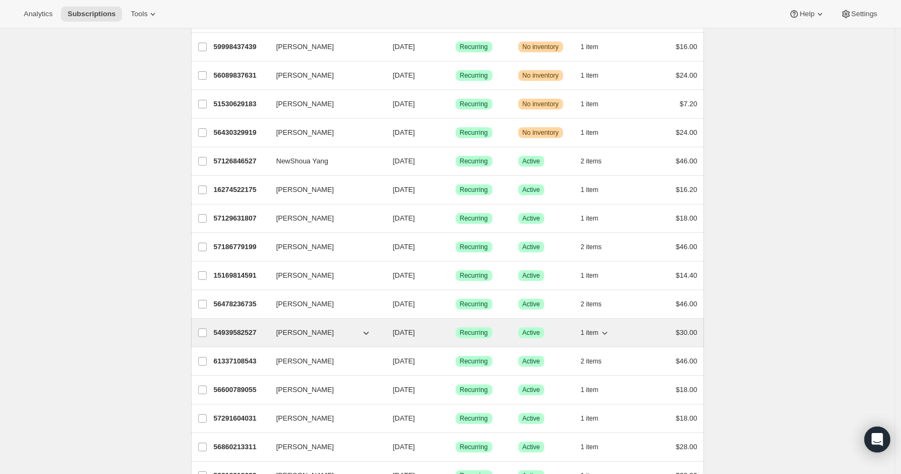
click at [594, 331] on span "1 item" at bounding box center [590, 333] width 18 height 9
click at [593, 331] on span "1 item" at bounding box center [590, 333] width 18 height 9
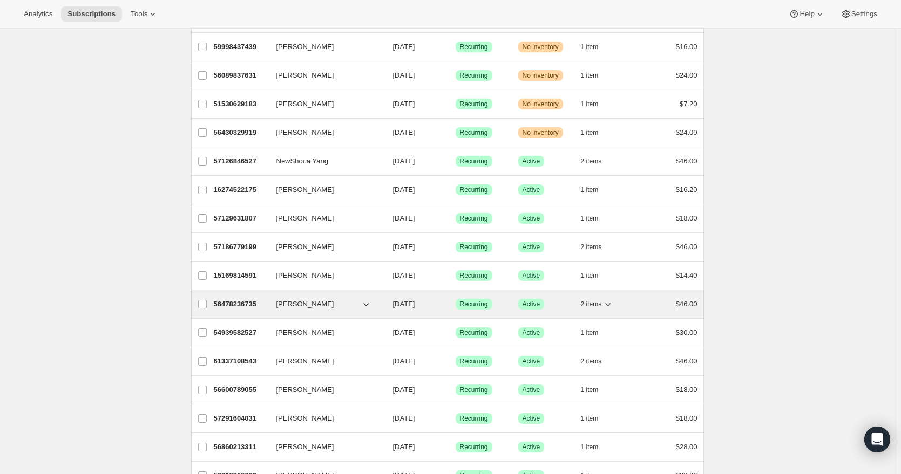
click at [275, 307] on div "56478236735 Uriel Aguilar 09/23/2025 Success Recurring Success Active 2 items $…" at bounding box center [456, 304] width 484 height 15
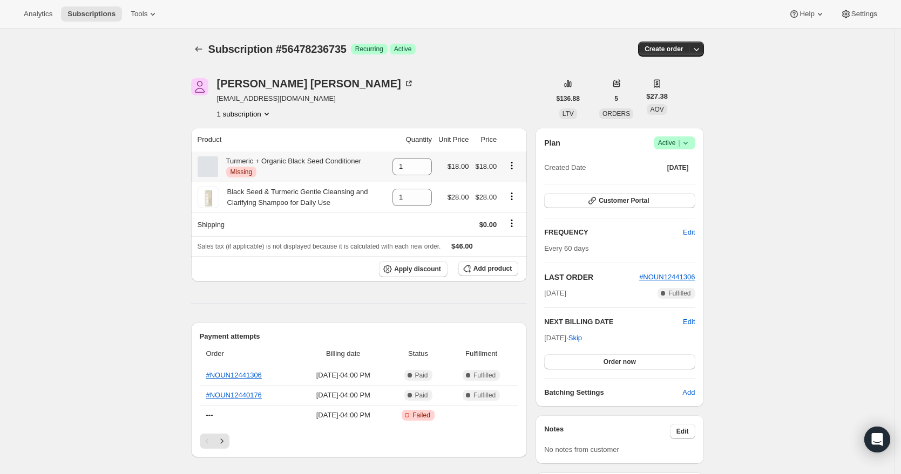
click at [516, 165] on icon "Product actions" at bounding box center [511, 165] width 11 height 11
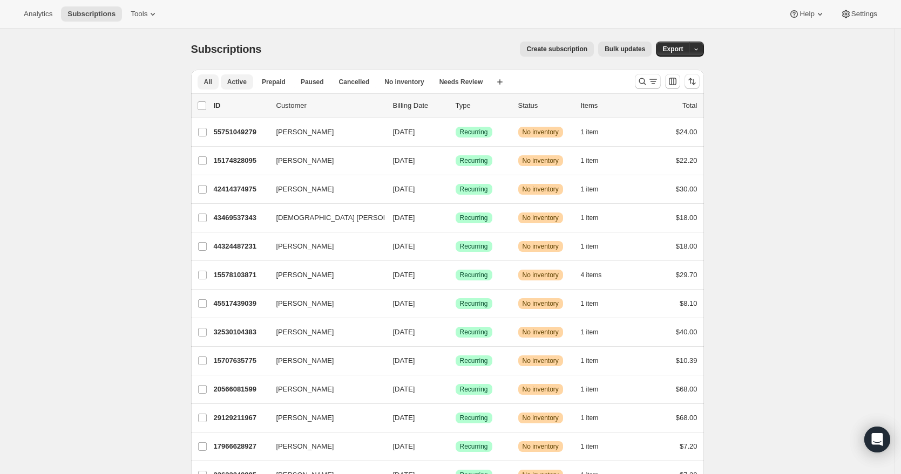
click at [236, 86] on button "Active" at bounding box center [237, 81] width 32 height 15
click at [201, 106] on input "0 selected" at bounding box center [202, 105] width 9 height 9
checkbox input "true"
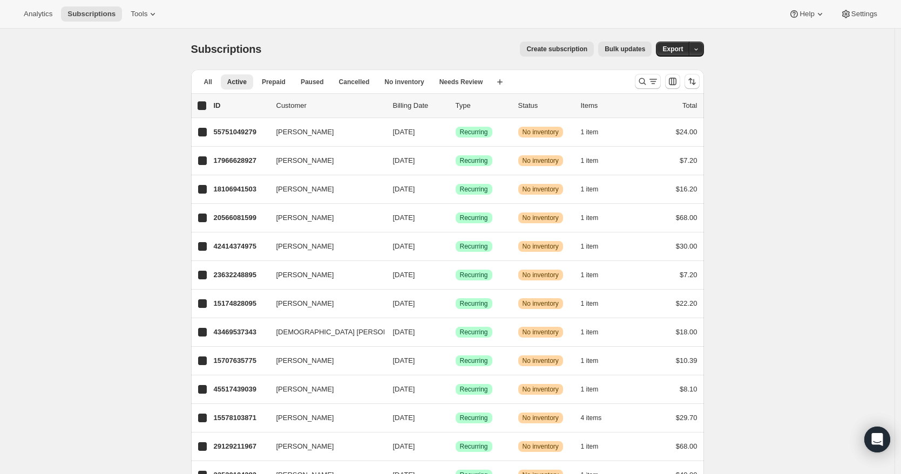
checkbox input "true"
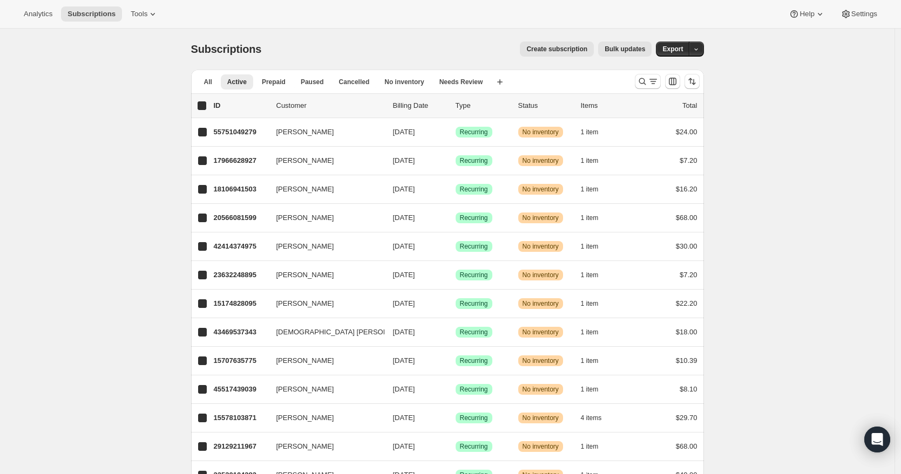
checkbox input "true"
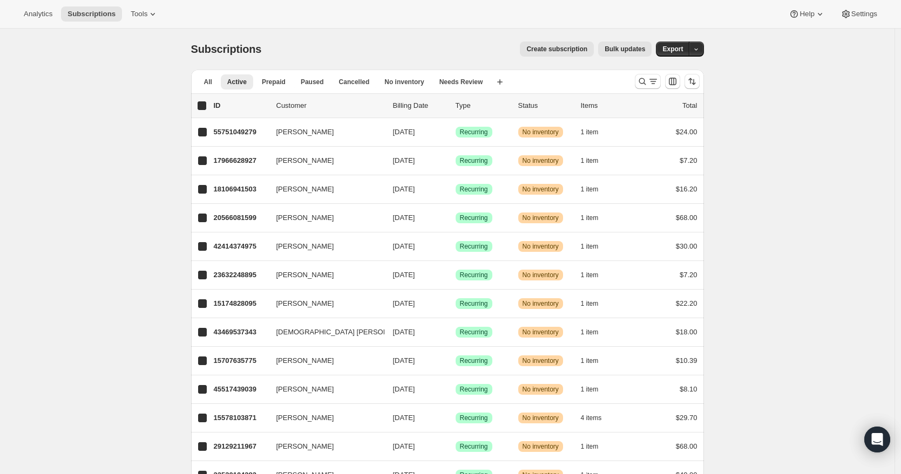
checkbox input "true"
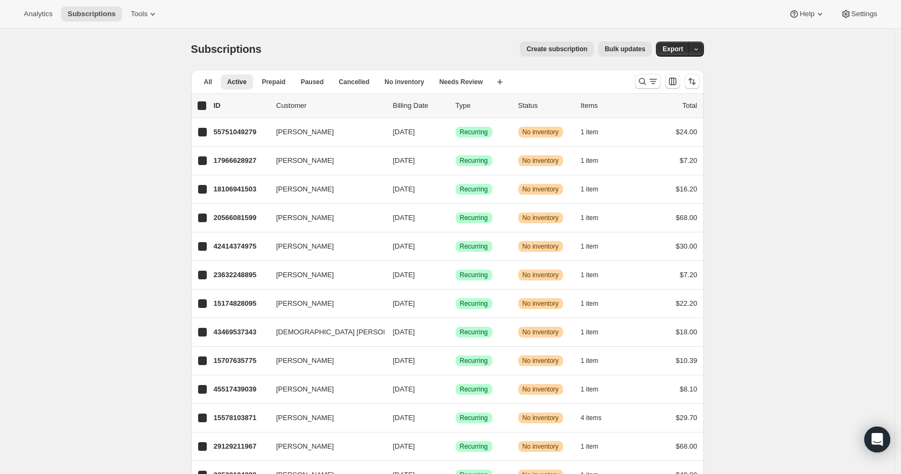
checkbox input "true"
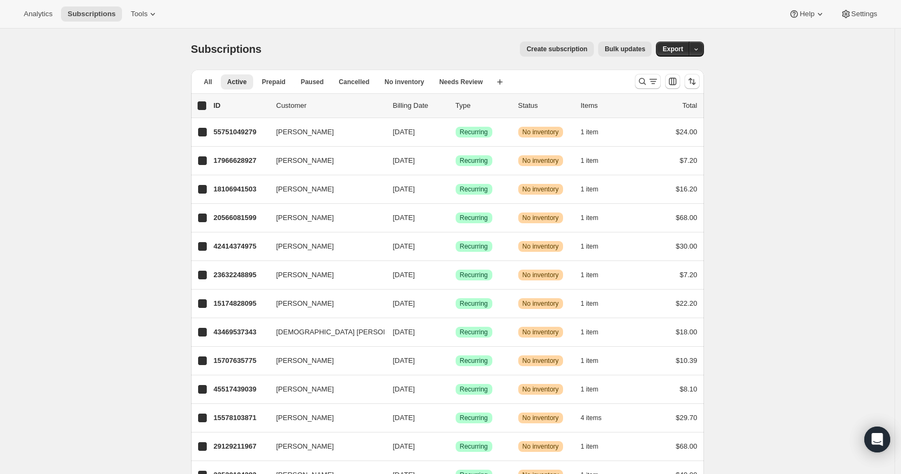
checkbox input "true"
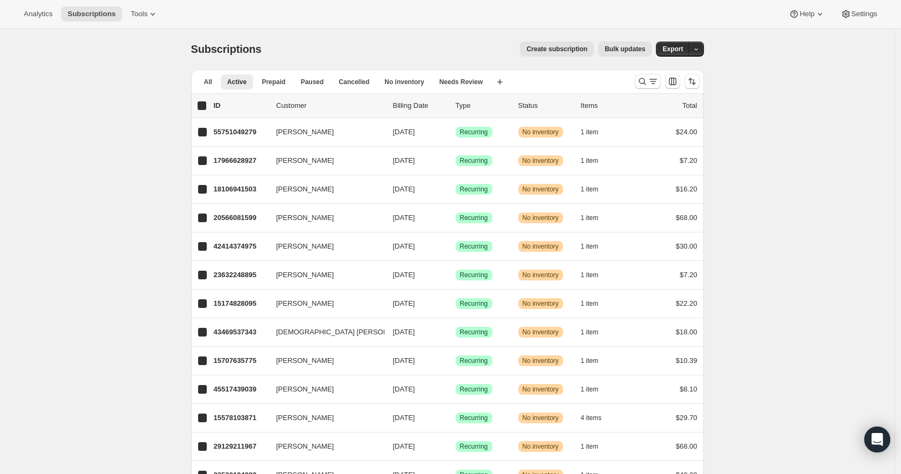
checkbox input "true"
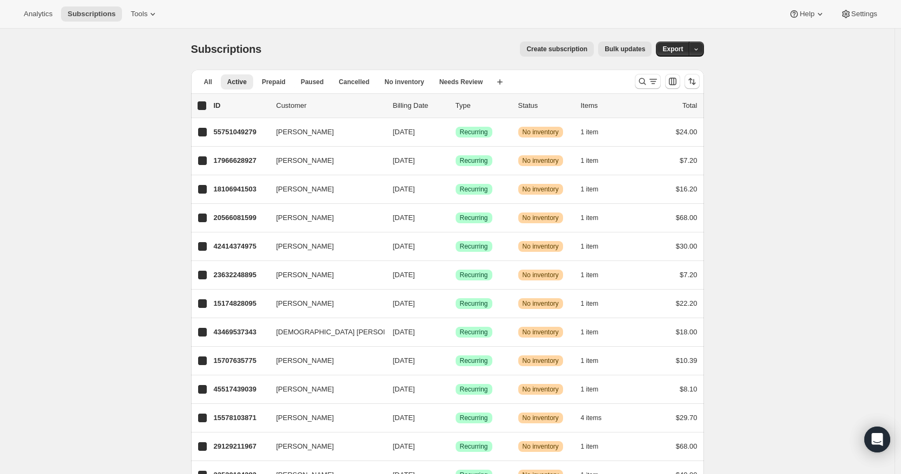
checkbox input "true"
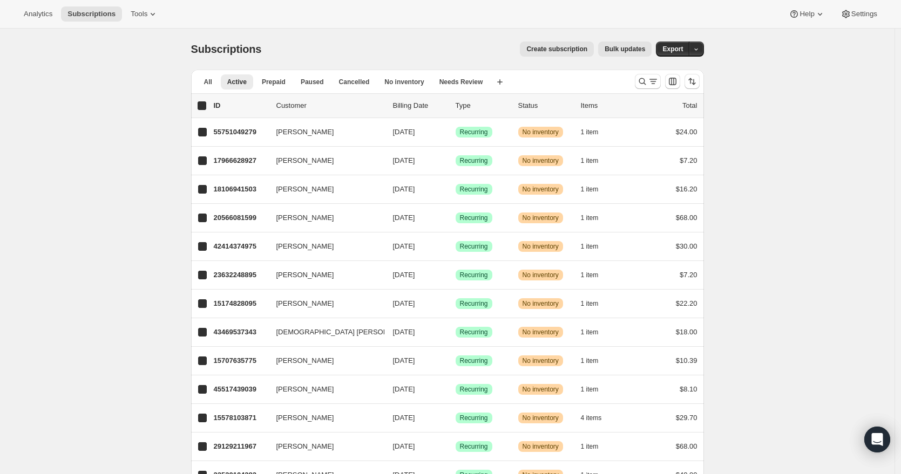
checkbox input "true"
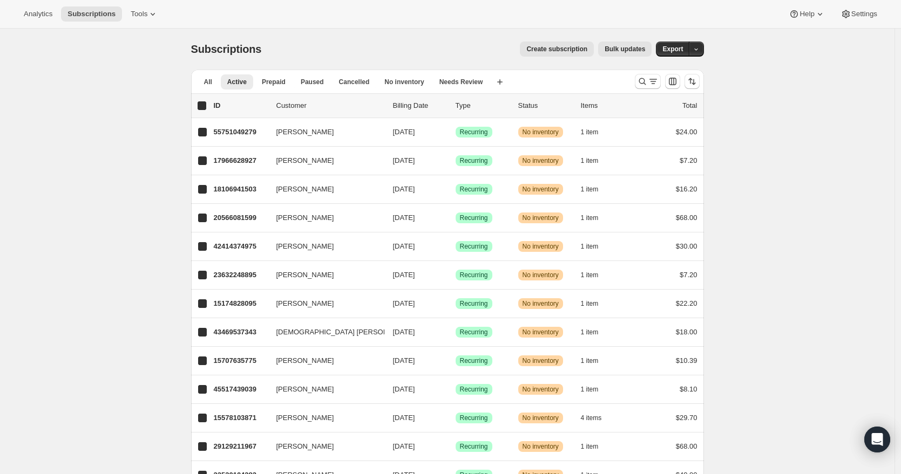
checkbox input "true"
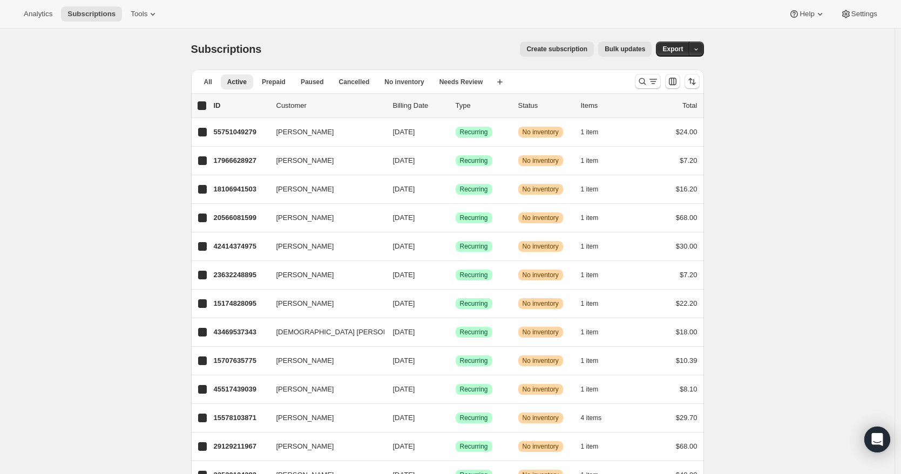
checkbox input "true"
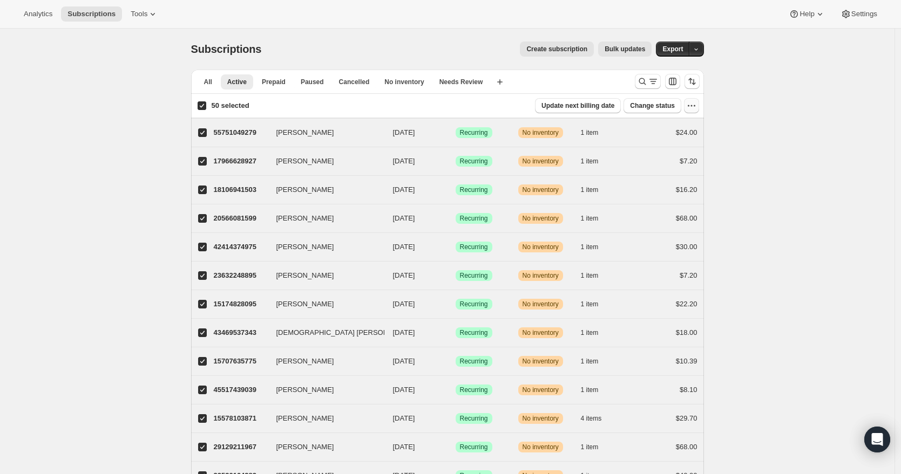
click at [695, 107] on icon "button" at bounding box center [691, 105] width 11 height 11
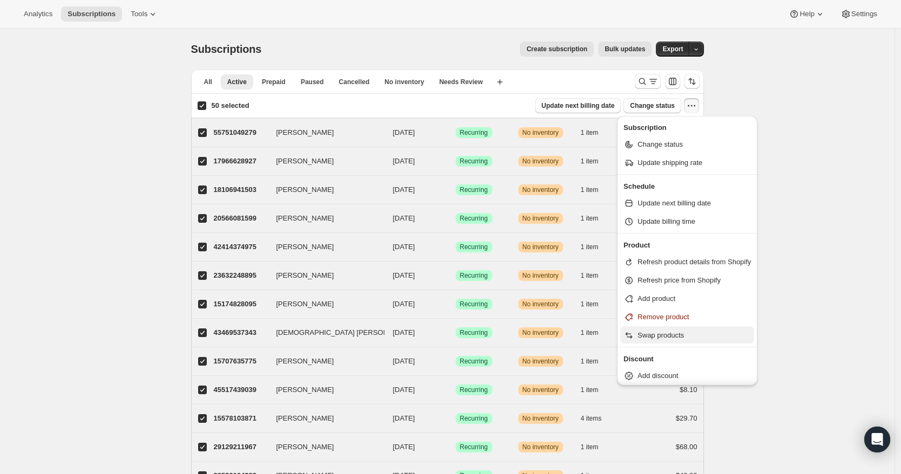
click at [664, 337] on span "Swap products" at bounding box center [660, 335] width 46 height 8
select select "20"
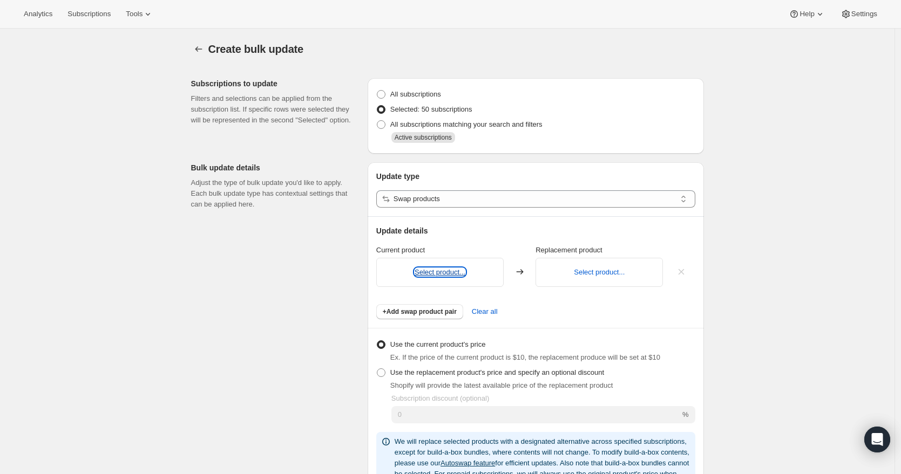
click at [440, 272] on button "Select product..." at bounding box center [440, 272] width 51 height 8
click at [203, 47] on icon "button" at bounding box center [198, 49] width 11 height 11
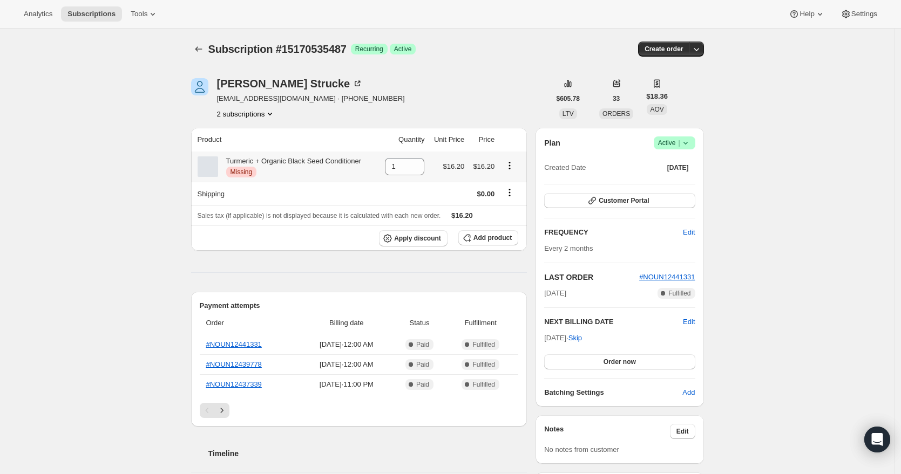
click at [511, 168] on icon "Product actions" at bounding box center [510, 169] width 2 height 2
click at [506, 187] on span "Remove" at bounding box center [513, 186] width 26 height 8
type input "1"
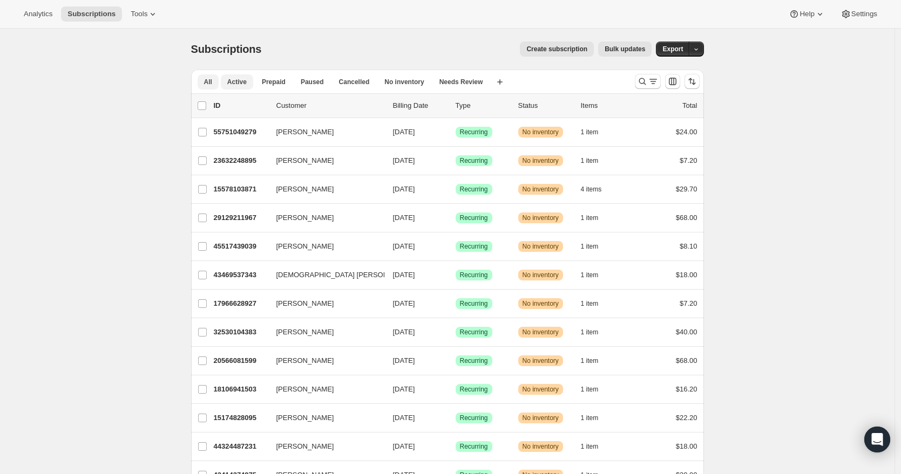
click at [211, 84] on span "All" at bounding box center [208, 82] width 8 height 9
click at [236, 80] on span "Active" at bounding box center [236, 82] width 19 height 9
click at [200, 103] on input "0 selected" at bounding box center [202, 105] width 9 height 9
checkbox input "true"
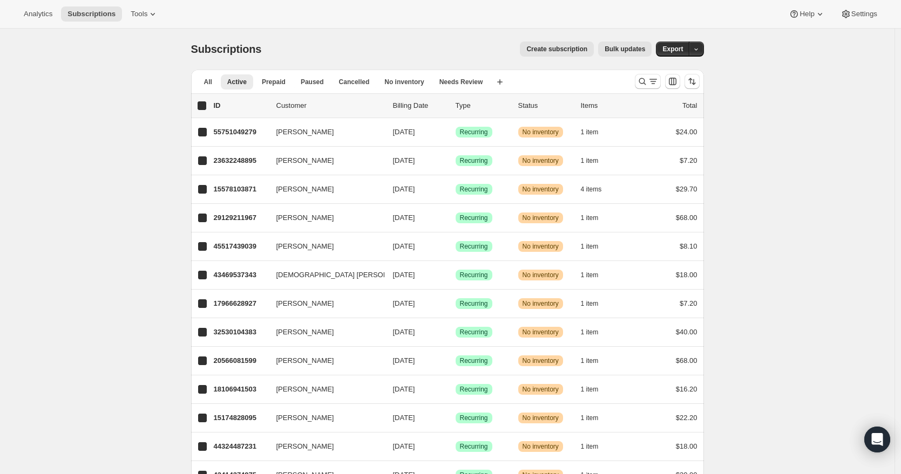
checkbox input "true"
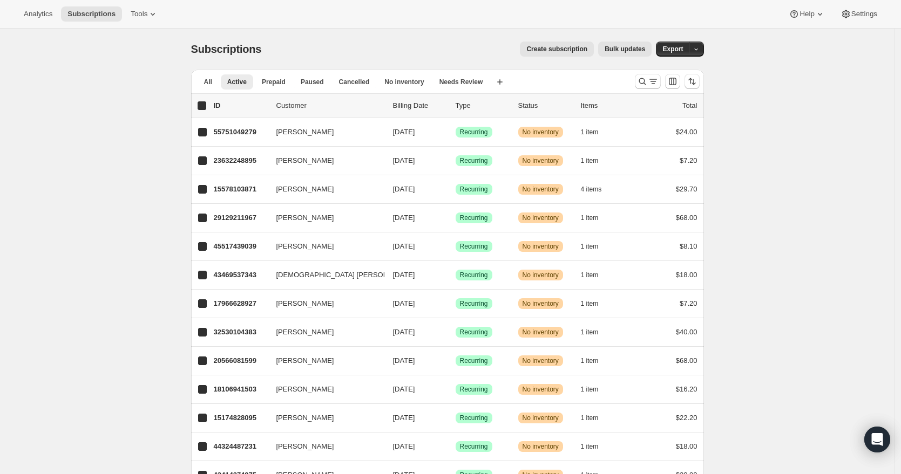
checkbox input "true"
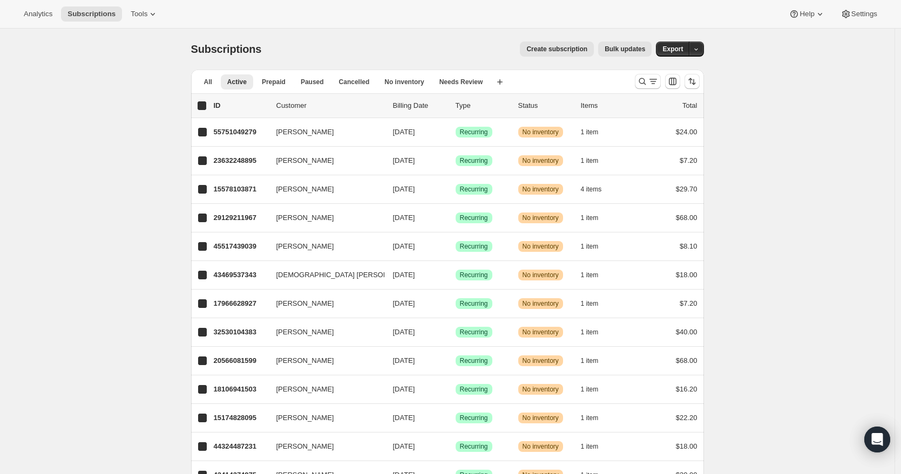
checkbox input "true"
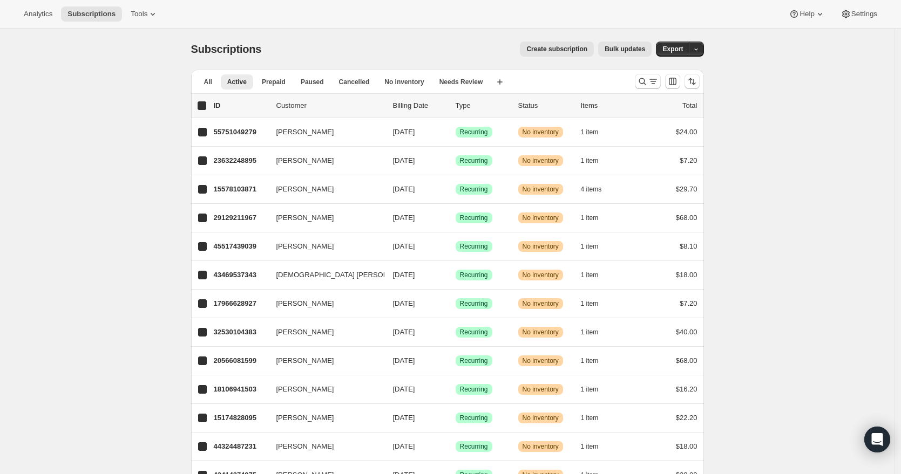
checkbox input "true"
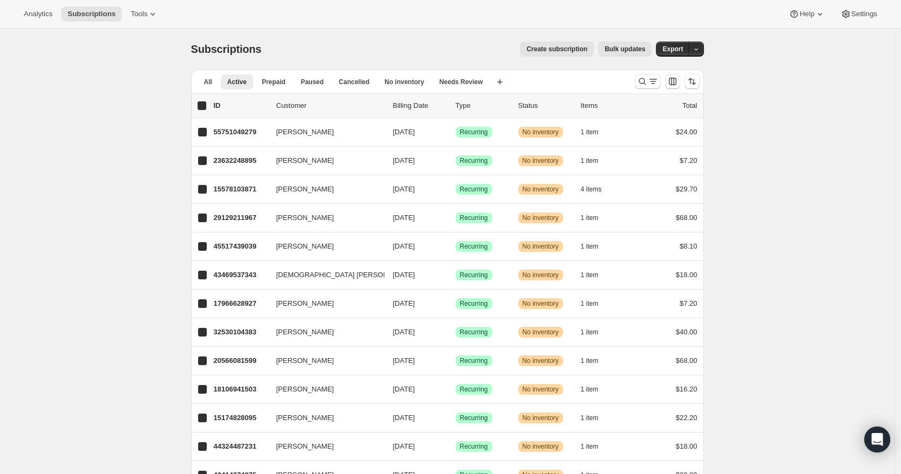
checkbox input "true"
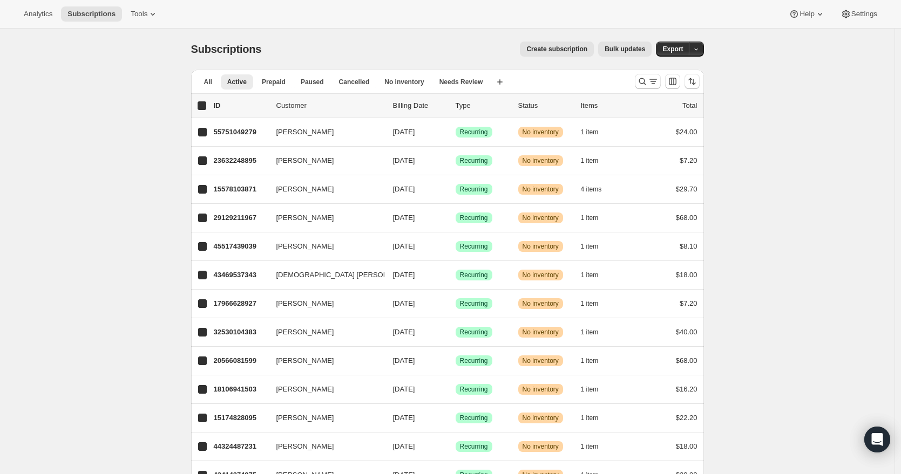
checkbox input "true"
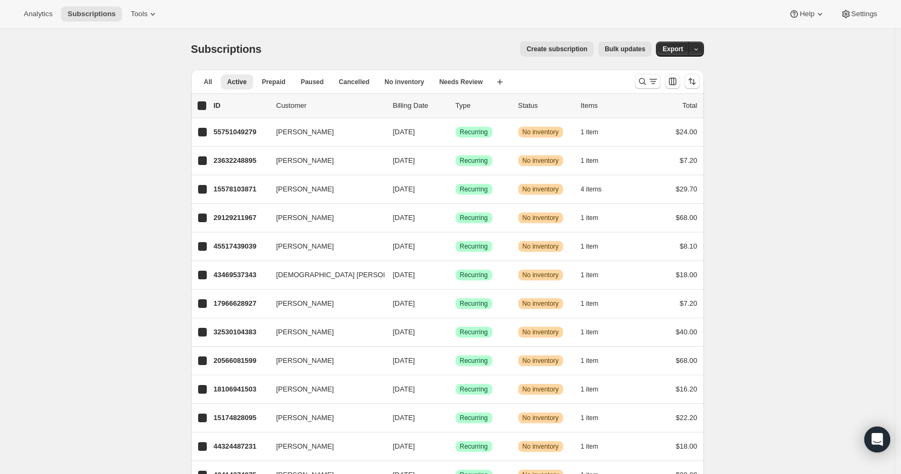
checkbox input "true"
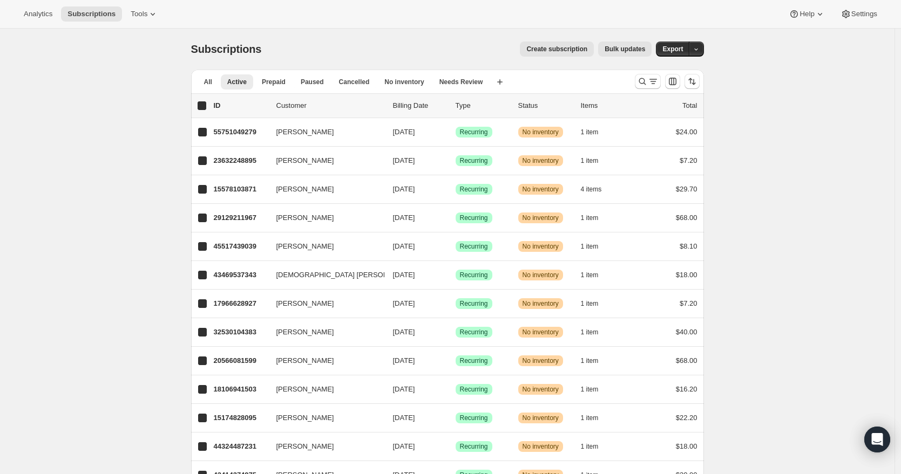
checkbox input "true"
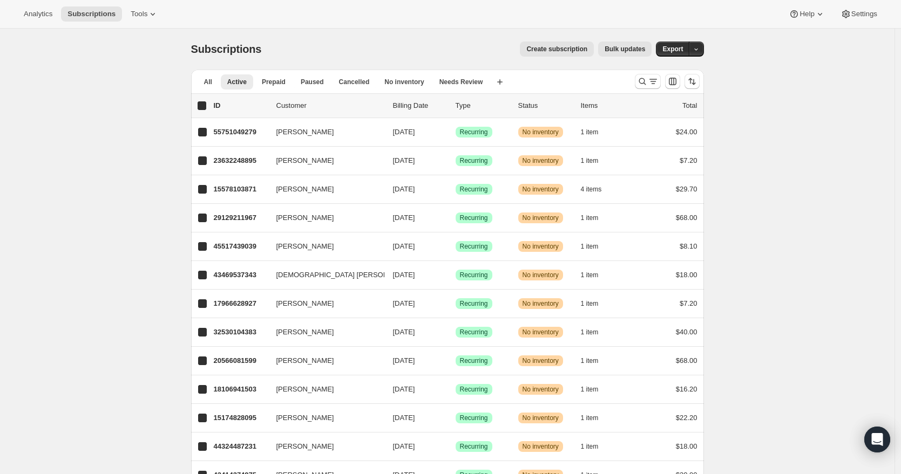
checkbox input "true"
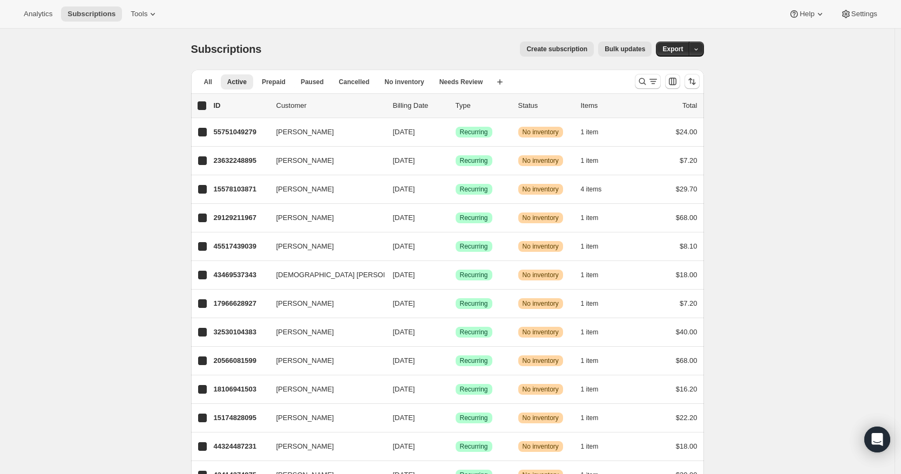
checkbox input "true"
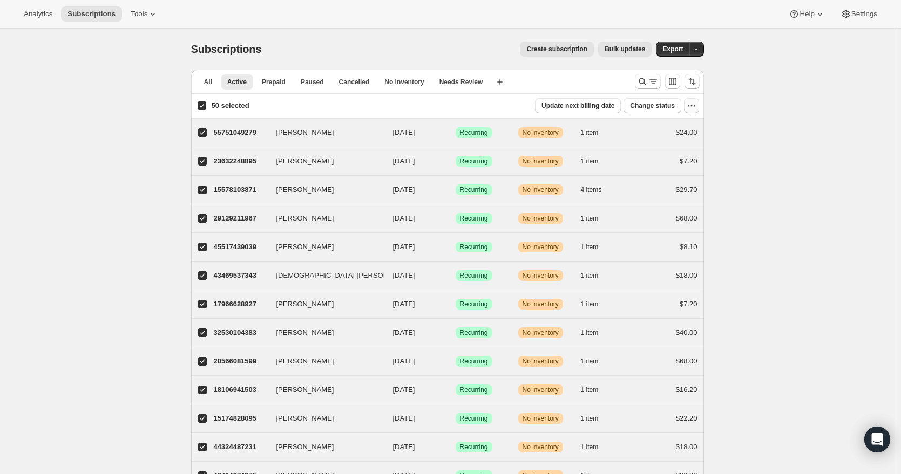
click at [692, 107] on icon "button" at bounding box center [691, 105] width 11 height 11
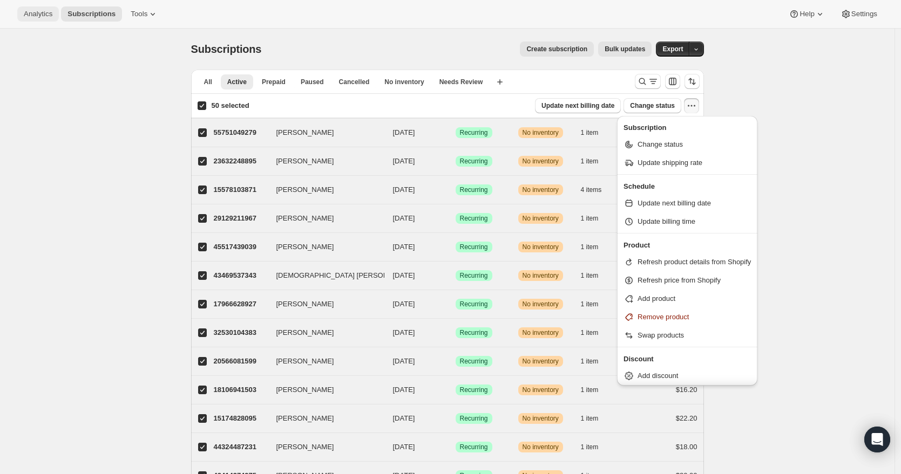
click at [41, 15] on span "Analytics" at bounding box center [38, 14] width 29 height 9
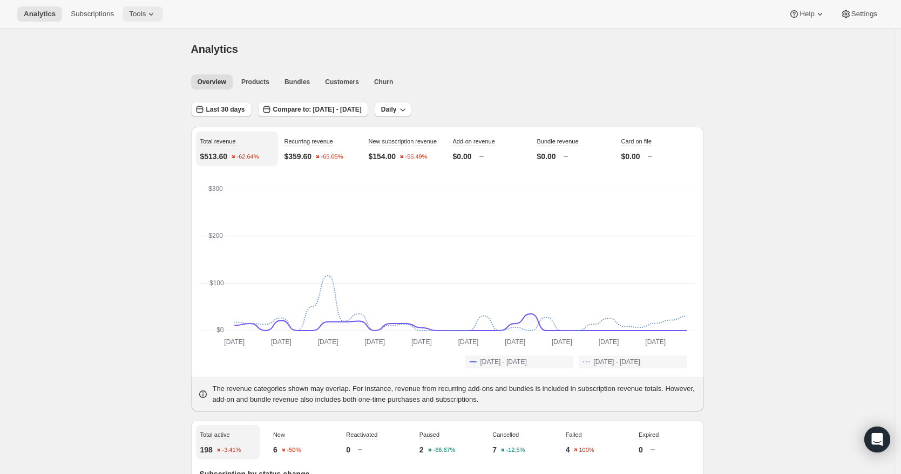
click at [136, 11] on span "Tools" at bounding box center [137, 14] width 17 height 9
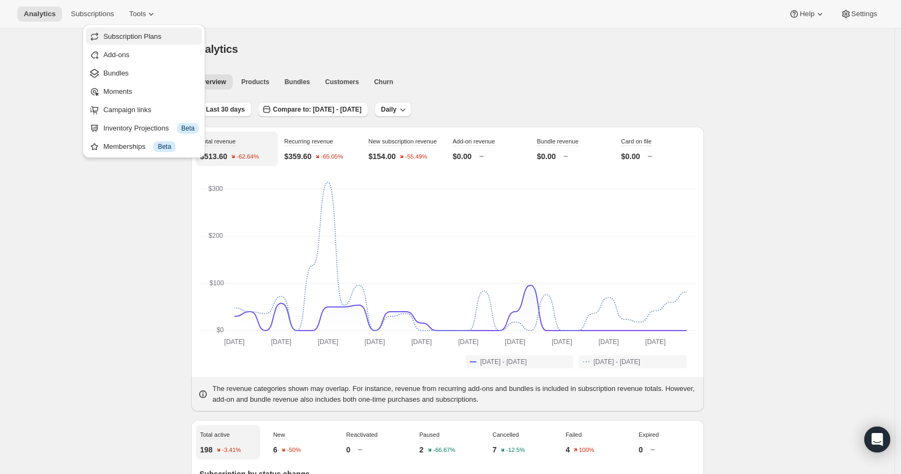
click at [135, 35] on span "Subscription Plans" at bounding box center [132, 36] width 58 height 8
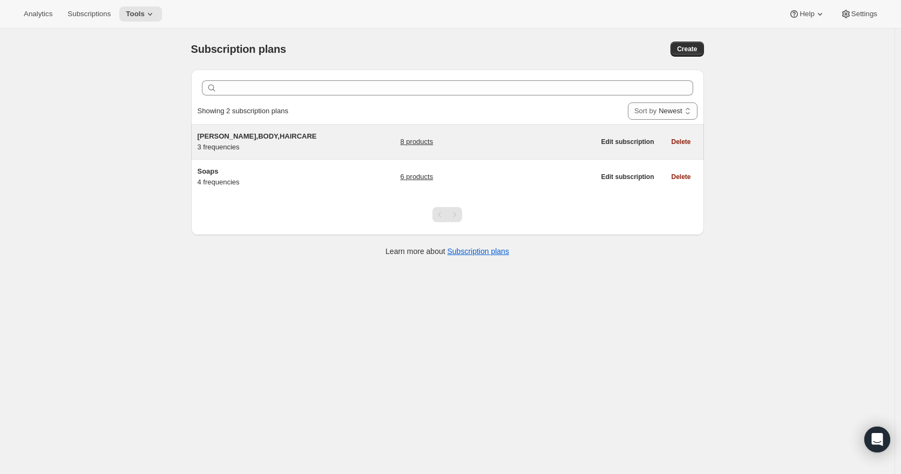
click at [223, 137] on span "[PERSON_NAME],BODY,HAIRCARE" at bounding box center [257, 136] width 119 height 8
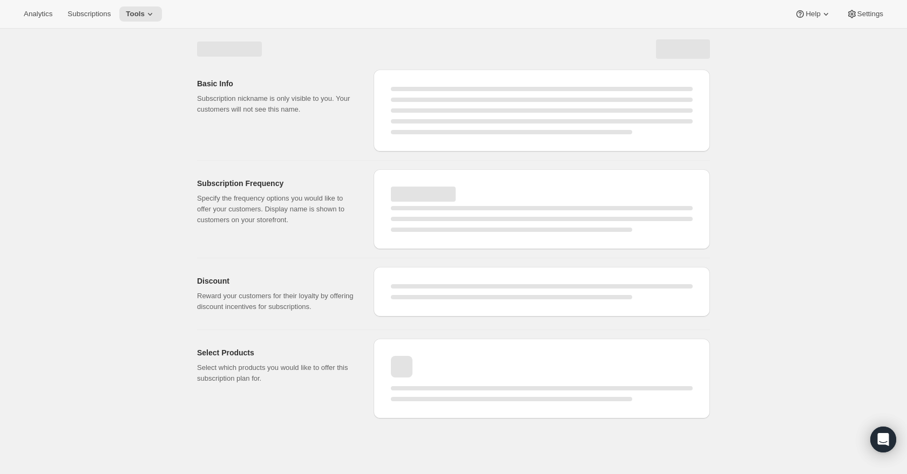
select select "WEEK"
select select "MONTH"
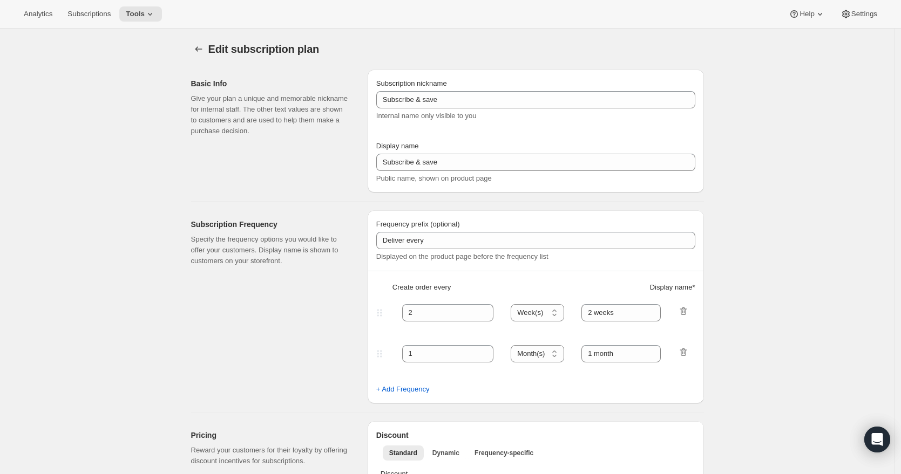
checkbox input "true"
type input "[PERSON_NAME],BODY,HAIRCARE"
type input "Subscribe and save (FREE SHIPPING)"
type input "Delivery frequency:"
type input "30"
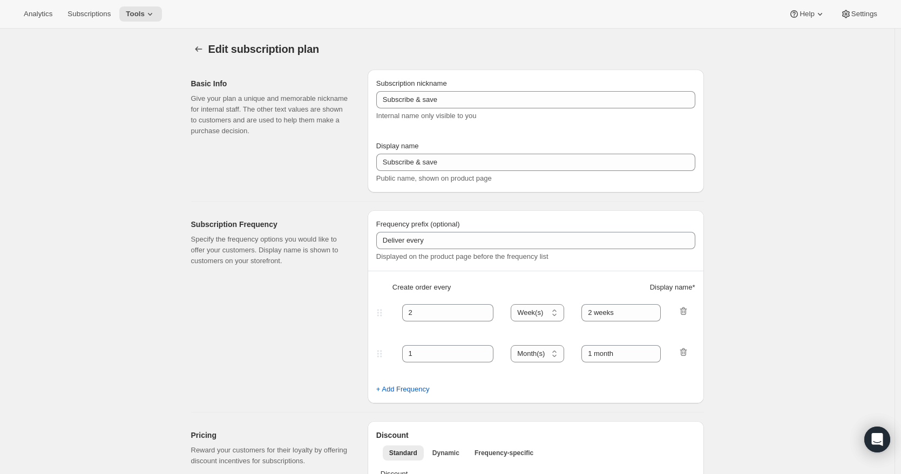
select select "DAY"
type input "Every 30 Days"
type input "60"
select select "DAY"
type input "Every 60 Days"
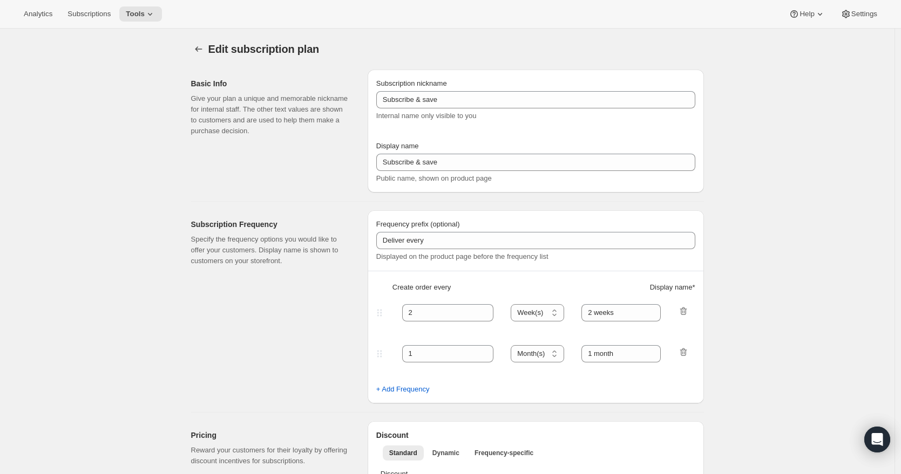
type input "Have complete control of your subscriptions. Skip, reschedule, edit, cancel del…"
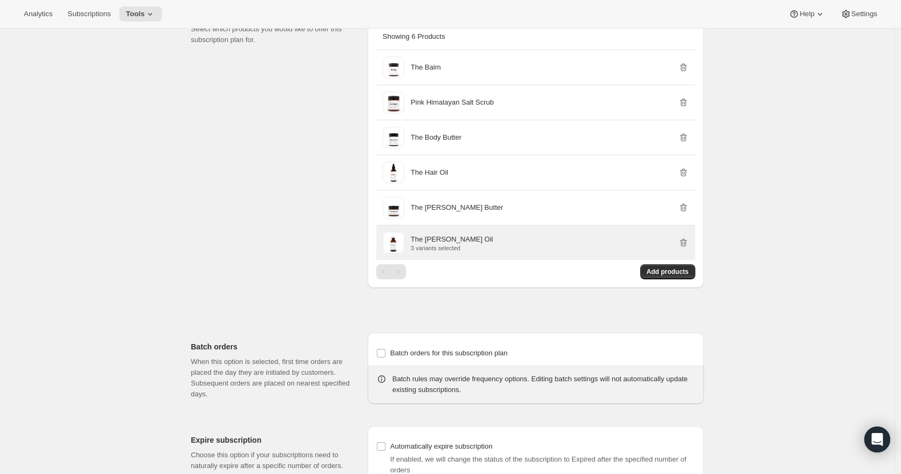
scroll to position [733, 0]
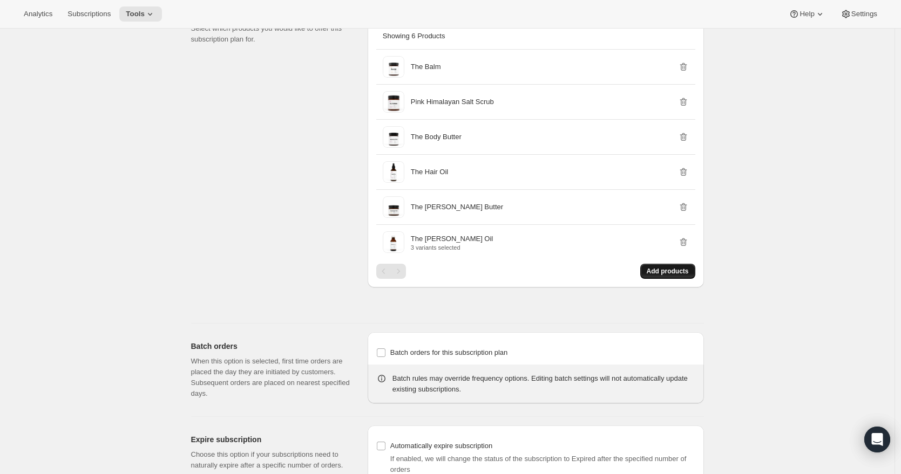
click at [674, 276] on span "Add products" at bounding box center [668, 271] width 42 height 9
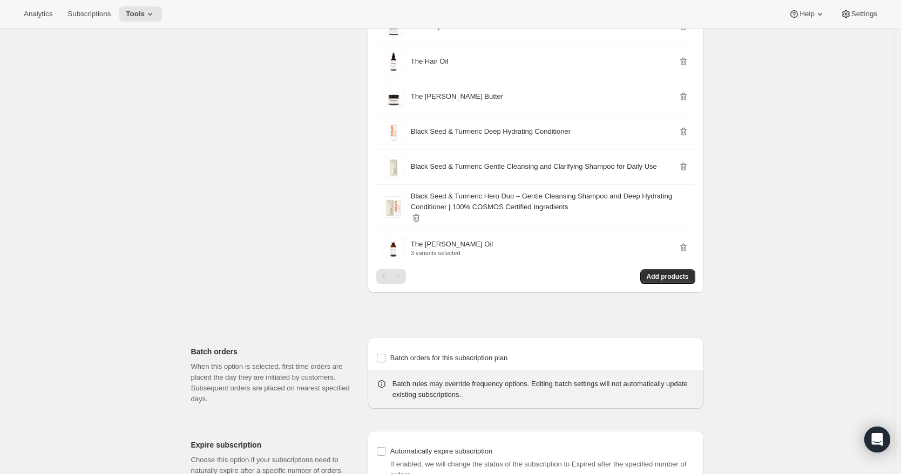
scroll to position [954, 0]
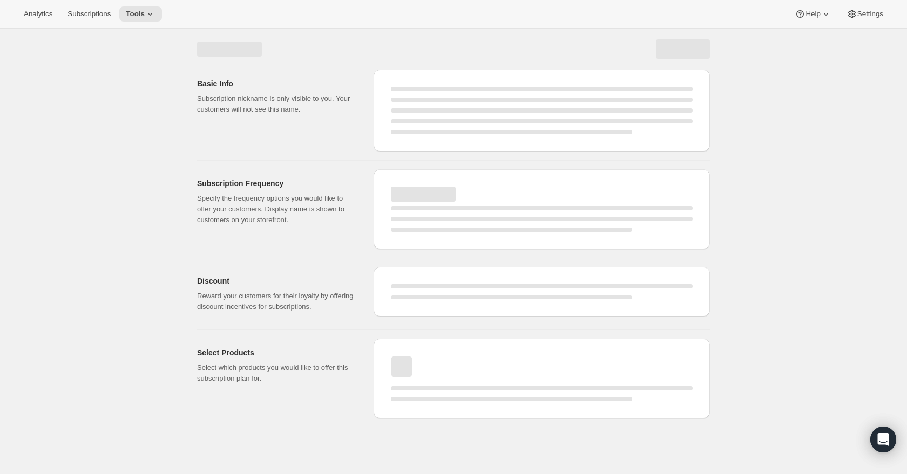
select select "WEEK"
select select "MONTH"
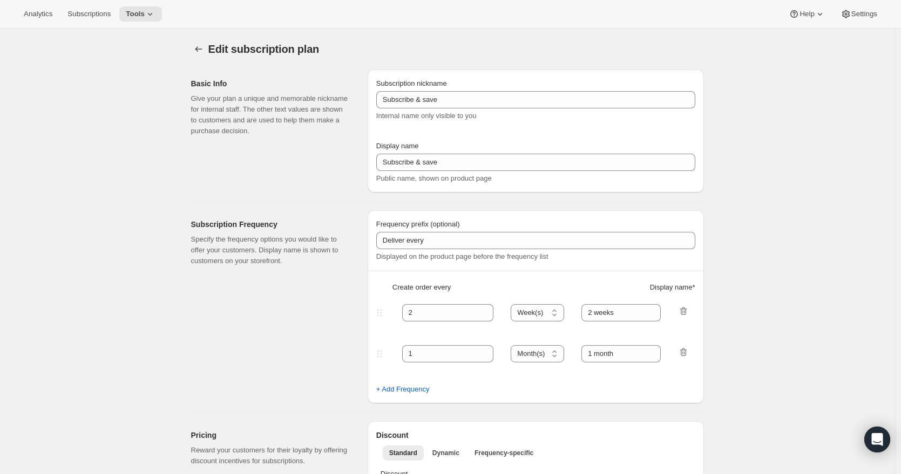
type input "[PERSON_NAME],BODY,HAIRCARE"
type input "Subscribe and save (FREE SHIPPING)"
type input "Delivery frequency:"
type input "30"
select select "DAY"
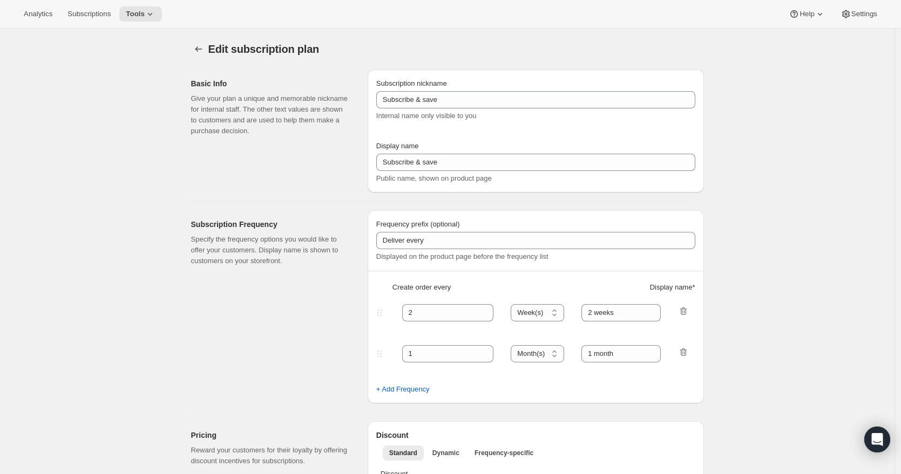
type input "Every 30 Days"
type input "60"
select select "DAY"
type input "Every 60 Days"
type input "Have complete control of your subscriptions. Skip, reschedule, edit, cancel del…"
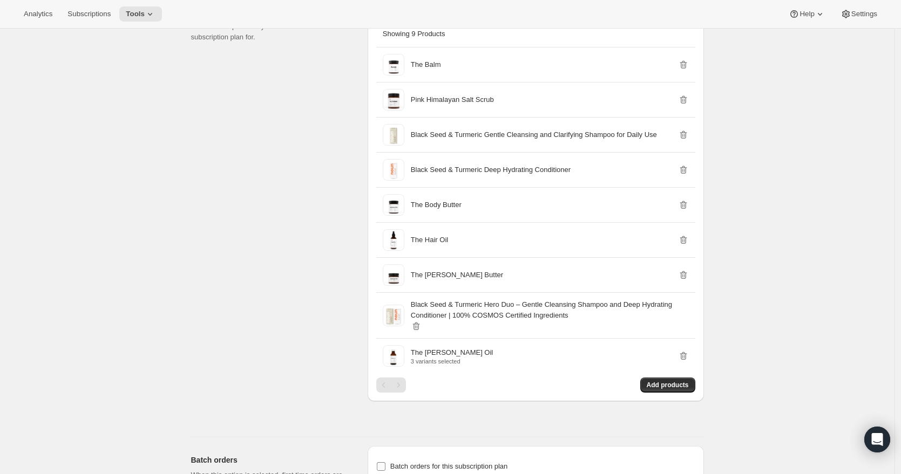
scroll to position [662, 0]
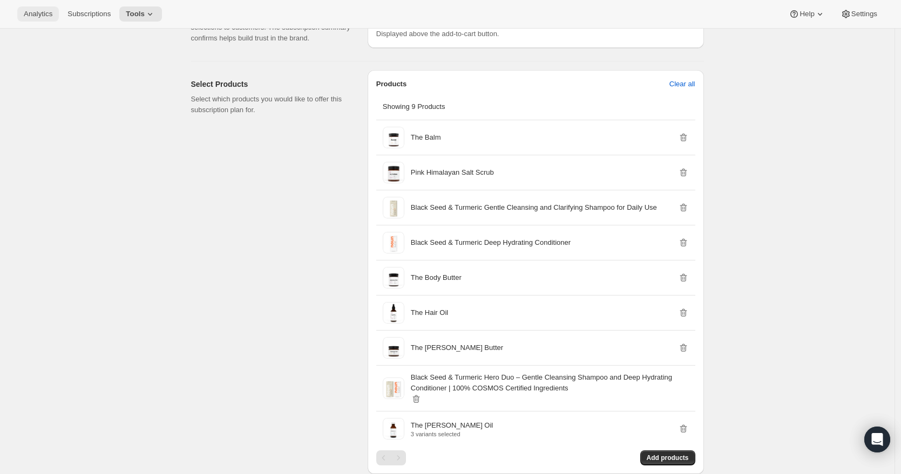
click at [46, 21] on button "Analytics" at bounding box center [38, 13] width 42 height 15
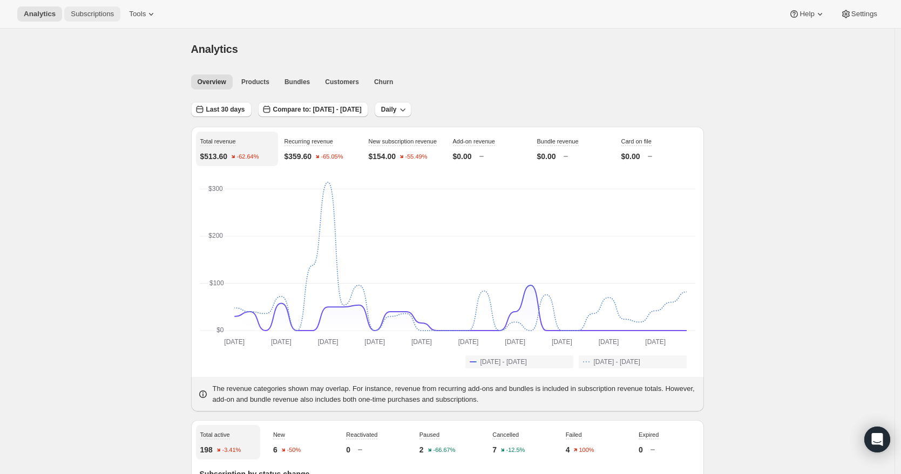
click at [78, 14] on span "Subscriptions" at bounding box center [92, 14] width 43 height 9
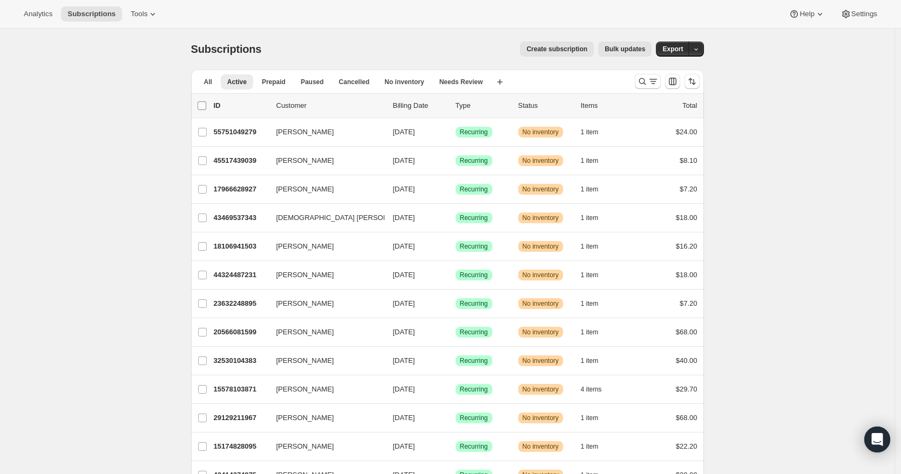
click at [204, 105] on input "0 selected" at bounding box center [202, 105] width 9 height 9
checkbox input "true"
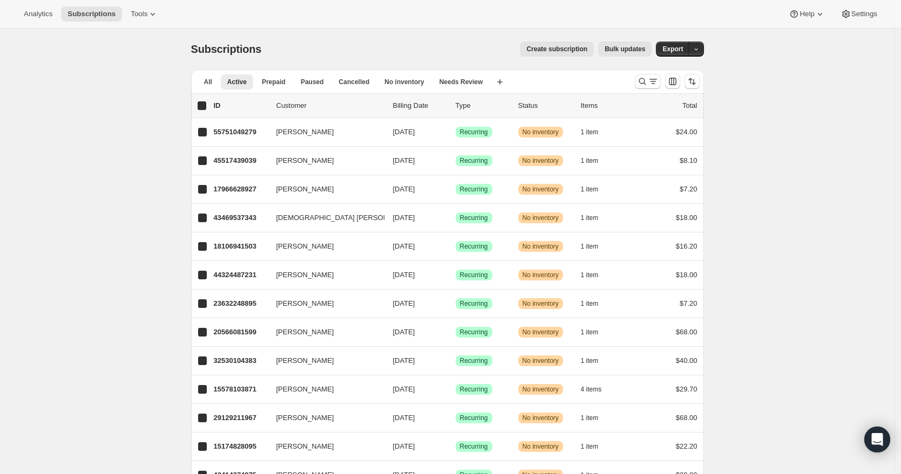
checkbox input "true"
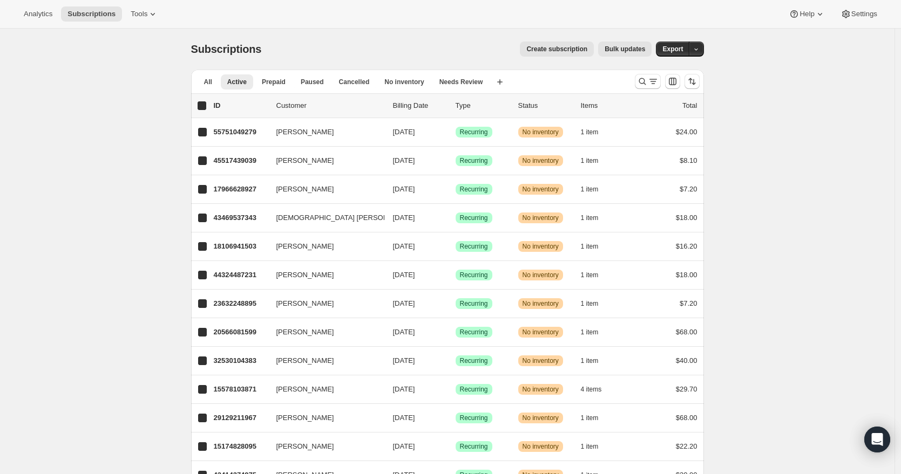
checkbox input "true"
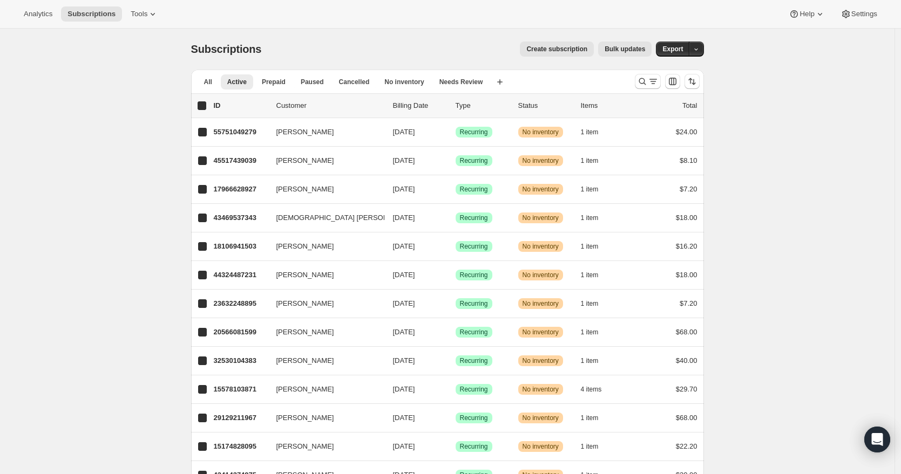
checkbox input "true"
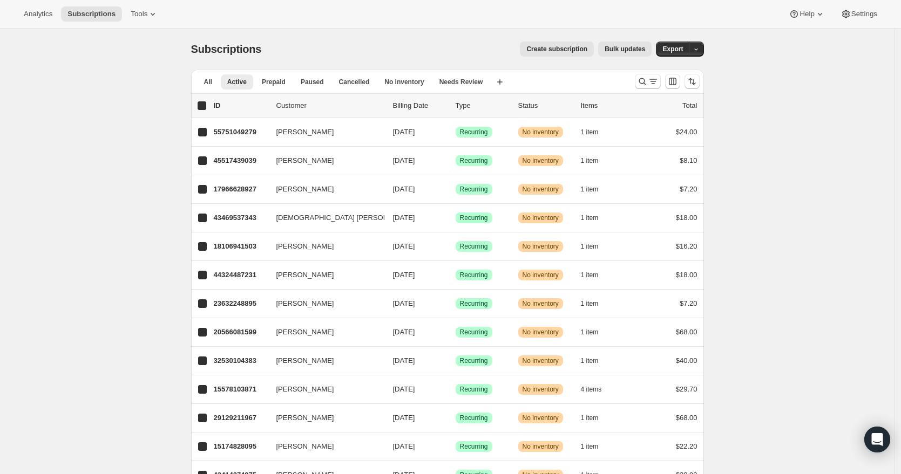
checkbox input "true"
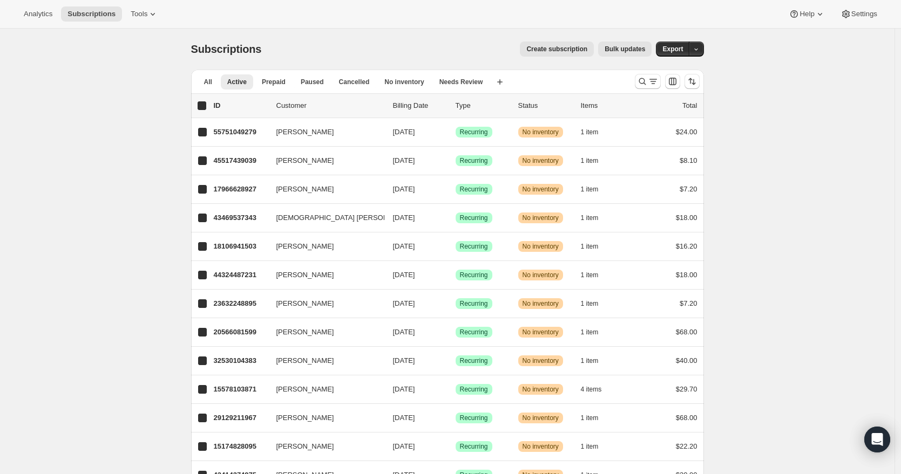
checkbox input "true"
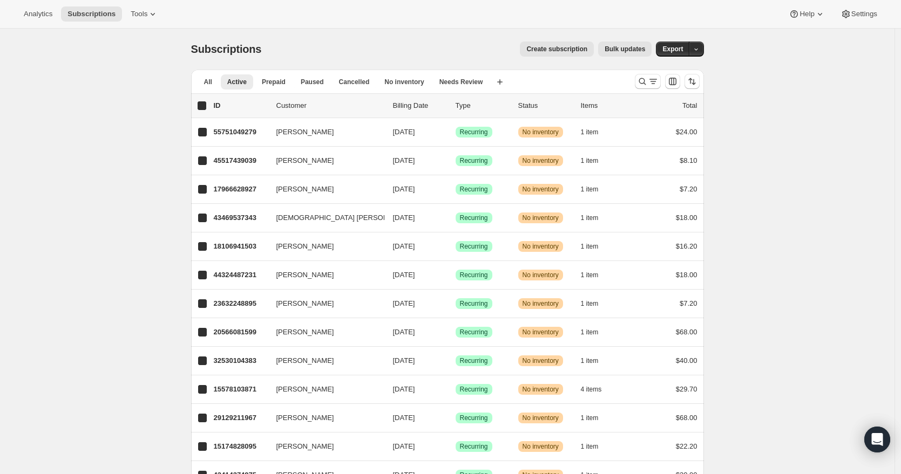
checkbox input "true"
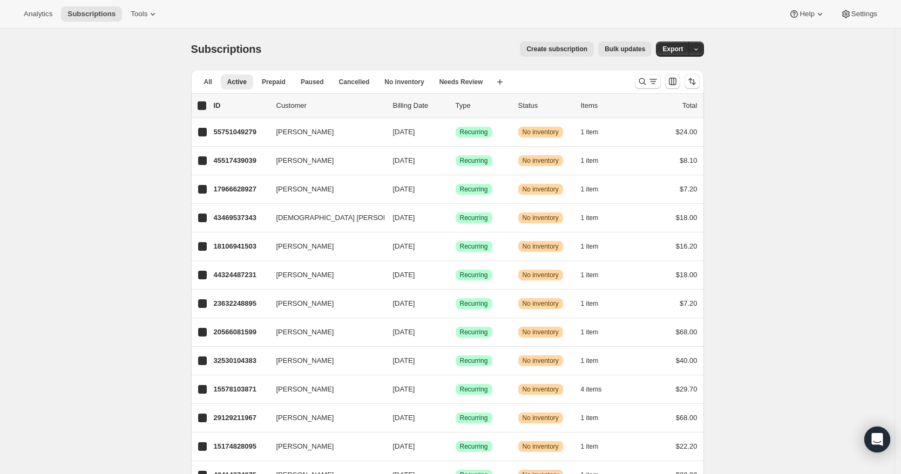
checkbox input "true"
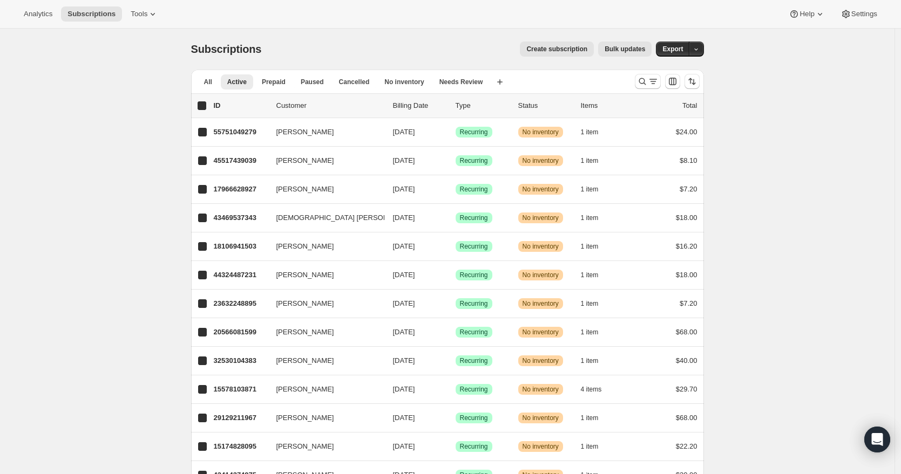
checkbox input "true"
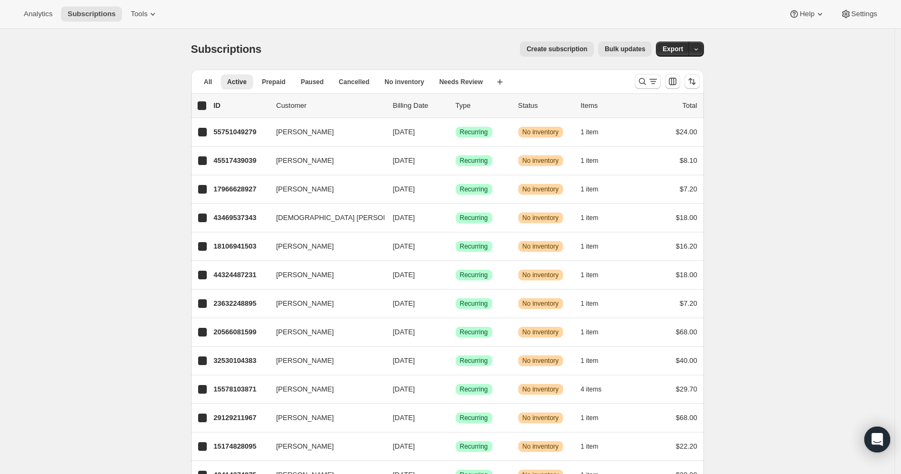
checkbox input "true"
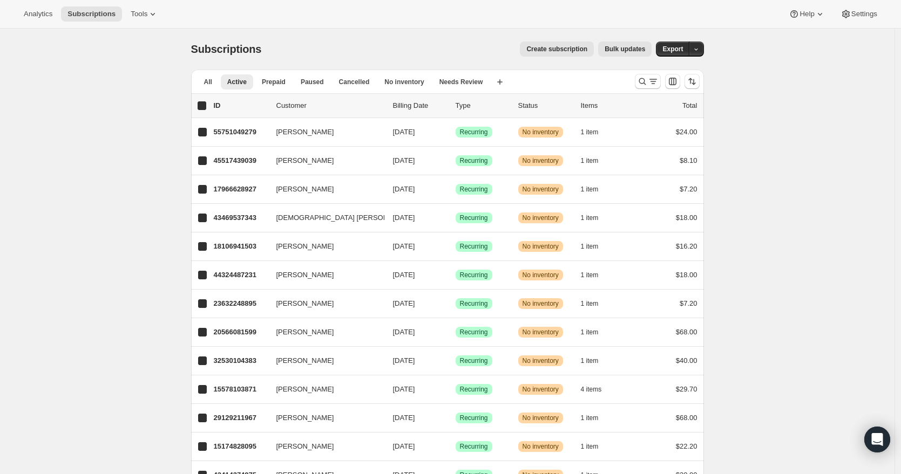
checkbox input "true"
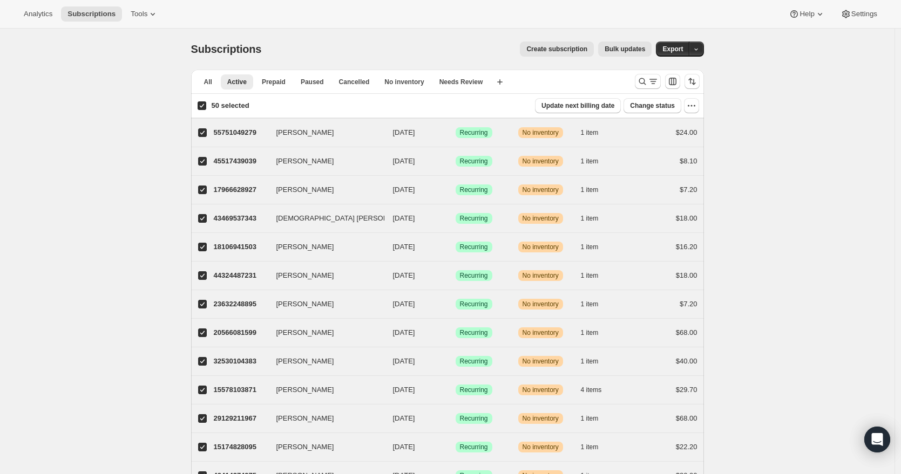
click at [204, 105] on input "50 selected" at bounding box center [202, 105] width 9 height 9
checkbox input "false"
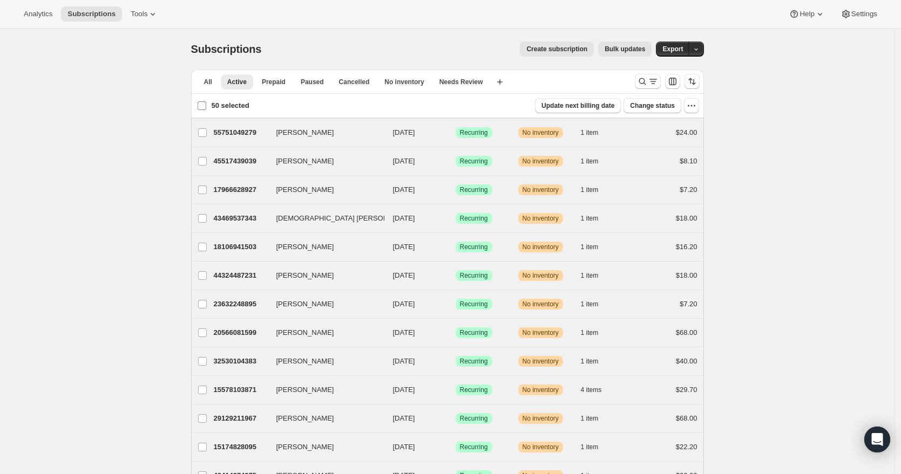
checkbox input "false"
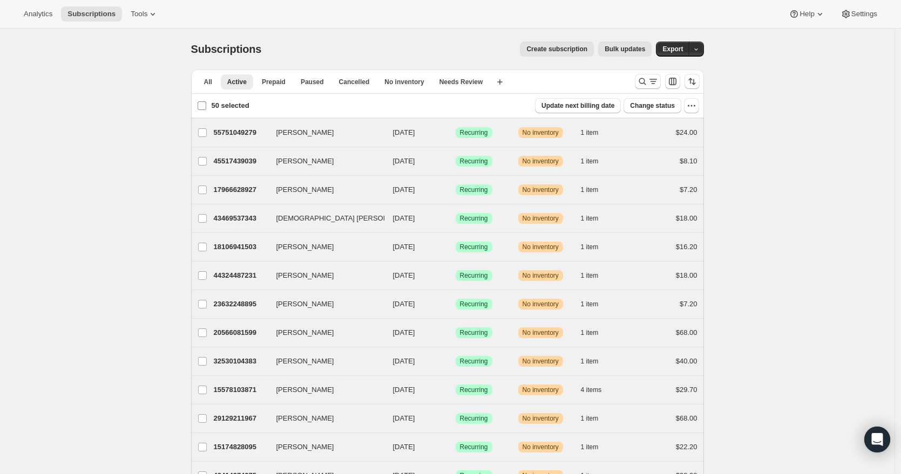
checkbox input "false"
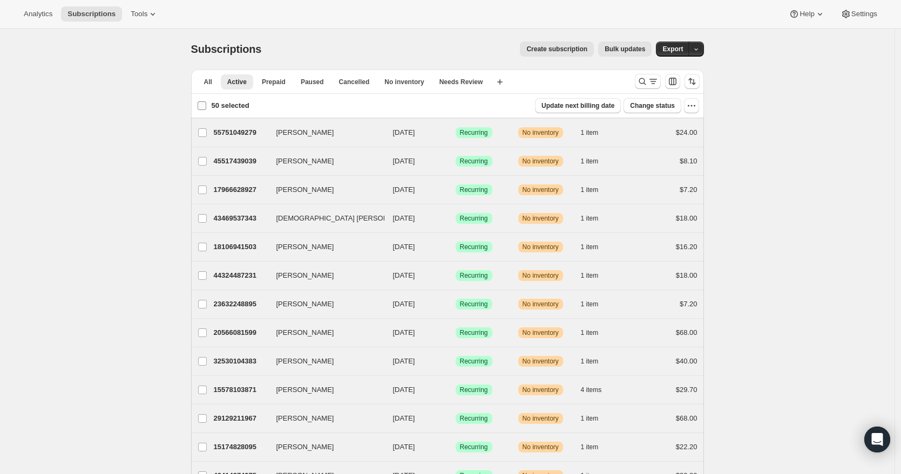
checkbox input "false"
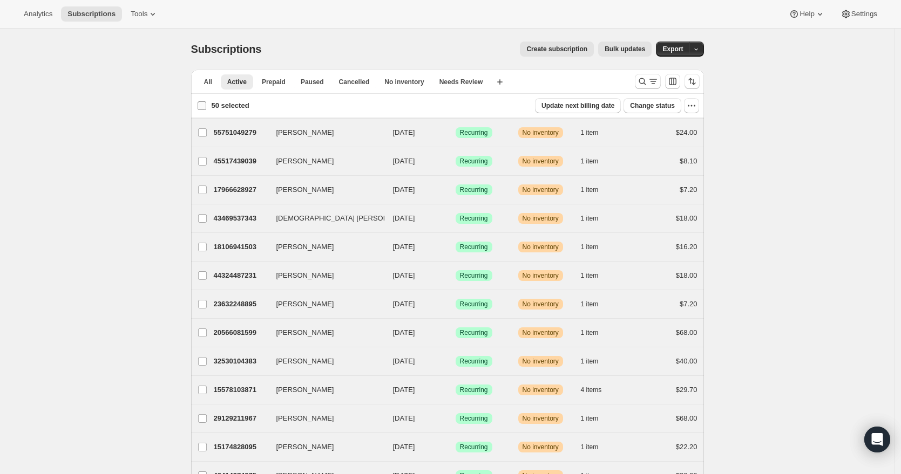
checkbox input "false"
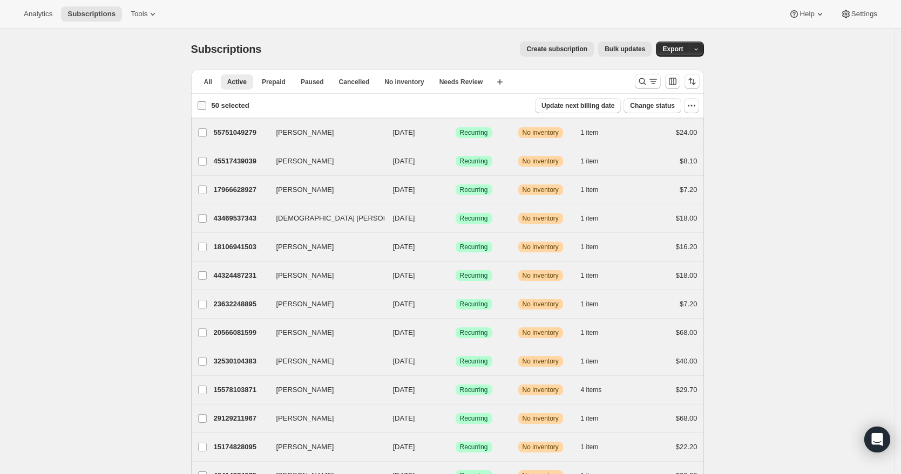
checkbox input "false"
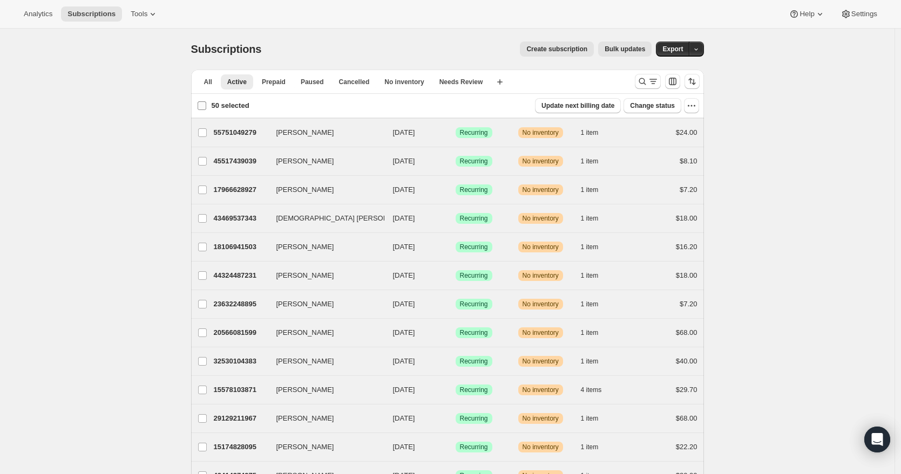
checkbox input "false"
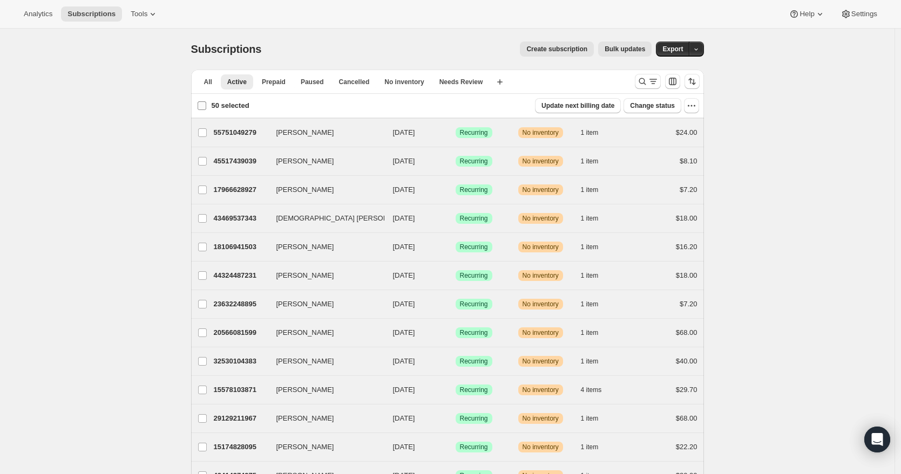
checkbox input "false"
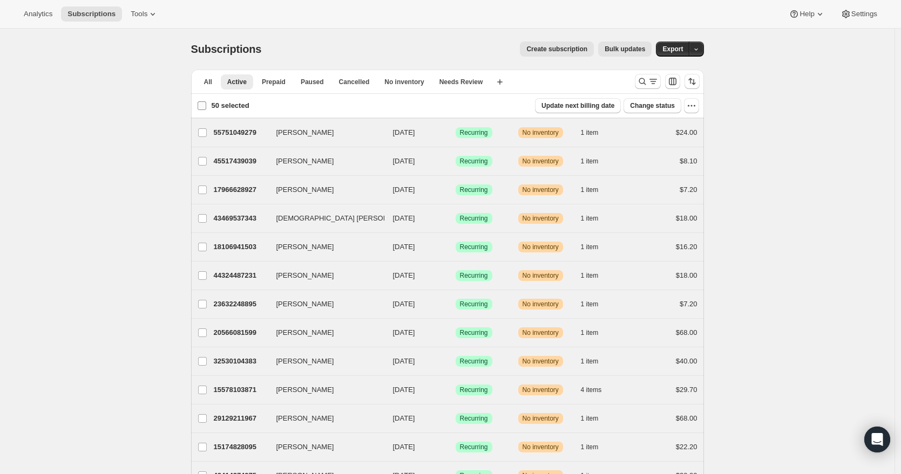
checkbox input "false"
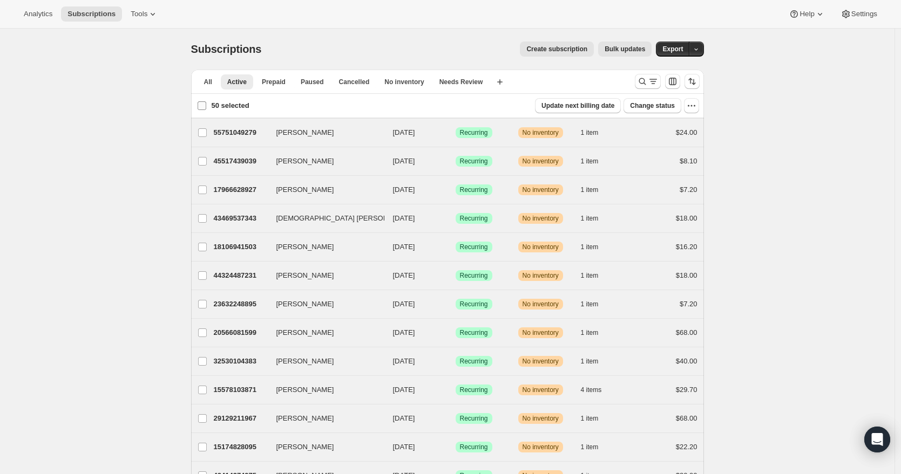
checkbox input "false"
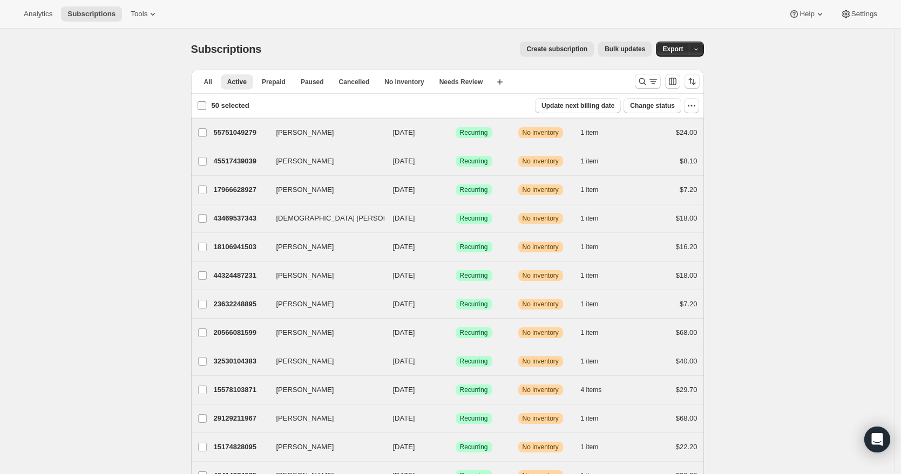
checkbox input "false"
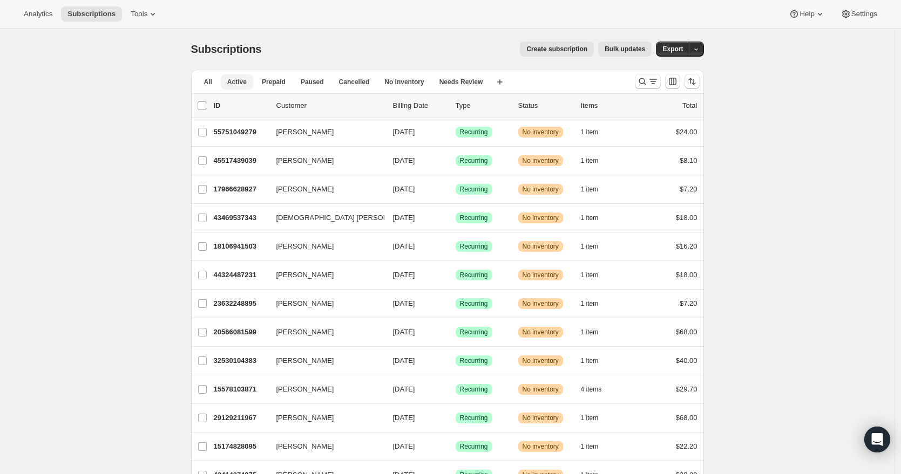
click at [243, 85] on span "Active" at bounding box center [236, 82] width 19 height 9
click at [206, 106] on input "0 selected" at bounding box center [202, 105] width 9 height 9
checkbox input "true"
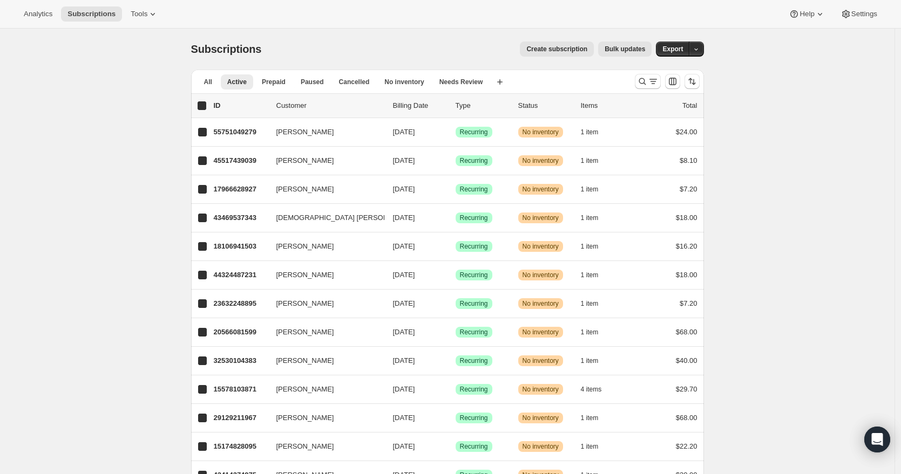
checkbox input "true"
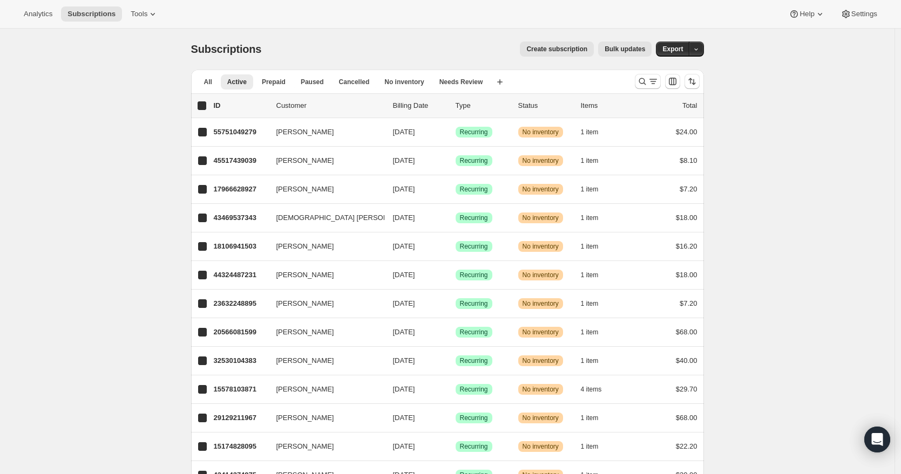
checkbox input "true"
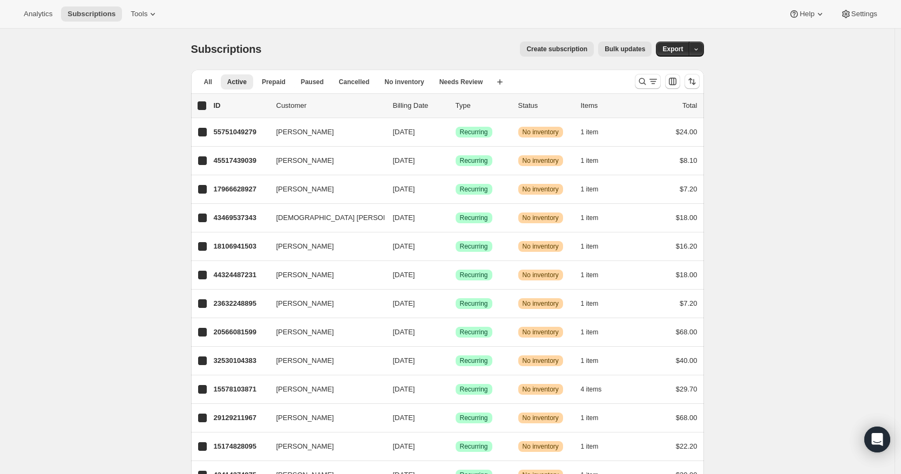
checkbox input "true"
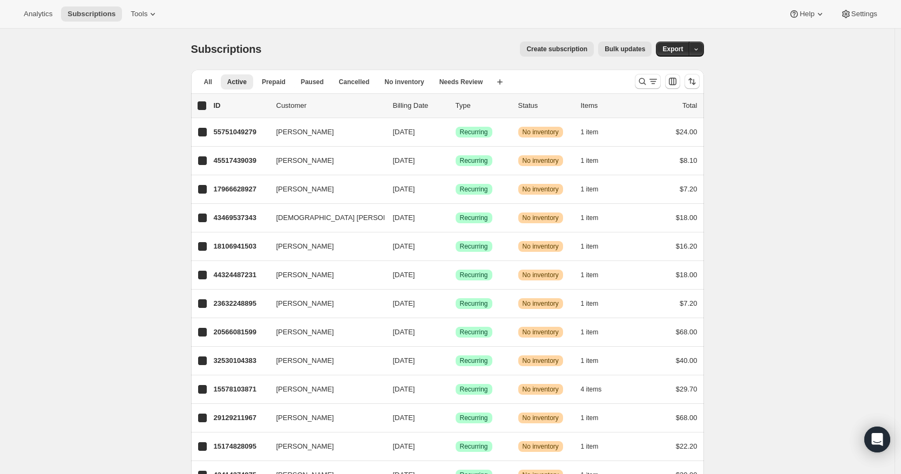
checkbox input "true"
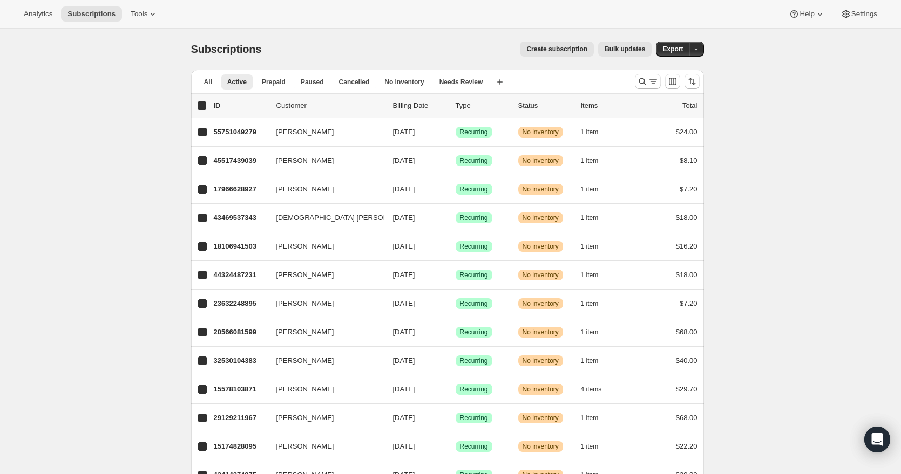
checkbox input "true"
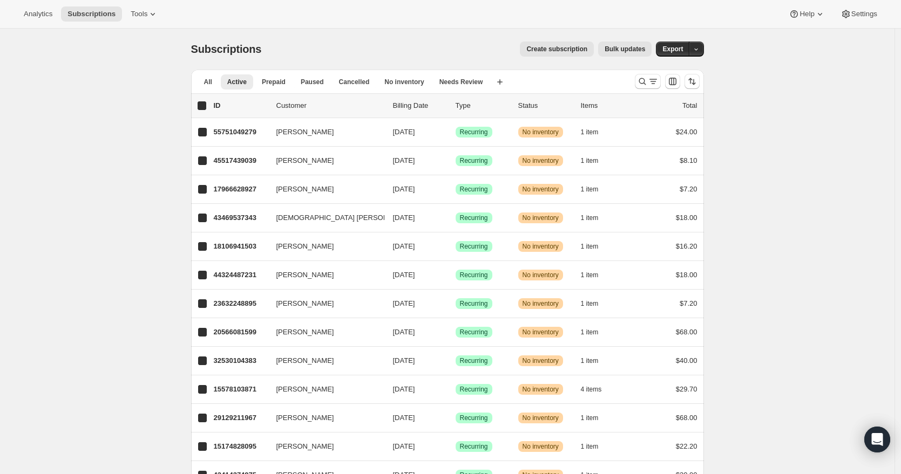
checkbox input "true"
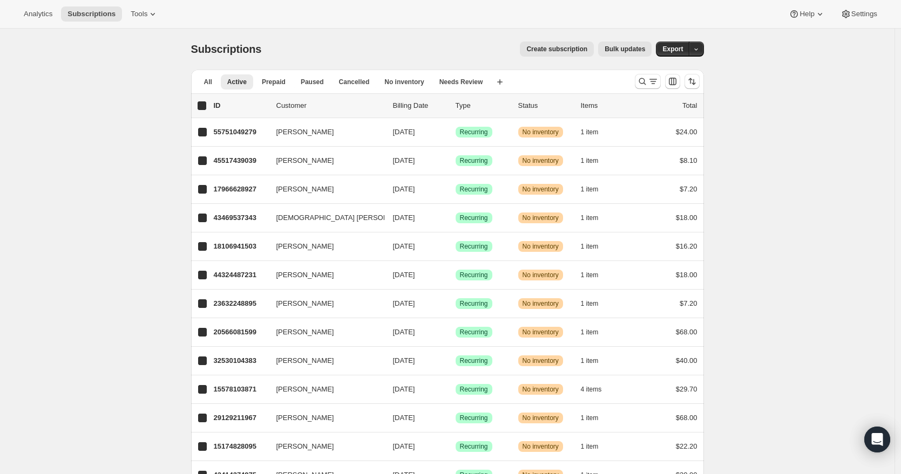
checkbox input "true"
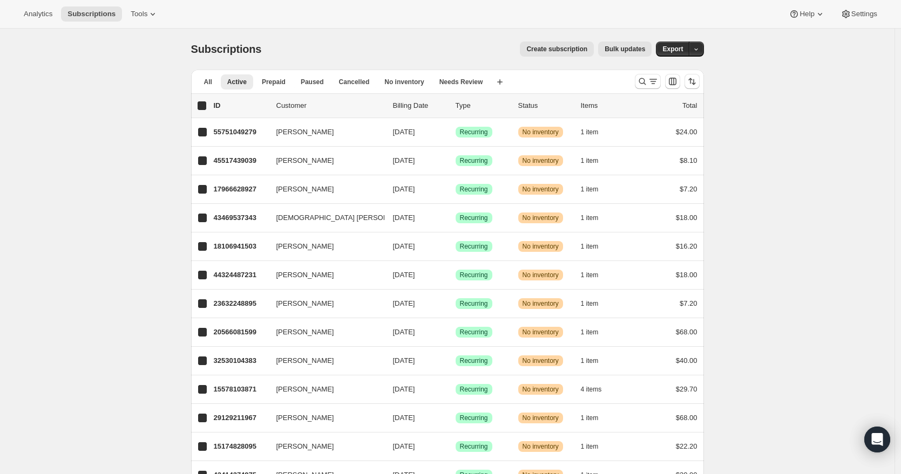
checkbox input "true"
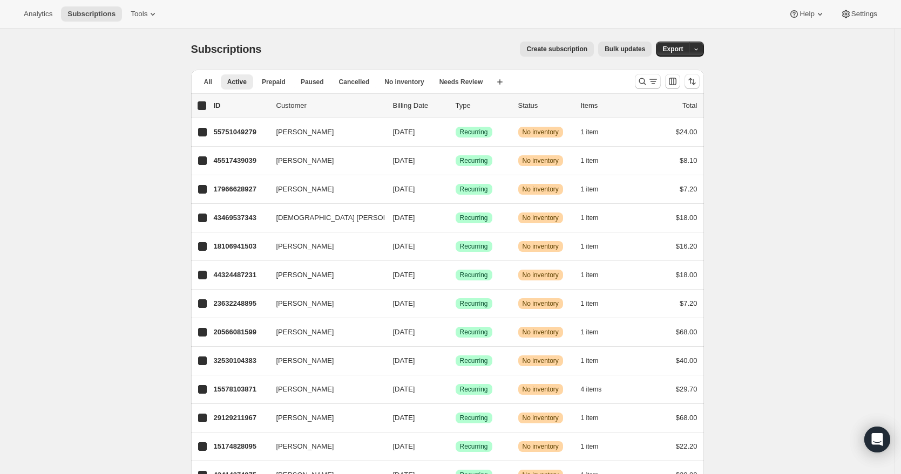
checkbox input "true"
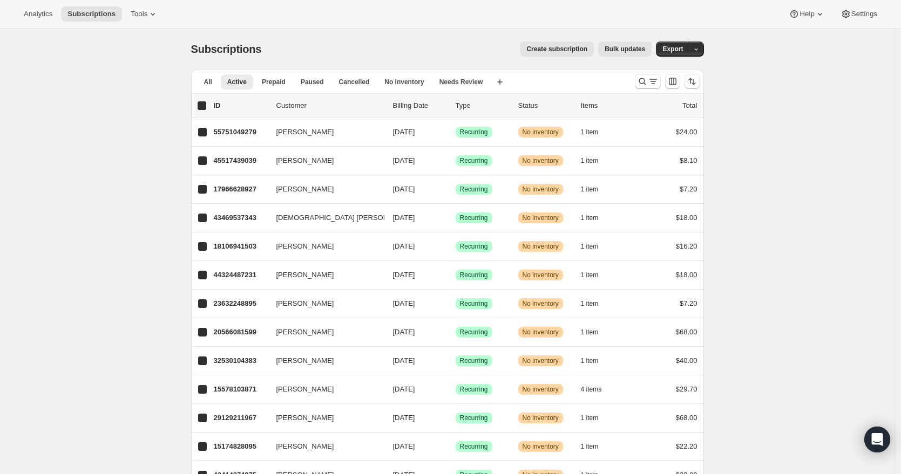
checkbox input "true"
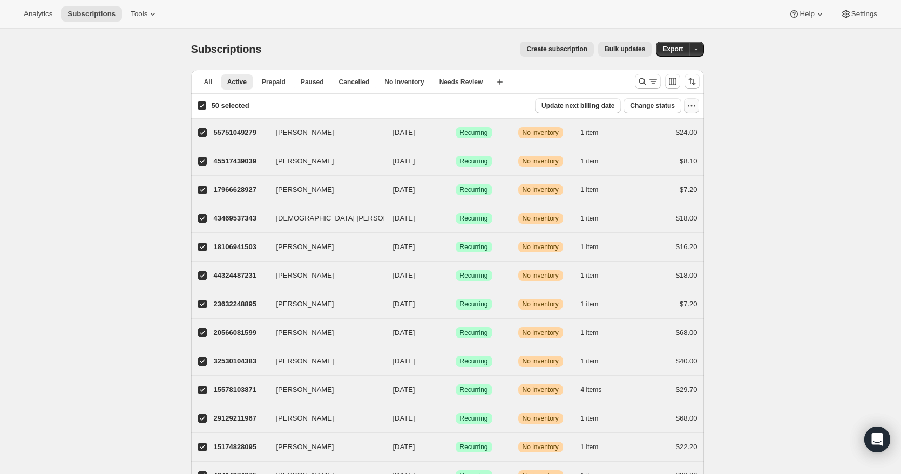
click at [696, 107] on icon "button" at bounding box center [691, 105] width 11 height 11
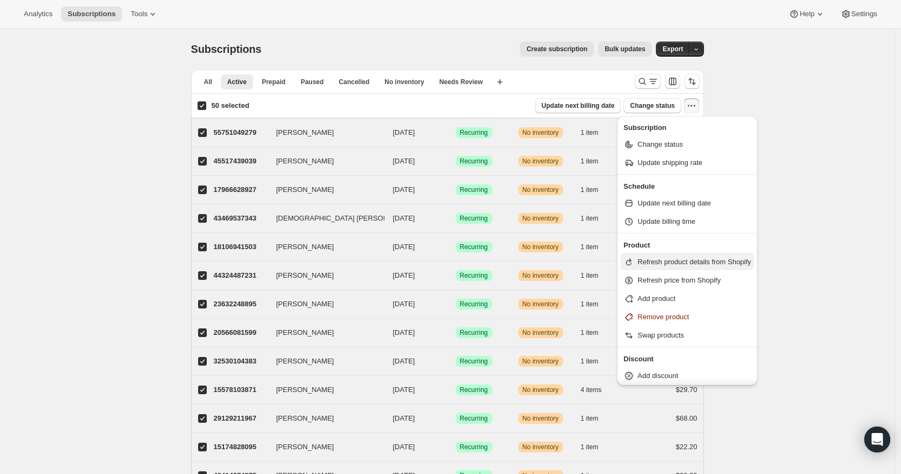
click at [663, 268] on button "Refresh product details from Shopify" at bounding box center [687, 261] width 134 height 17
select select "20"
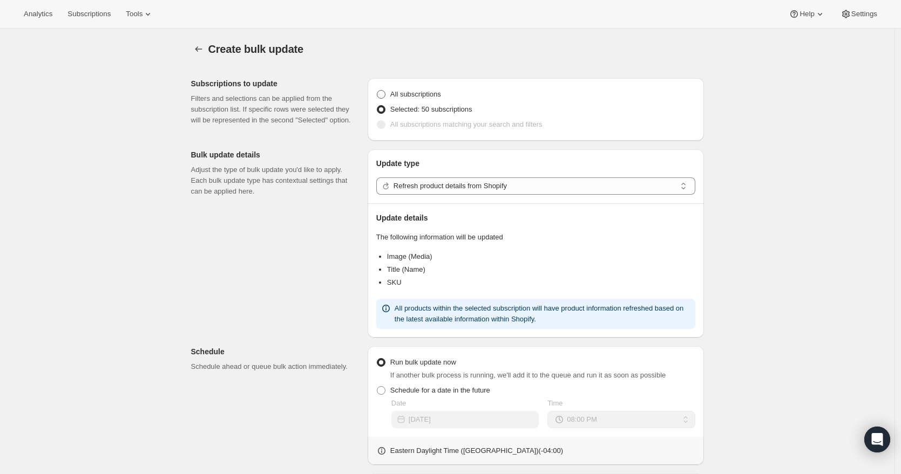
click at [386, 90] on span at bounding box center [381, 95] width 10 height 10
click at [377, 90] on input "All subscriptions" at bounding box center [377, 90] width 1 height 1
radio input "true"
click at [201, 52] on icon "button" at bounding box center [198, 49] width 11 height 11
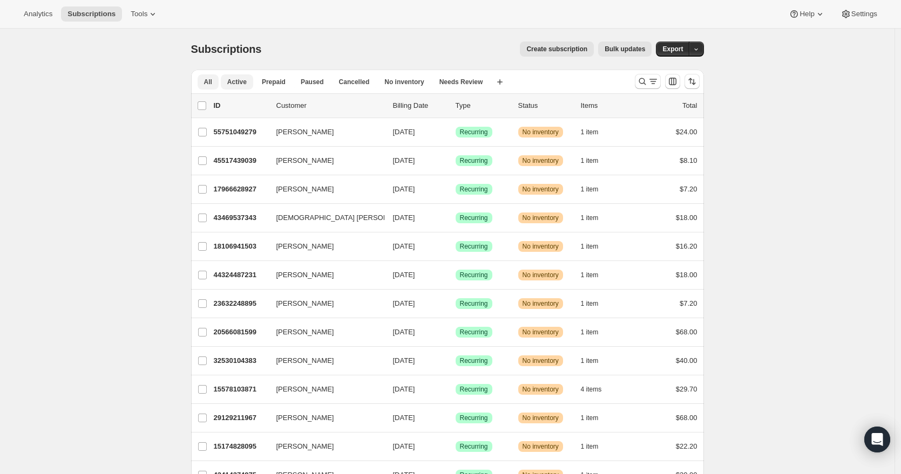
click at [211, 80] on span "All" at bounding box center [208, 82] width 8 height 9
click at [240, 83] on span "Active" at bounding box center [236, 82] width 19 height 9
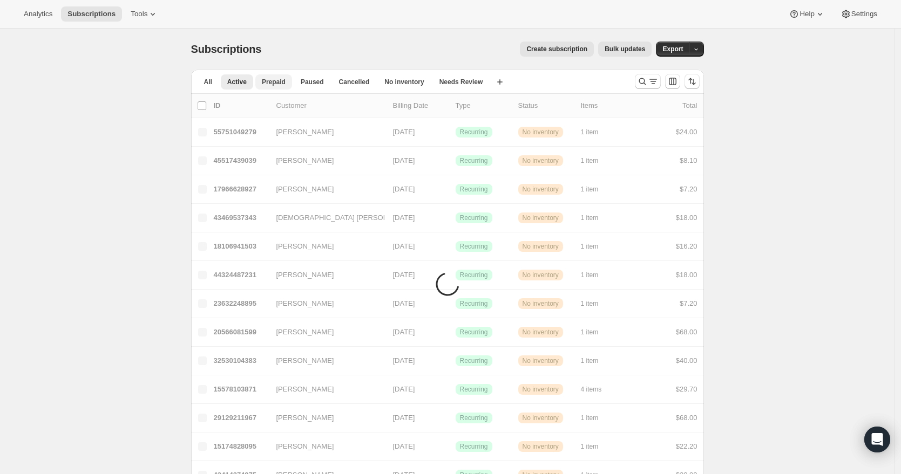
click at [280, 78] on span "Prepaid" at bounding box center [274, 82] width 24 height 9
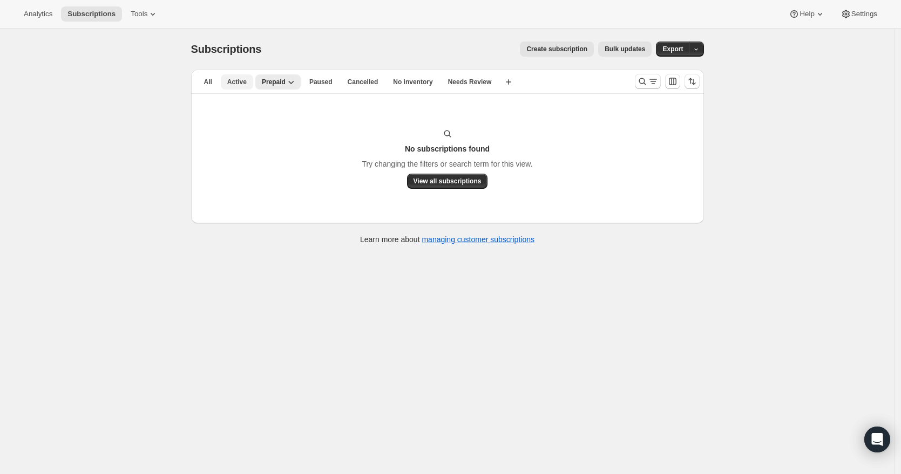
click at [238, 79] on span "Active" at bounding box center [236, 82] width 19 height 9
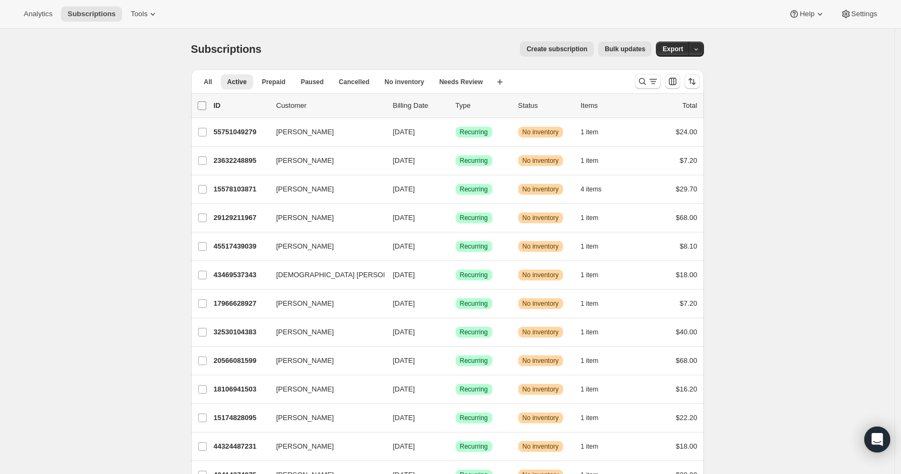
click at [205, 104] on input "0 selected" at bounding box center [202, 105] width 9 height 9
checkbox input "true"
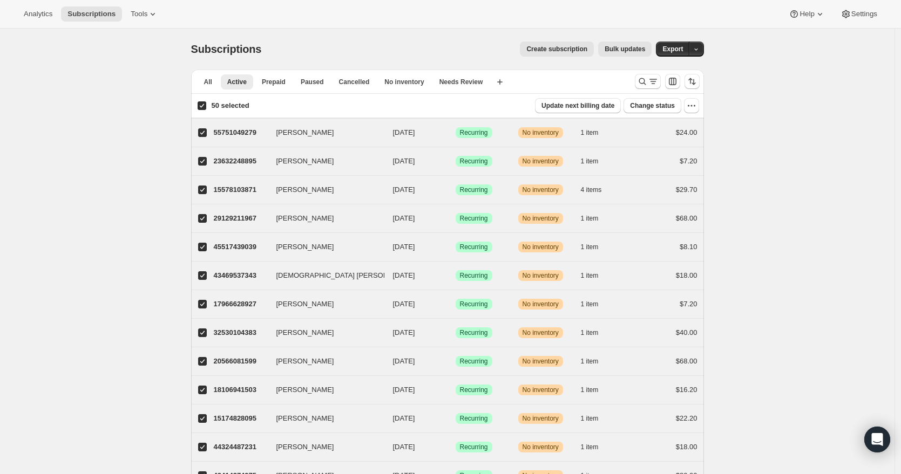
checkbox input "true"
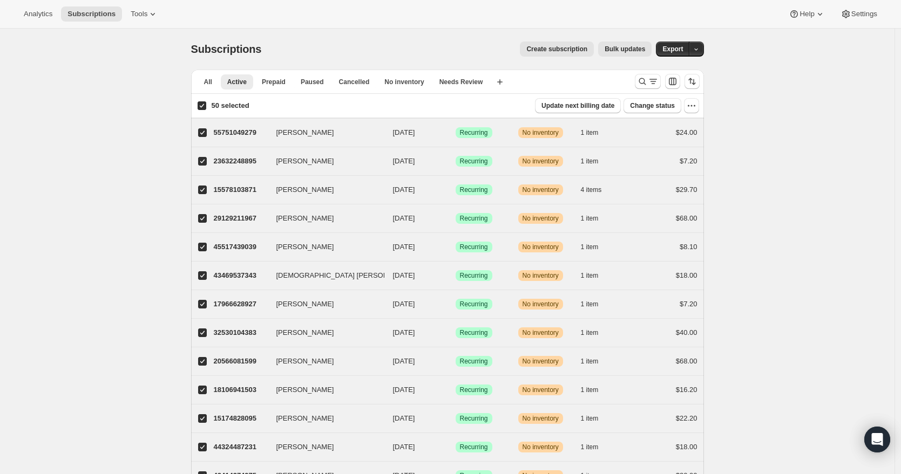
checkbox input "true"
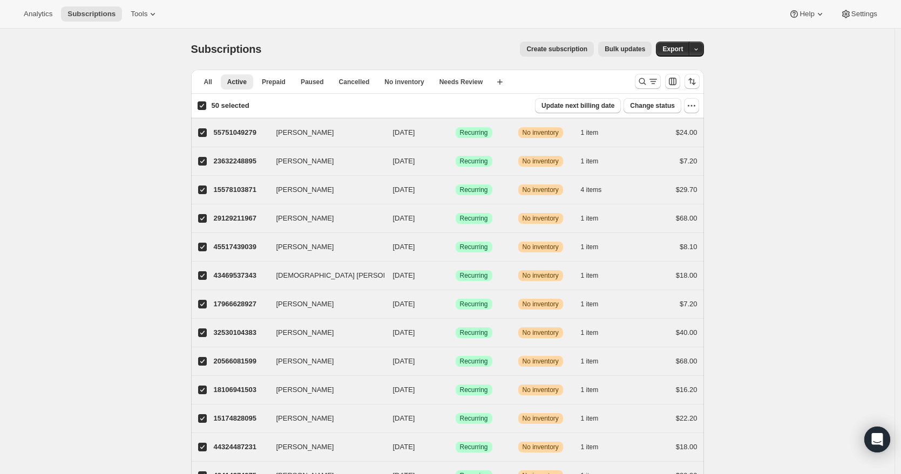
checkbox input "true"
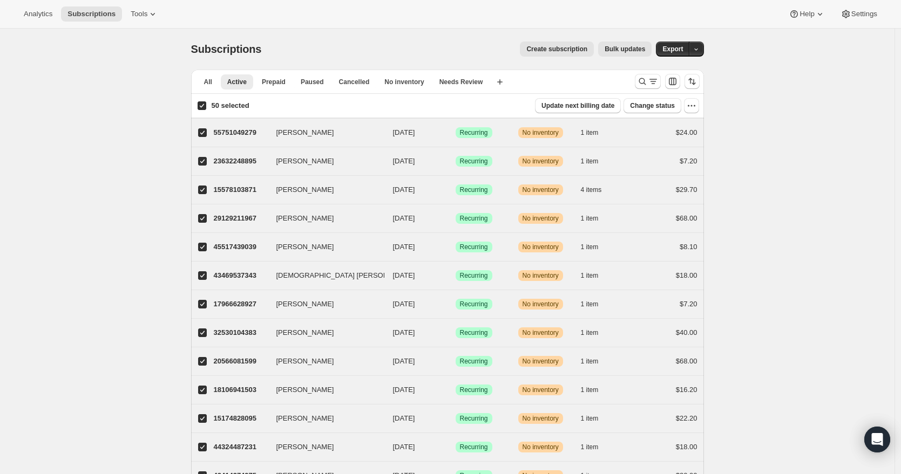
checkbox input "true"
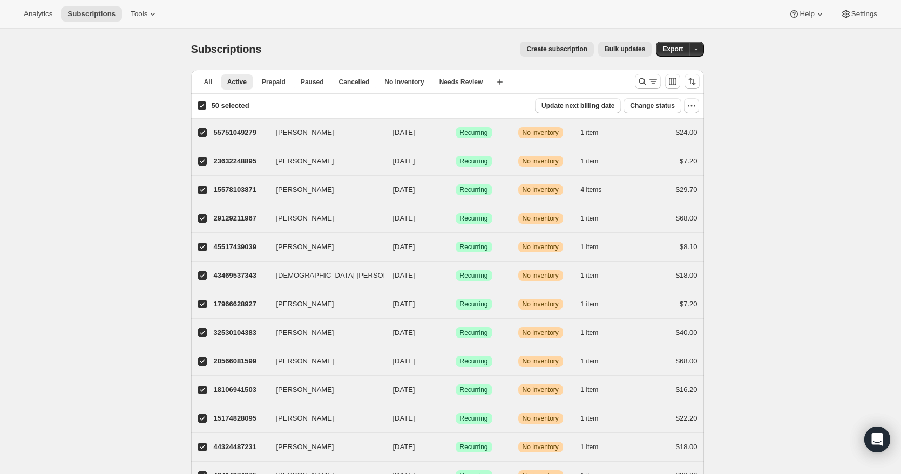
checkbox input "true"
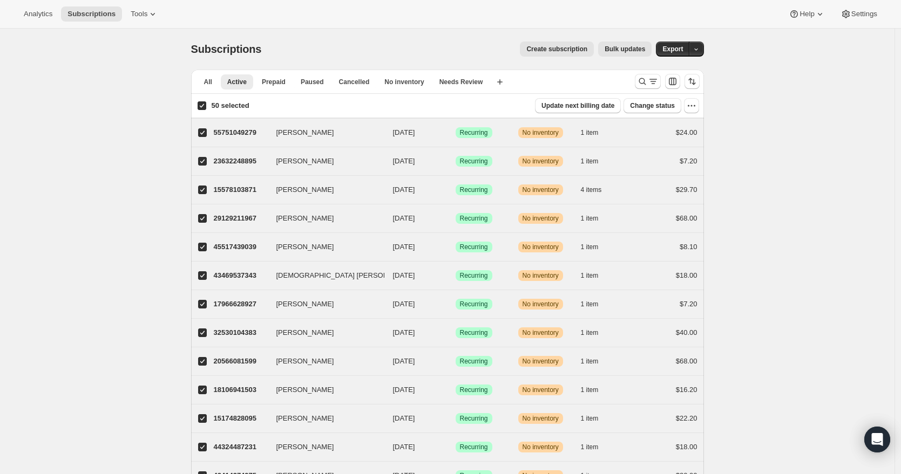
checkbox input "true"
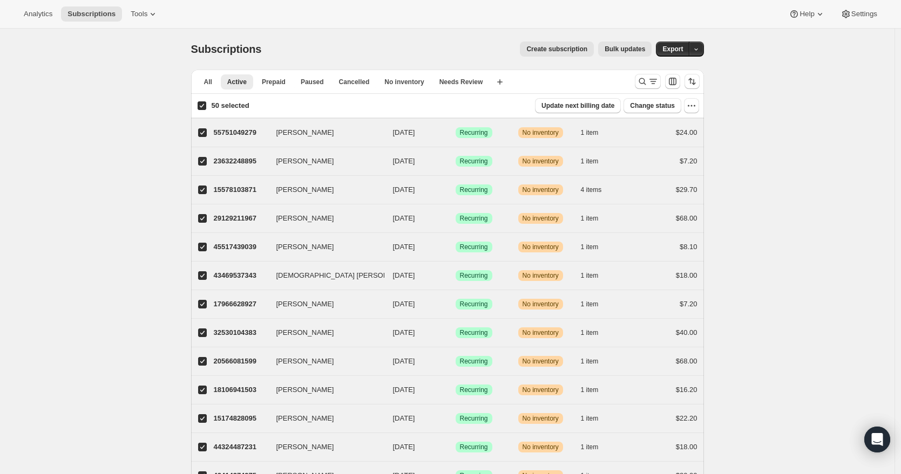
checkbox input "true"
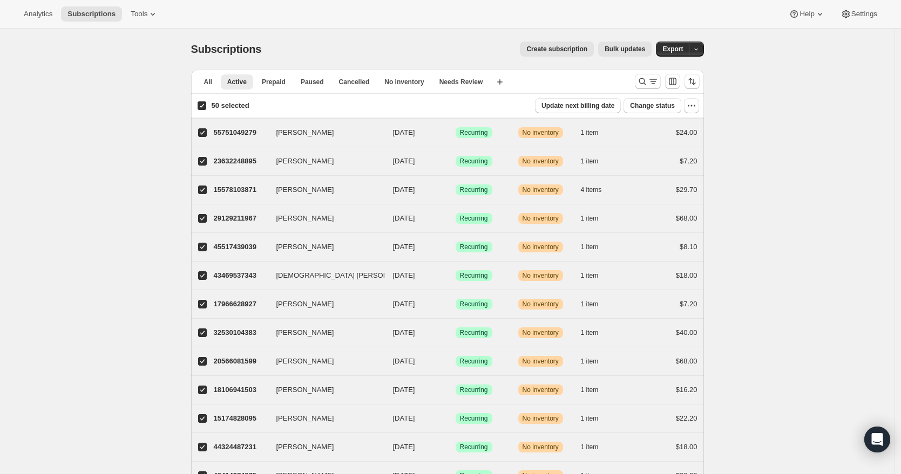
checkbox input "true"
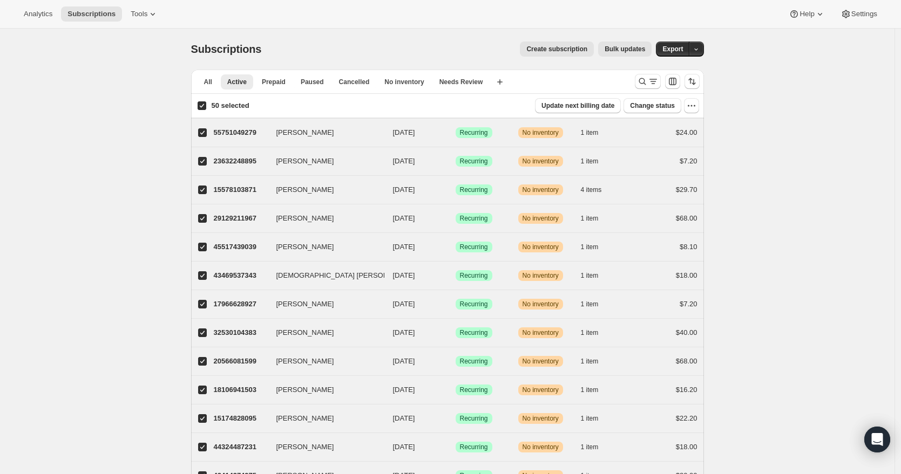
checkbox input "true"
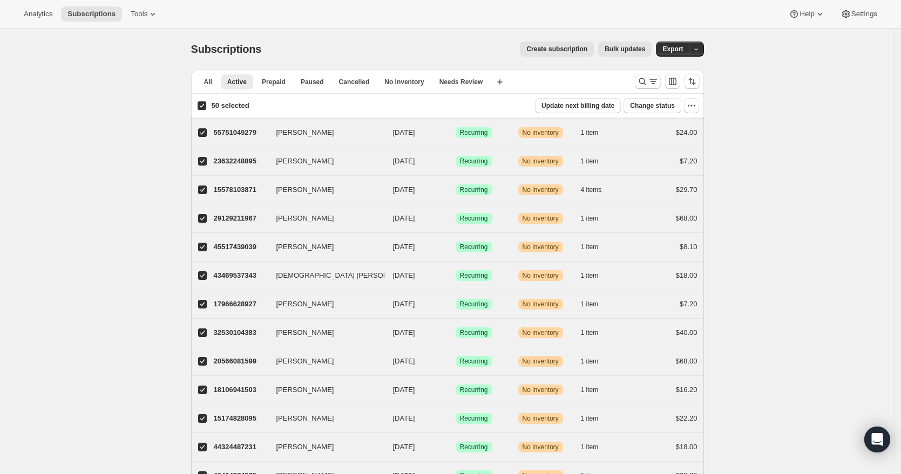
checkbox input "true"
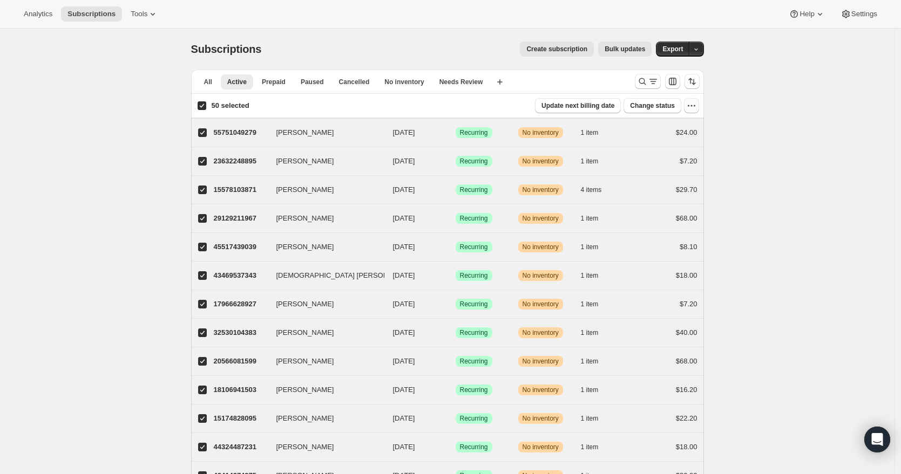
click at [696, 104] on icon "button" at bounding box center [691, 105] width 11 height 11
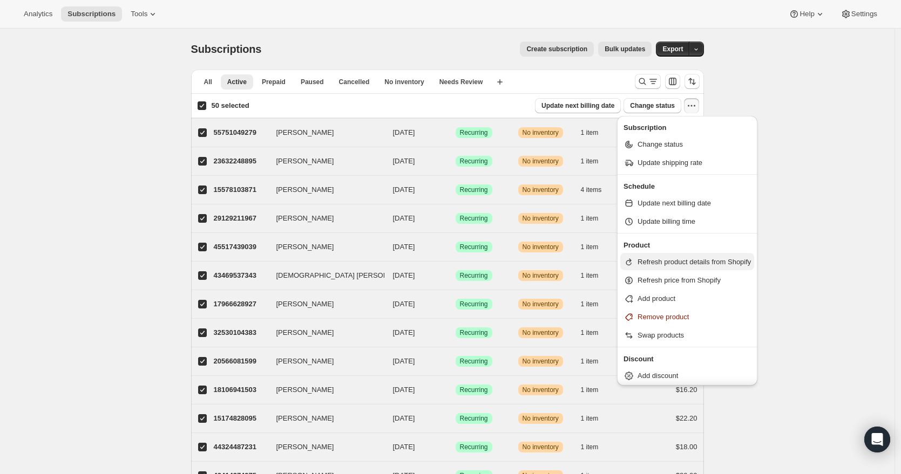
click at [714, 266] on span "Refresh product details from Shopify" at bounding box center [693, 262] width 113 height 8
select select "20"
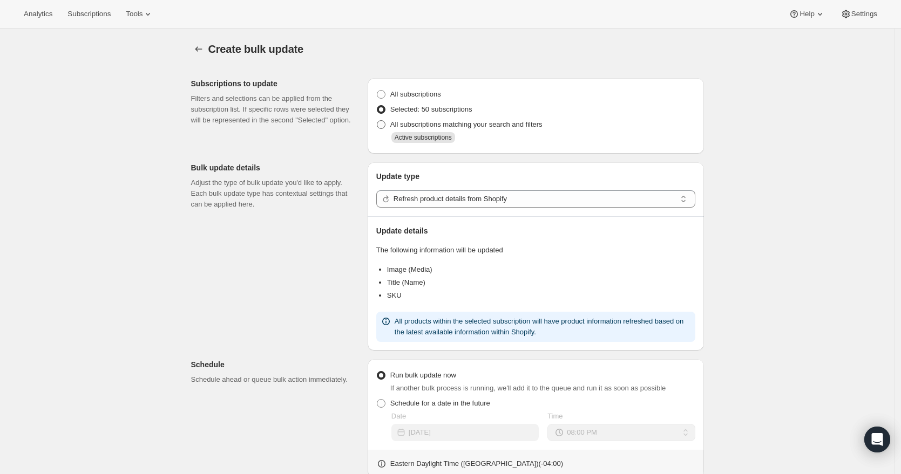
click at [385, 124] on span at bounding box center [381, 124] width 9 height 9
click at [377, 121] on input "All subscriptions matching your search and filters" at bounding box center [377, 120] width 1 height 1
radio input "true"
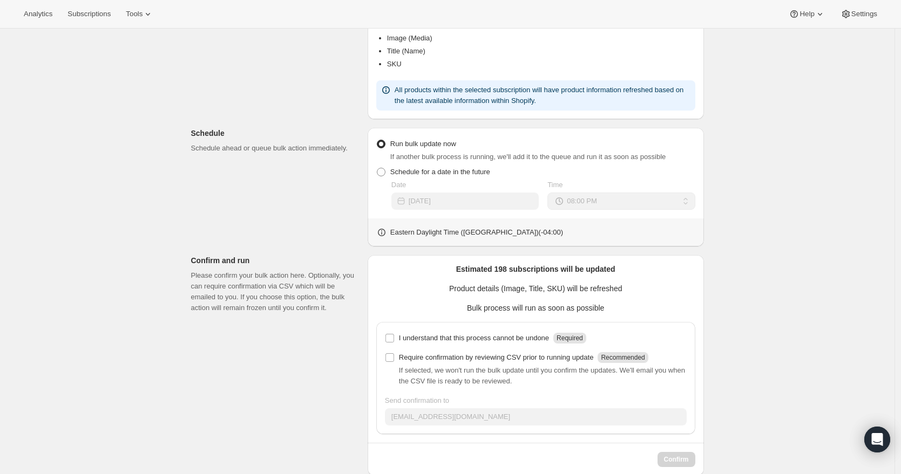
scroll to position [251, 0]
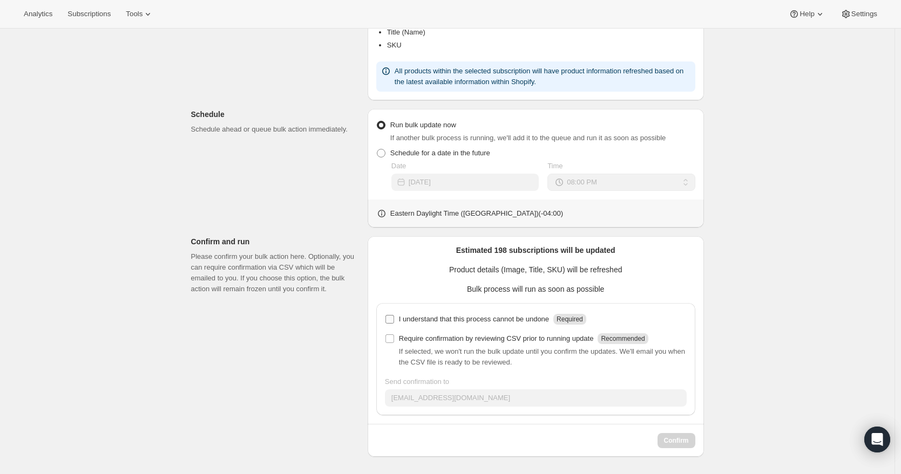
click at [391, 318] on input "I understand that this process cannot be undone Required" at bounding box center [389, 319] width 9 height 9
checkbox input "true"
click at [679, 437] on span "Confirm" at bounding box center [676, 441] width 25 height 9
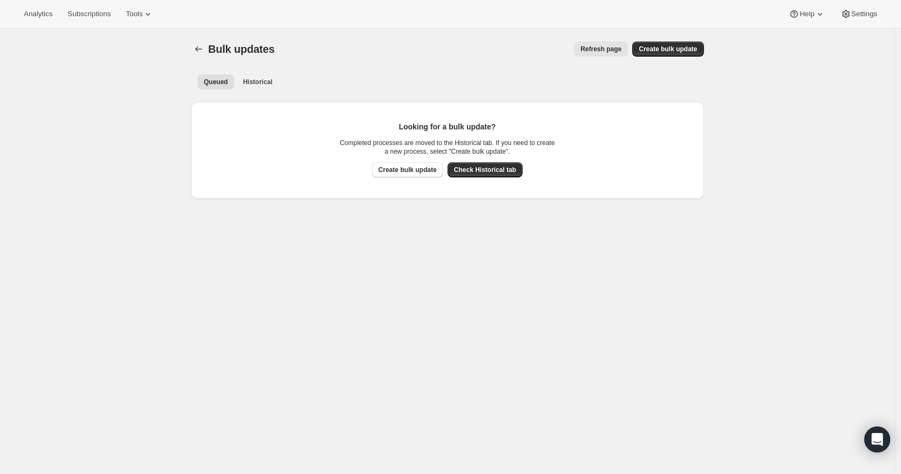
click at [68, 5] on div "Analytics Subscriptions Tools Help Settings" at bounding box center [450, 14] width 901 height 29
click at [83, 12] on span "Subscriptions" at bounding box center [88, 14] width 43 height 9
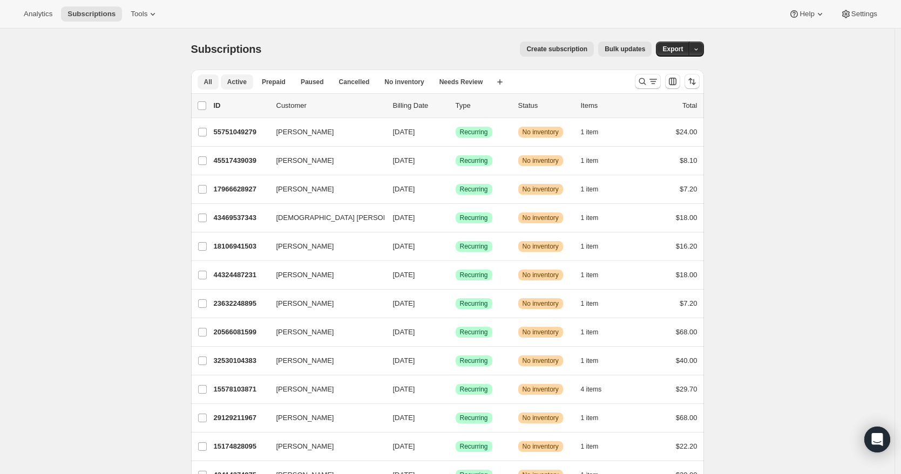
click at [205, 82] on button "All" at bounding box center [208, 81] width 21 height 15
click at [234, 82] on span "Active" at bounding box center [236, 82] width 19 height 9
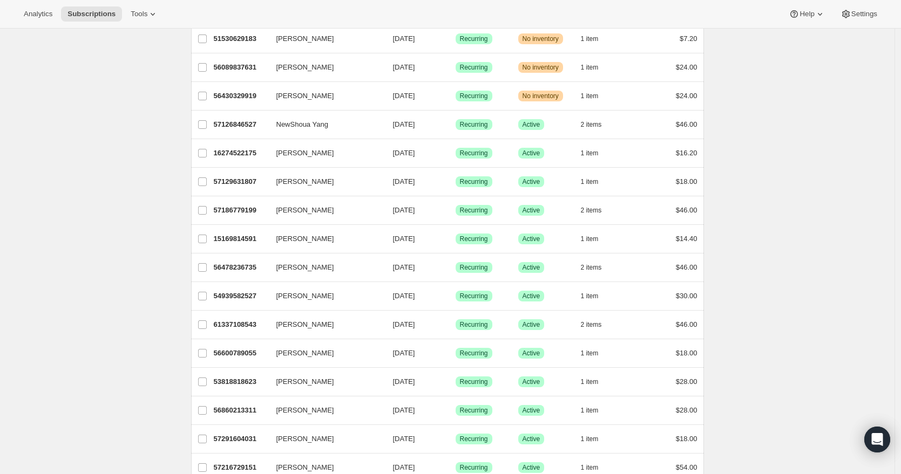
scroll to position [627, 0]
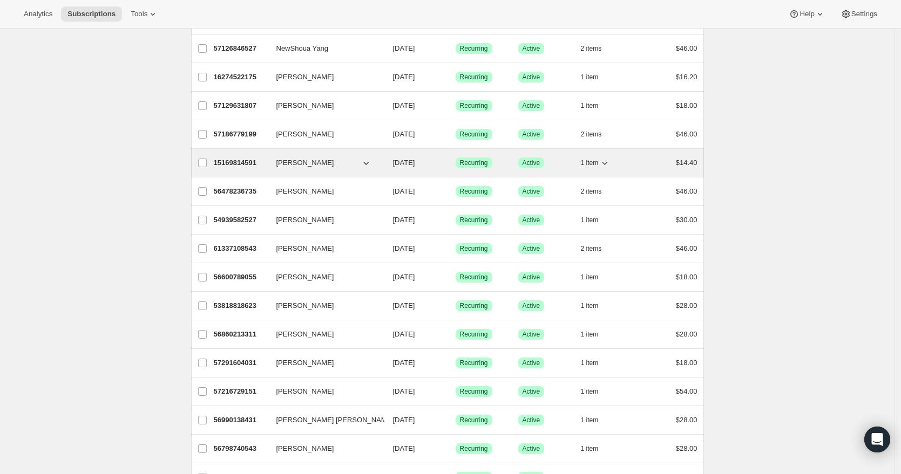
click at [284, 161] on span "[PERSON_NAME]" at bounding box center [305, 163] width 58 height 11
click at [264, 164] on p "15169814591" at bounding box center [241, 163] width 54 height 11
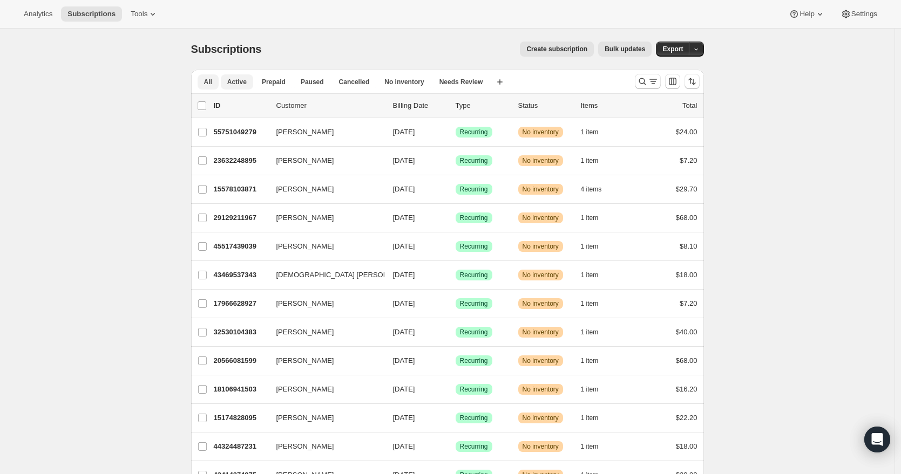
click at [216, 79] on button "All" at bounding box center [208, 81] width 21 height 15
click at [238, 79] on span "Active" at bounding box center [236, 82] width 19 height 9
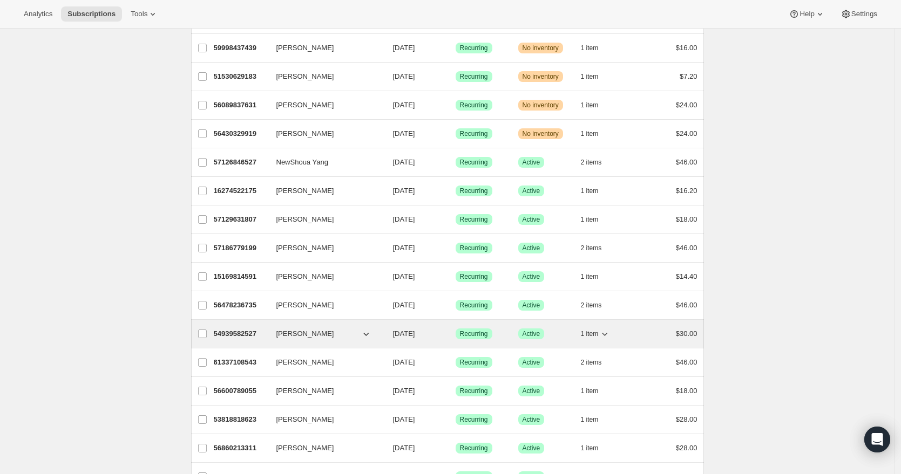
scroll to position [690, 0]
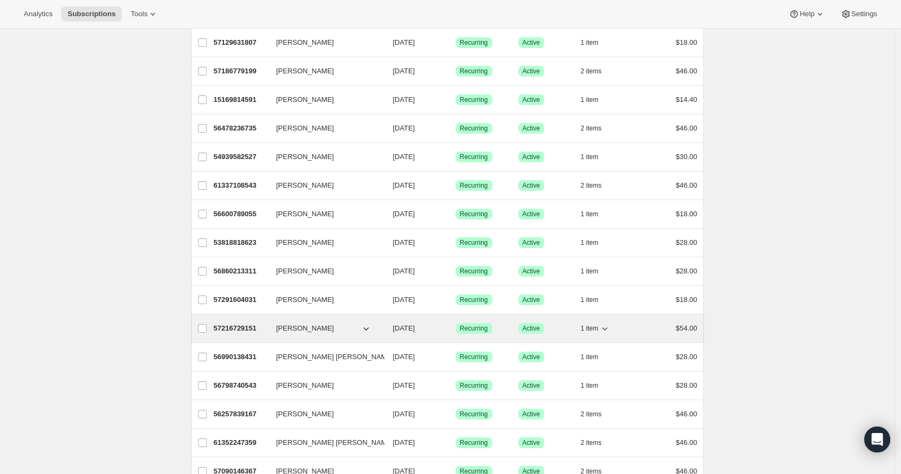
click at [595, 333] on button "1 item" at bounding box center [596, 328] width 30 height 15
click at [594, 333] on button "1 item" at bounding box center [596, 328] width 30 height 15
click at [293, 325] on span "[PERSON_NAME]" at bounding box center [305, 328] width 58 height 11
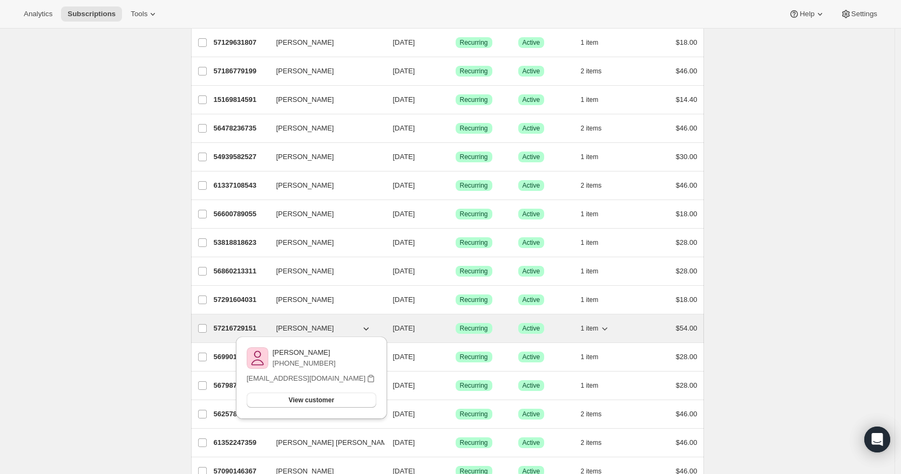
click at [236, 325] on p "57216729151" at bounding box center [241, 328] width 54 height 11
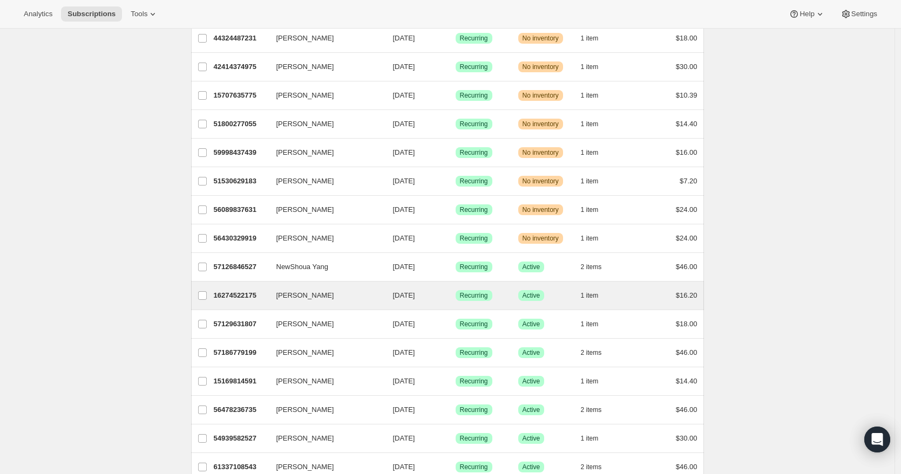
scroll to position [431, 0]
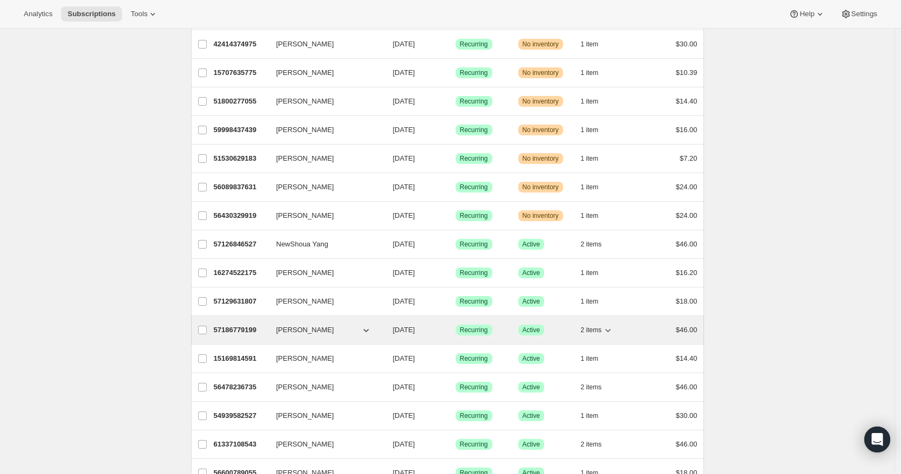
click at [691, 334] on span "$46.00" at bounding box center [687, 330] width 22 height 8
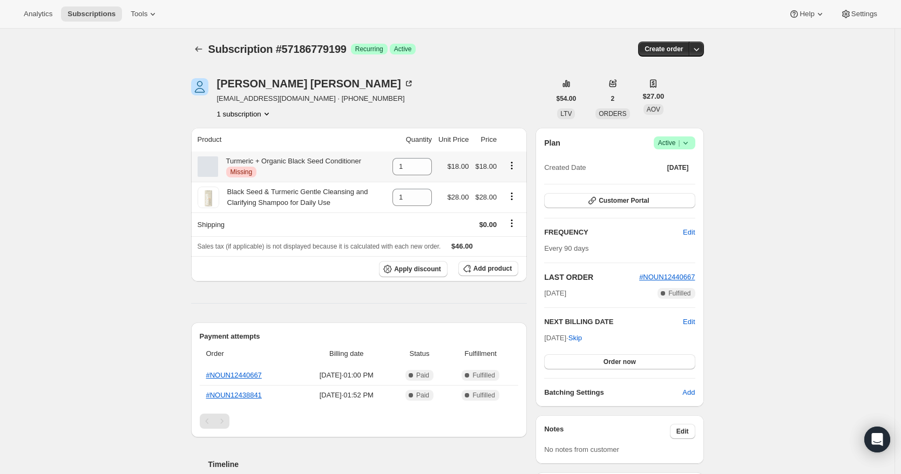
click at [513, 166] on icon "Product actions" at bounding box center [511, 165] width 11 height 11
click at [294, 161] on div "Turmeric + Organic Black Seed Conditioner Critical Missing" at bounding box center [290, 167] width 144 height 22
click at [137, 11] on span "Tools" at bounding box center [139, 14] width 17 height 9
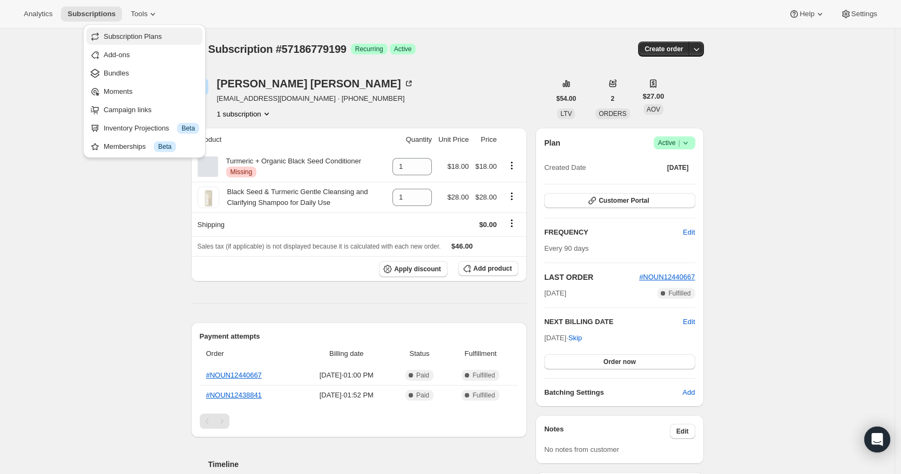
click at [188, 41] on span "Subscription Plans" at bounding box center [152, 36] width 96 height 11
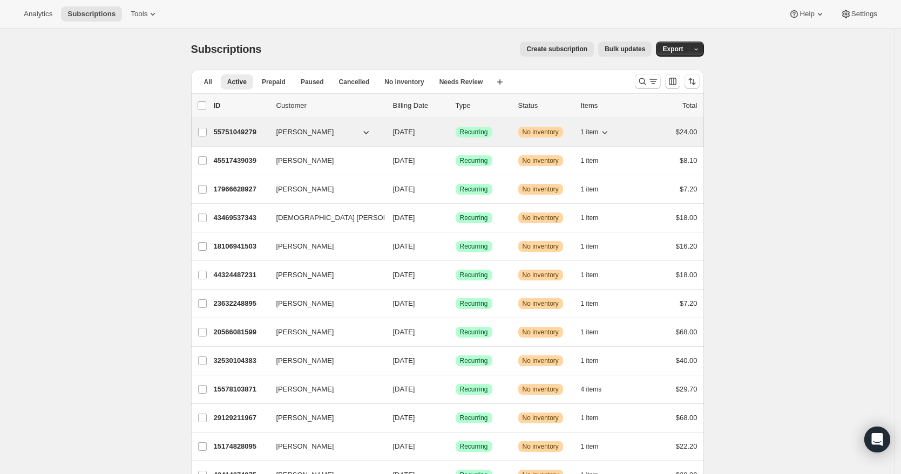
click at [603, 131] on icon "button" at bounding box center [604, 132] width 11 height 11
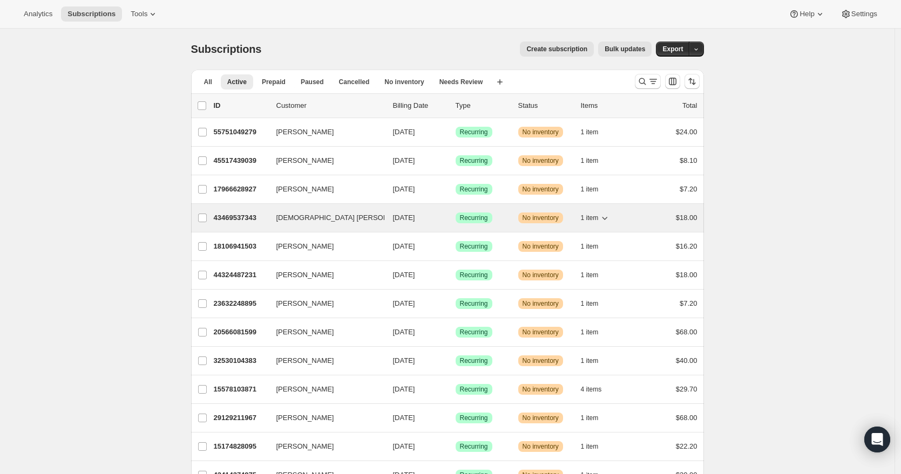
click at [598, 219] on span "1 item" at bounding box center [590, 218] width 18 height 9
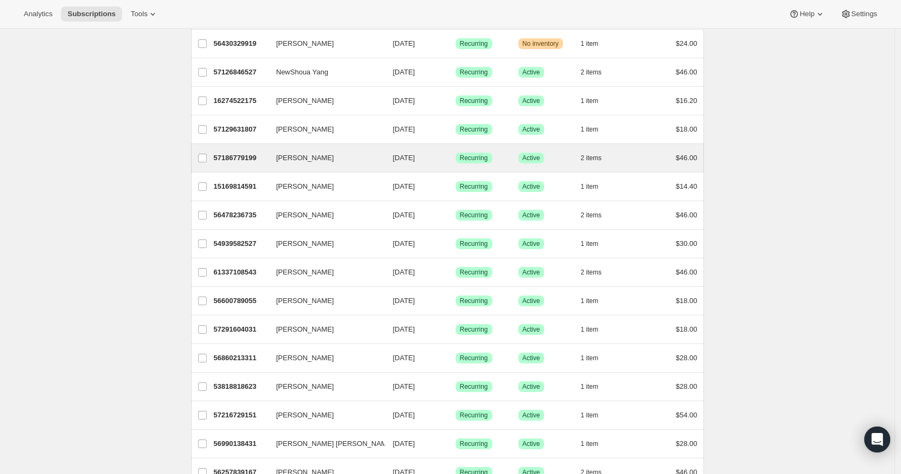
scroll to position [740, 0]
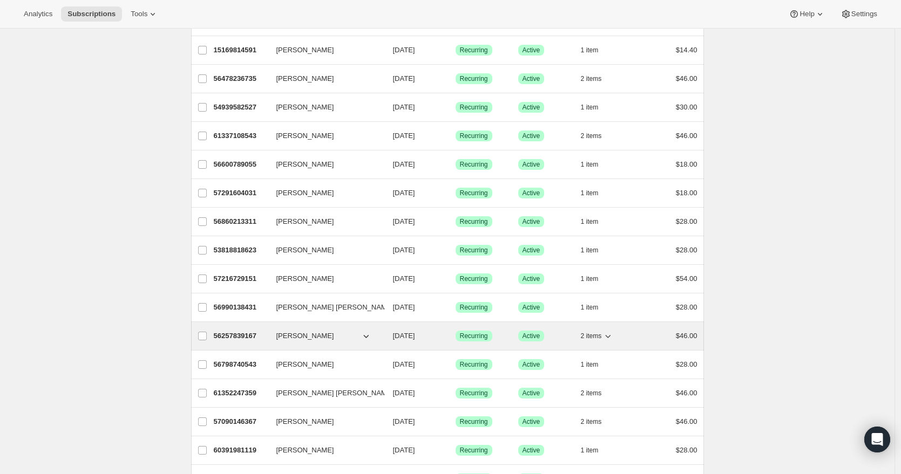
click at [601, 332] on span "2 items" at bounding box center [591, 336] width 21 height 9
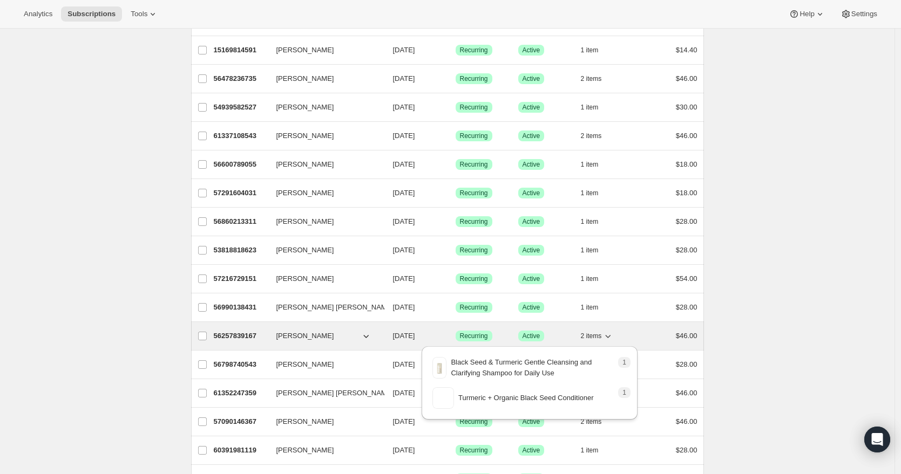
click at [595, 341] on button "2 items" at bounding box center [597, 336] width 33 height 15
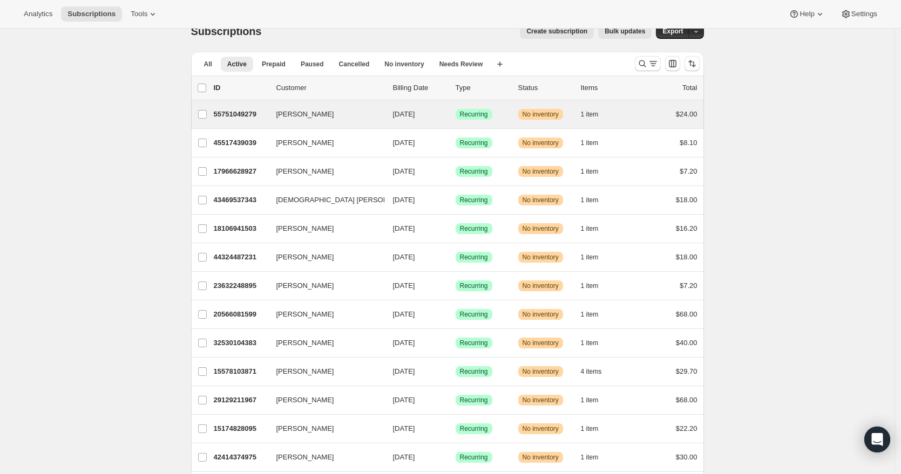
scroll to position [0, 0]
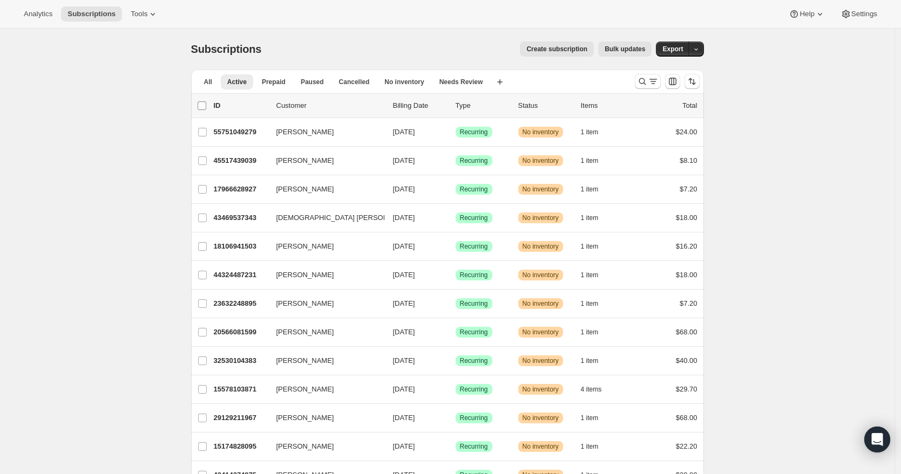
click at [205, 103] on input "0 selected" at bounding box center [202, 105] width 9 height 9
checkbox input "true"
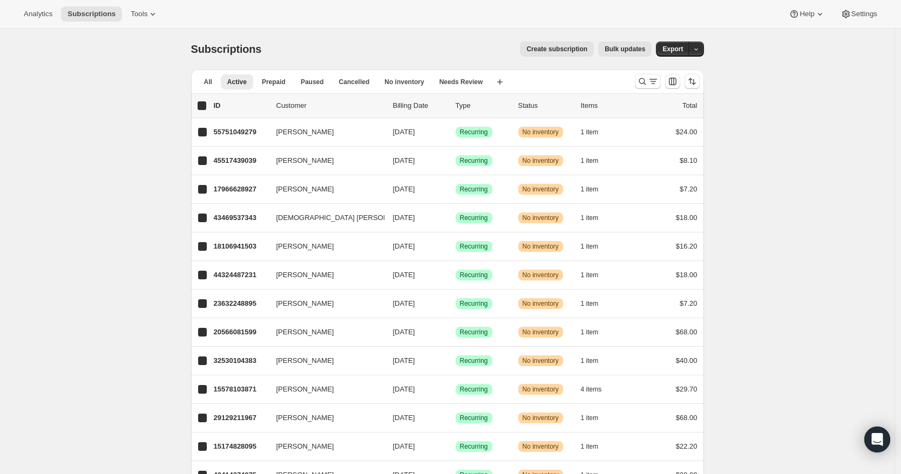
checkbox input "true"
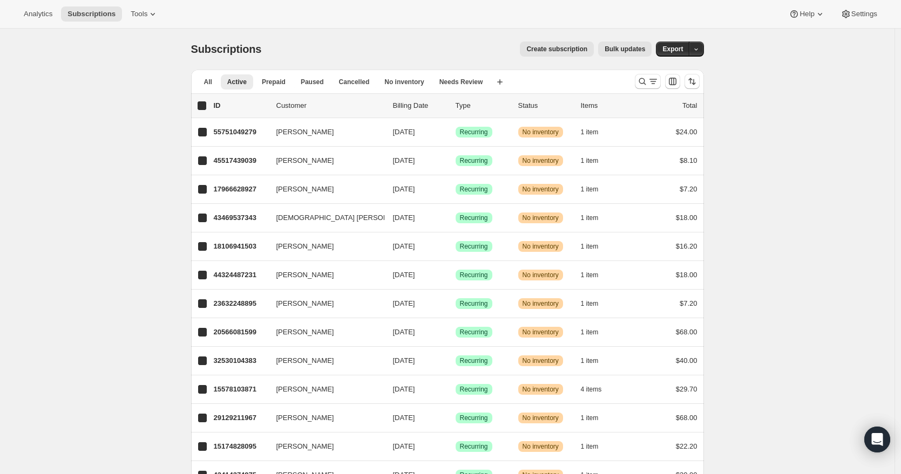
checkbox input "true"
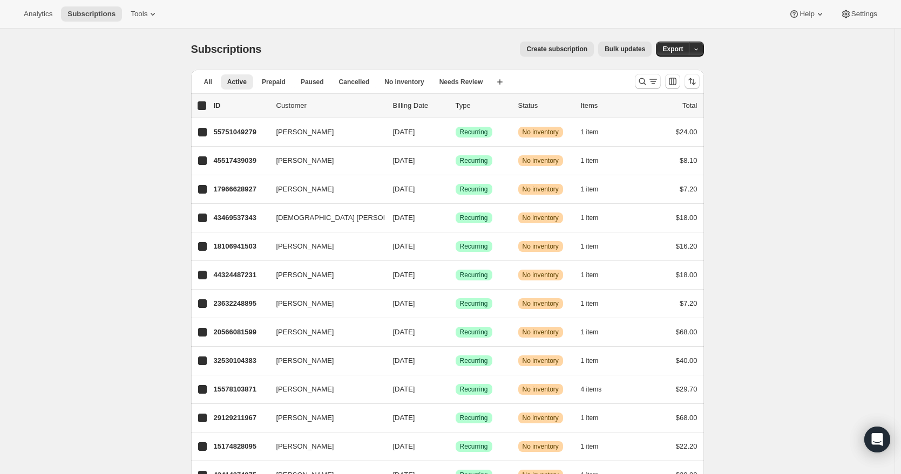
checkbox input "true"
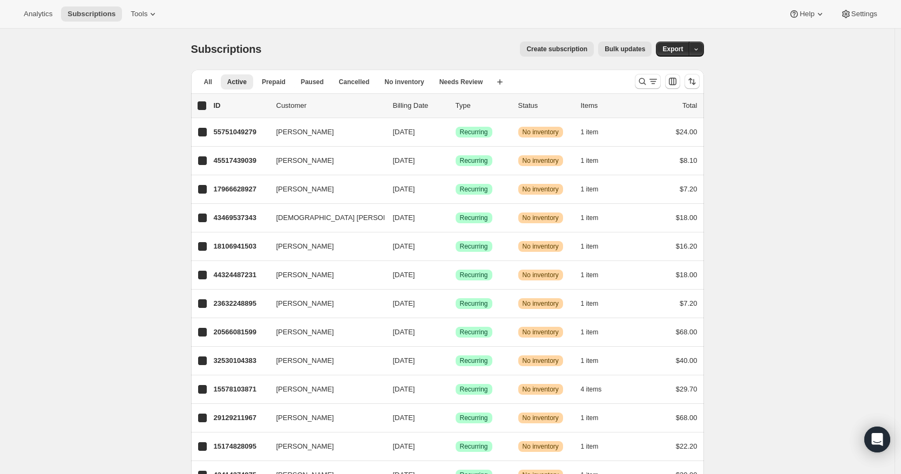
checkbox input "true"
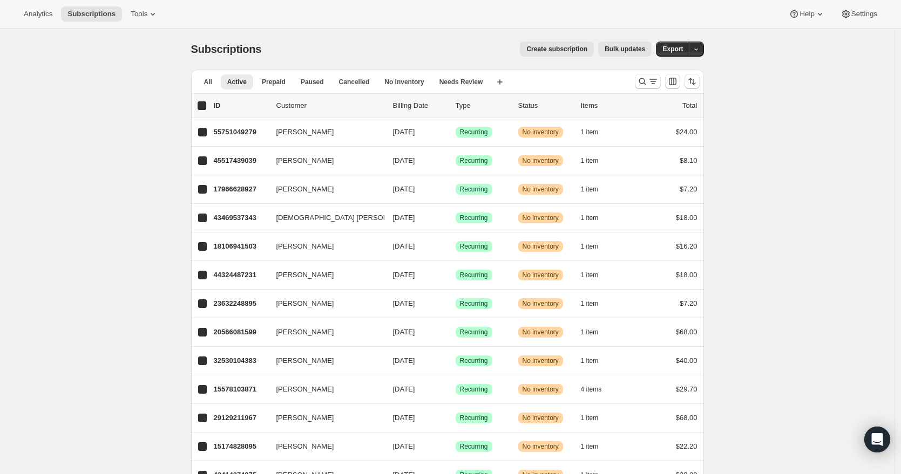
checkbox input "true"
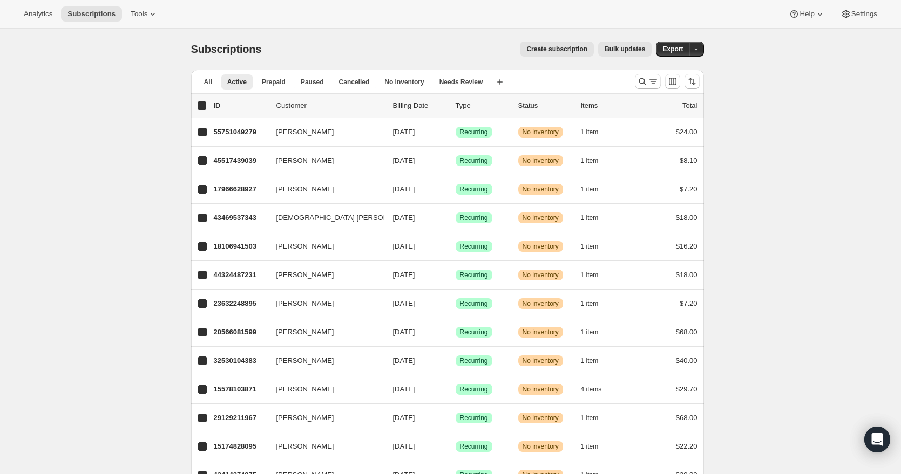
checkbox input "true"
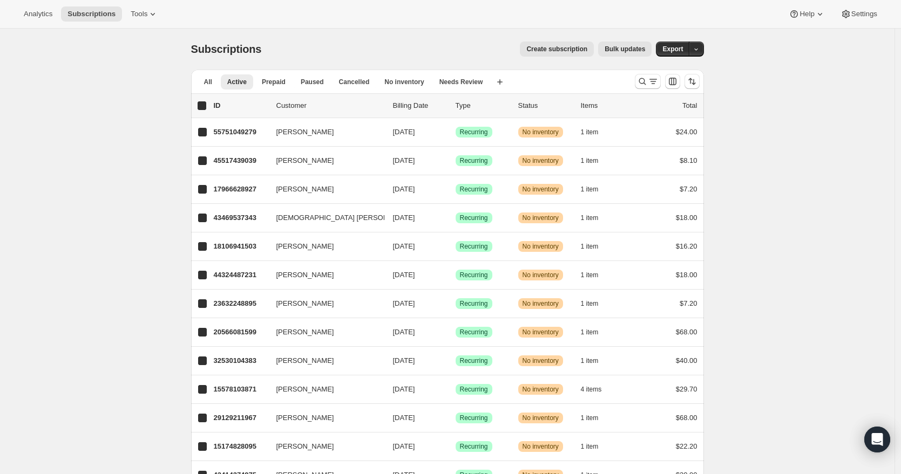
checkbox input "true"
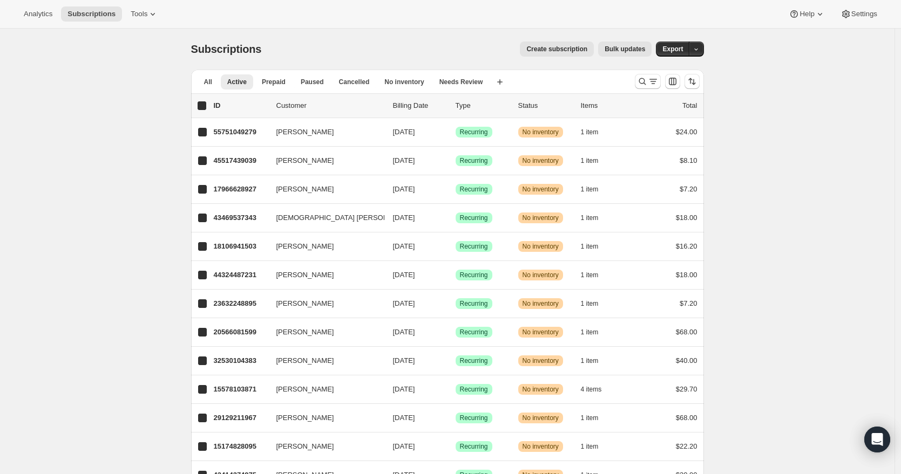
checkbox input "true"
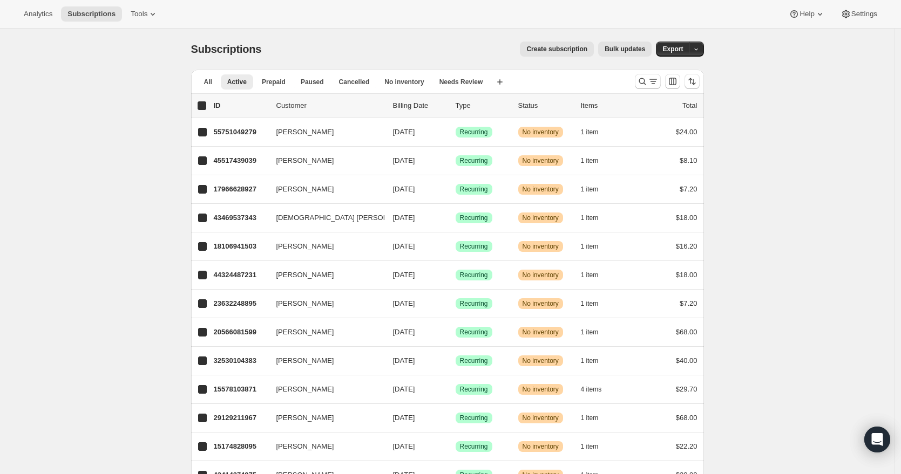
checkbox input "true"
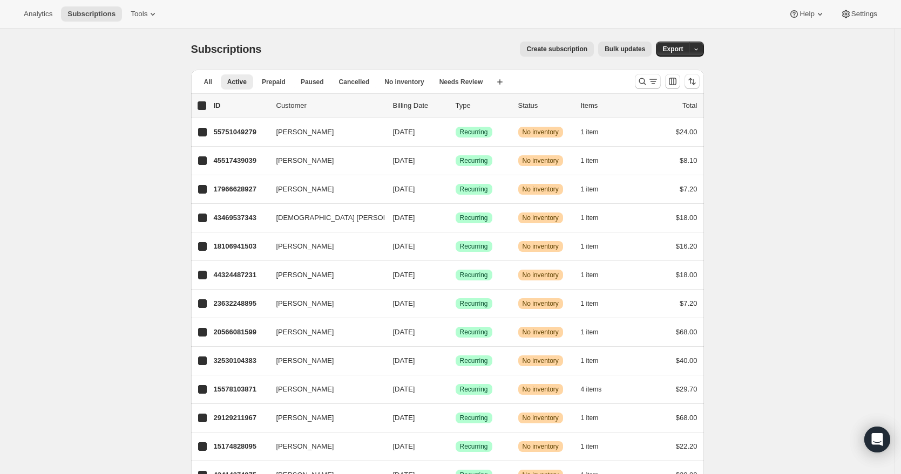
checkbox input "true"
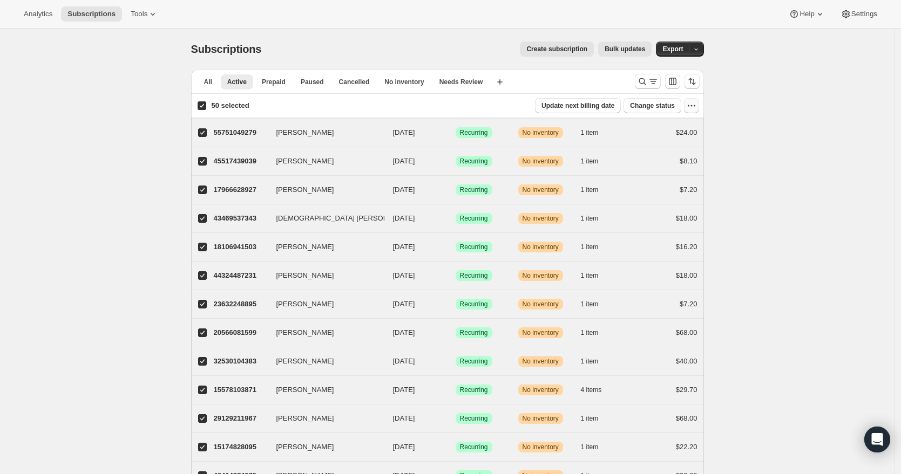
click at [696, 104] on icon "button" at bounding box center [691, 105] width 11 height 11
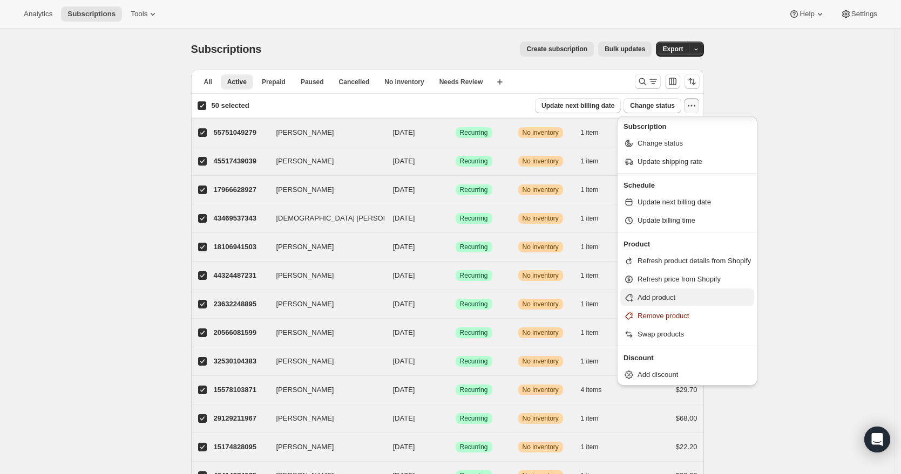
scroll to position [2, 0]
click at [656, 285] on button "Refresh price from Shopify" at bounding box center [687, 278] width 134 height 17
select select "21"
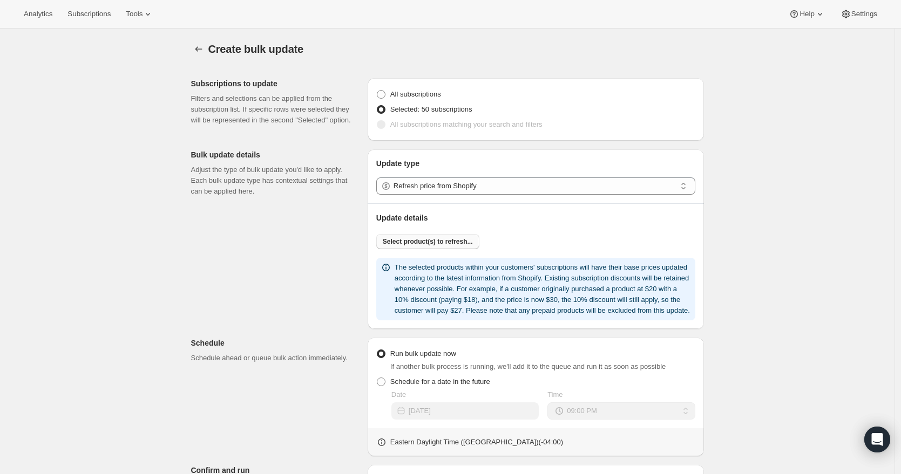
click at [457, 239] on span "Select product(s) to refresh..." at bounding box center [428, 242] width 90 height 9
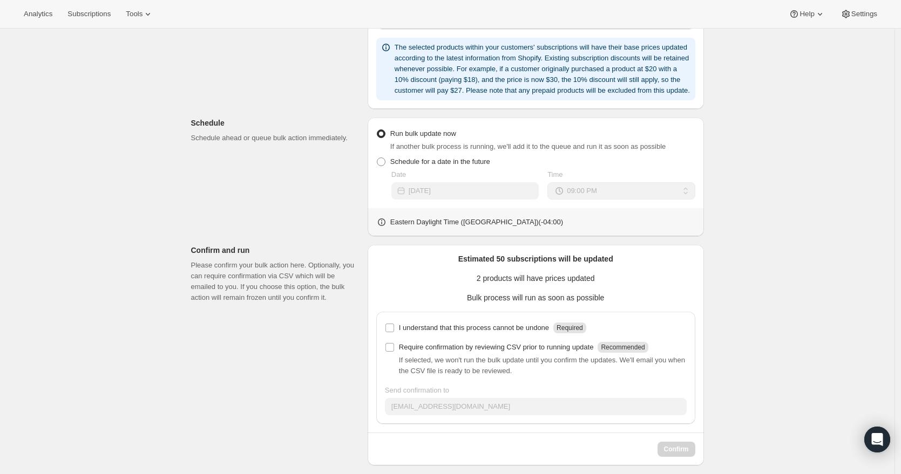
scroll to position [374, 0]
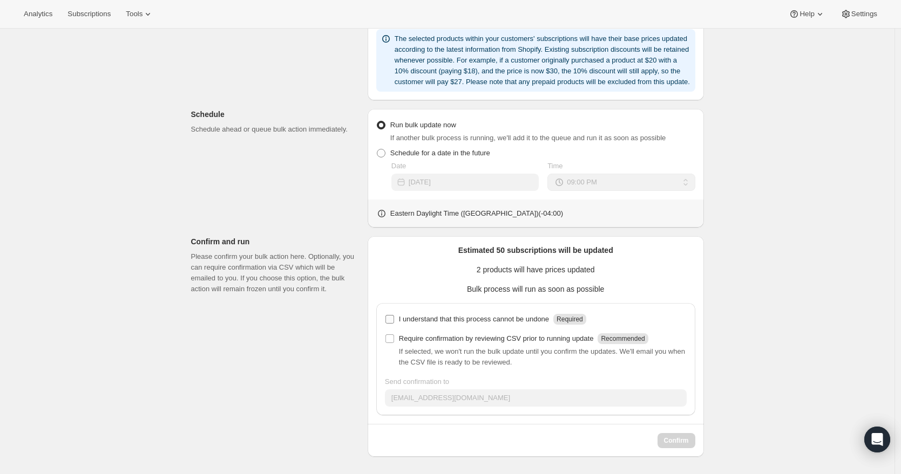
click at [394, 318] on input "I understand that this process cannot be undone Required" at bounding box center [389, 319] width 9 height 9
checkbox input "true"
click at [679, 440] on span "Confirm" at bounding box center [676, 441] width 25 height 9
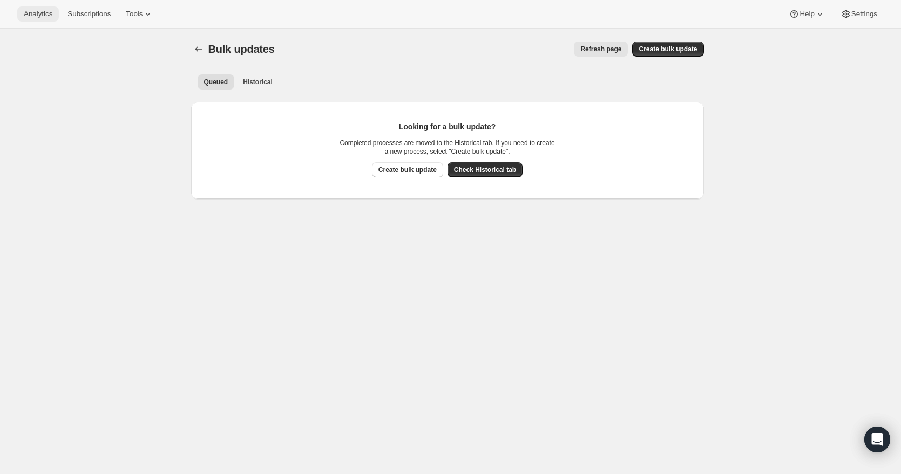
click at [26, 13] on span "Analytics" at bounding box center [38, 14] width 29 height 9
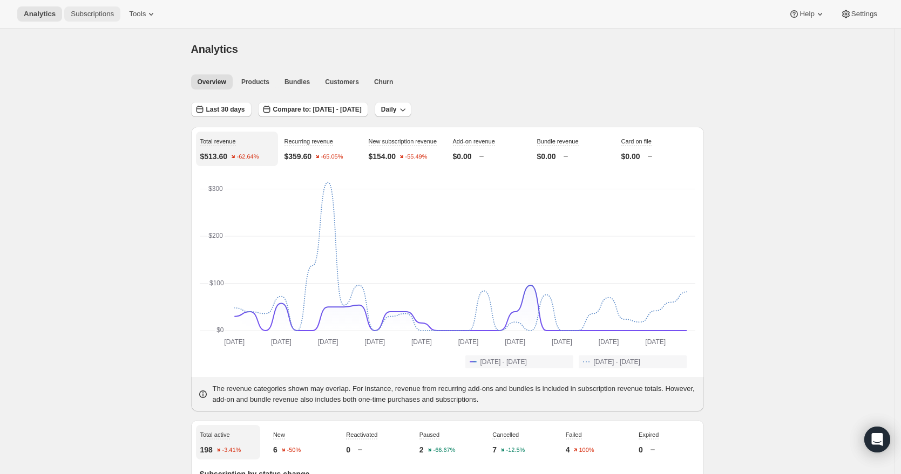
click at [94, 16] on span "Subscriptions" at bounding box center [92, 14] width 43 height 9
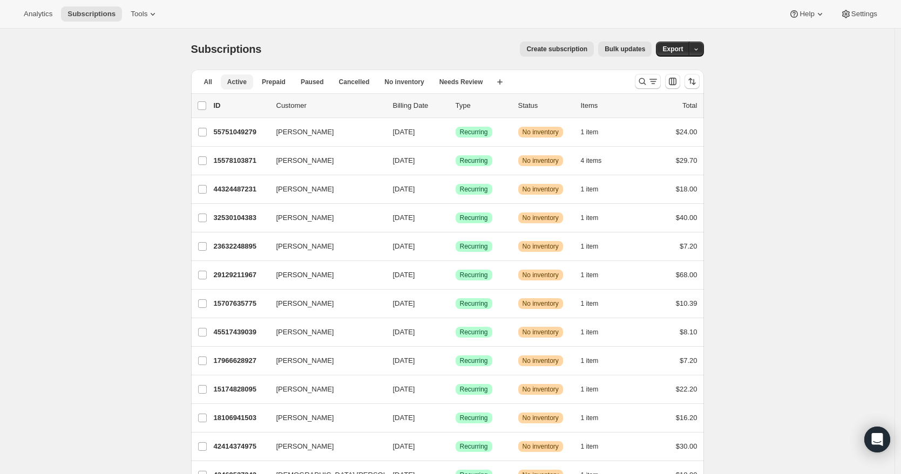
click at [233, 79] on span "Active" at bounding box center [236, 82] width 19 height 9
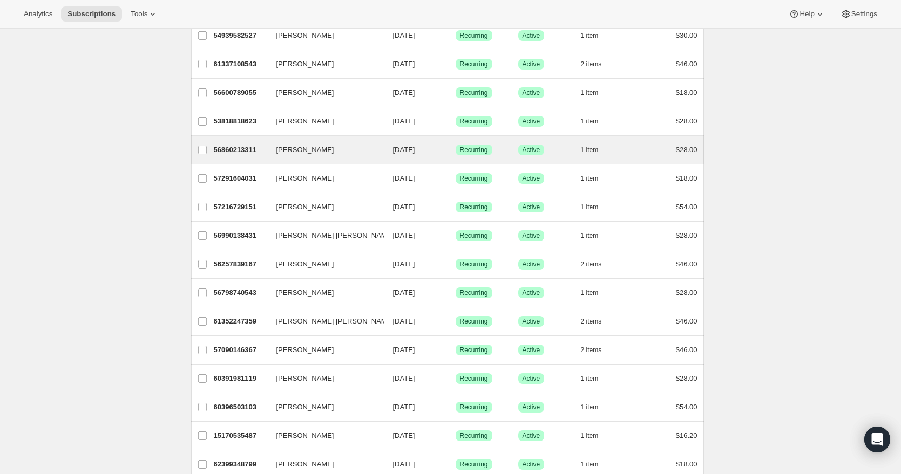
scroll to position [1099, 0]
